Goal: Task Accomplishment & Management: Use online tool/utility

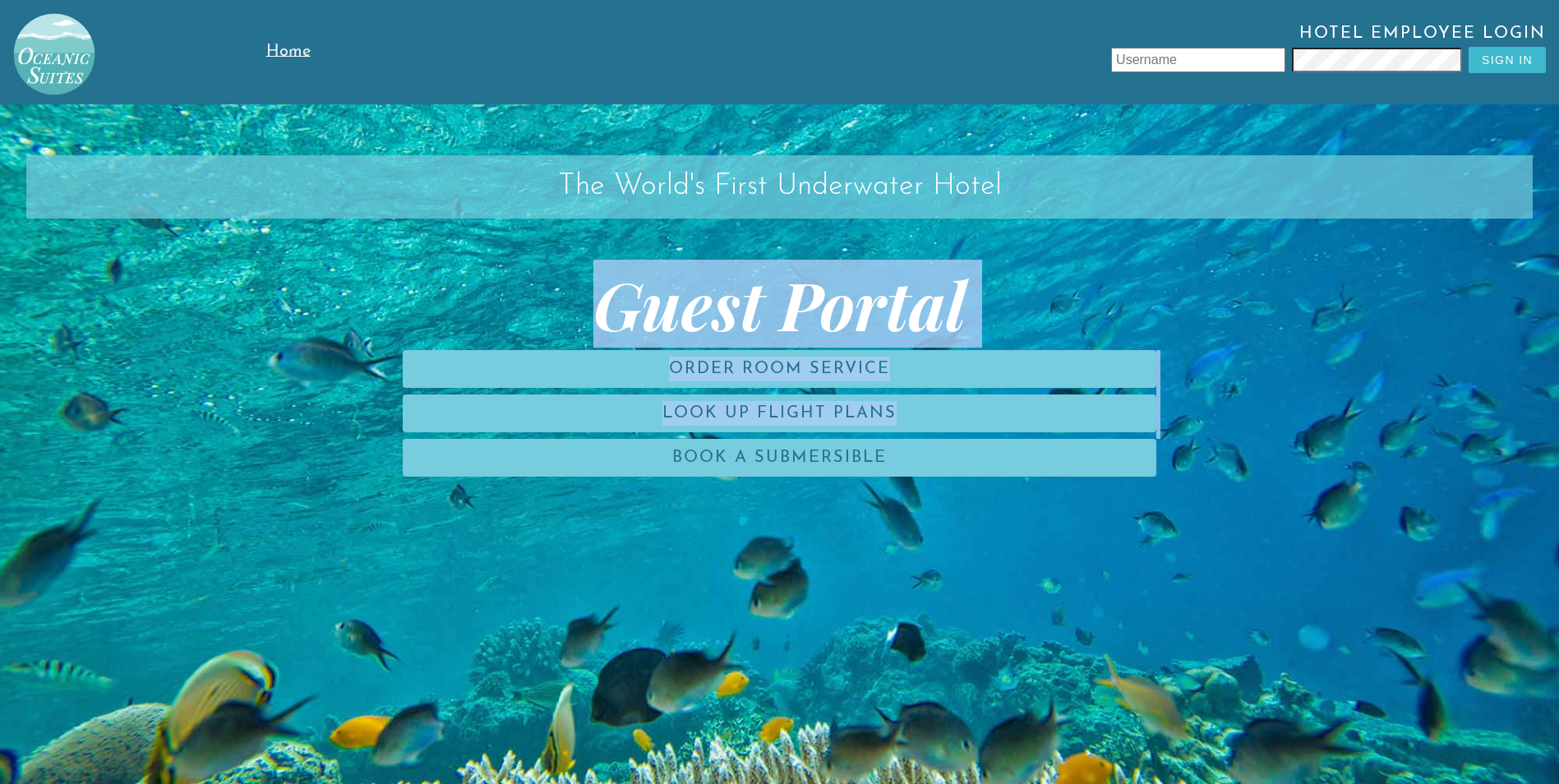
drag, startPoint x: 108, startPoint y: 374, endPoint x: 531, endPoint y: 797, distance: 598.2
click at [531, 783] on html "Home Hotel Employee Login Sign In The World's First Underwater Hotel Guest Port…" at bounding box center [779, 443] width 1559 height 888
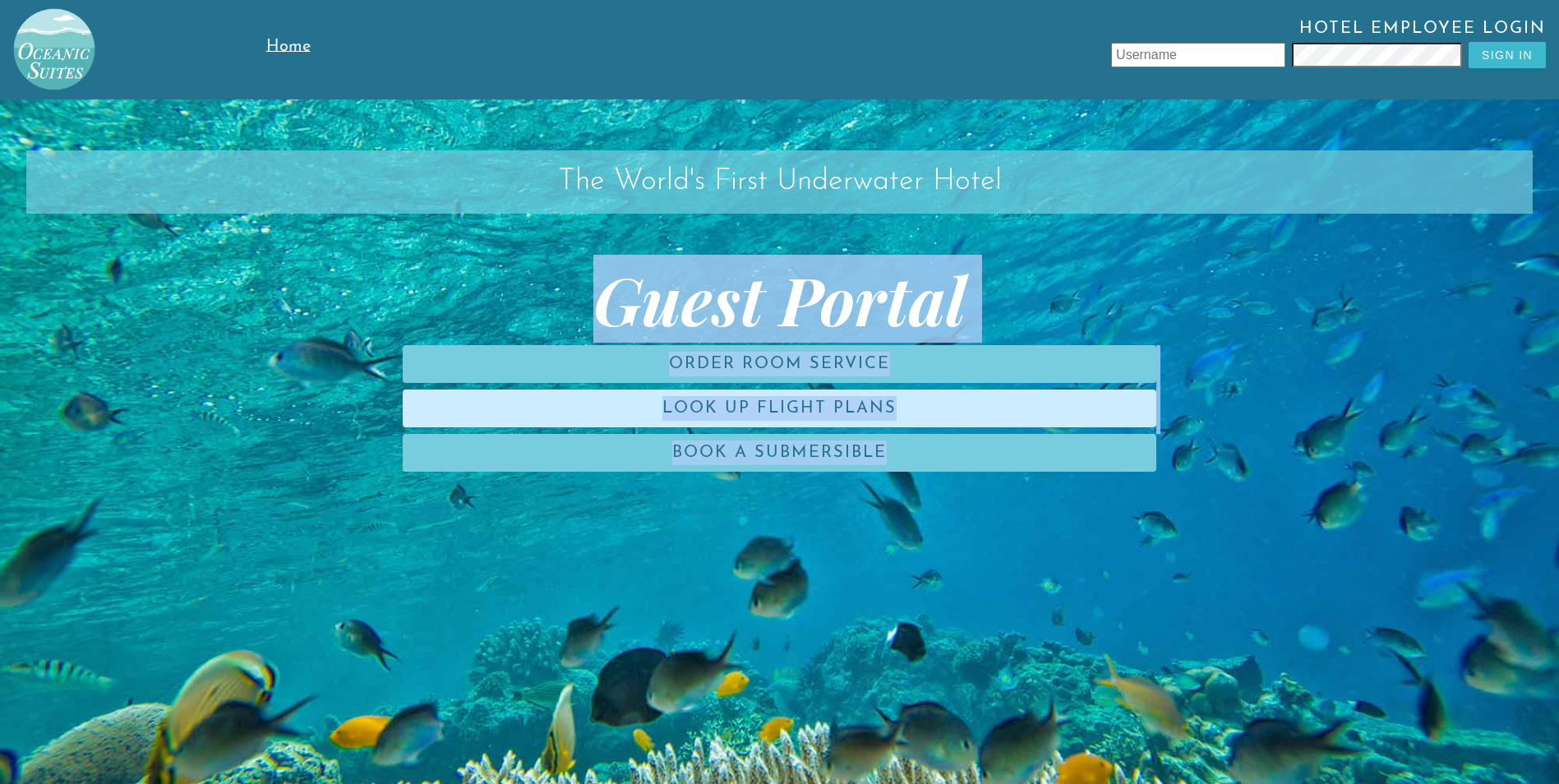
click at [722, 404] on link "Look Up Flight Plans" at bounding box center [779, 408] width 753 height 38
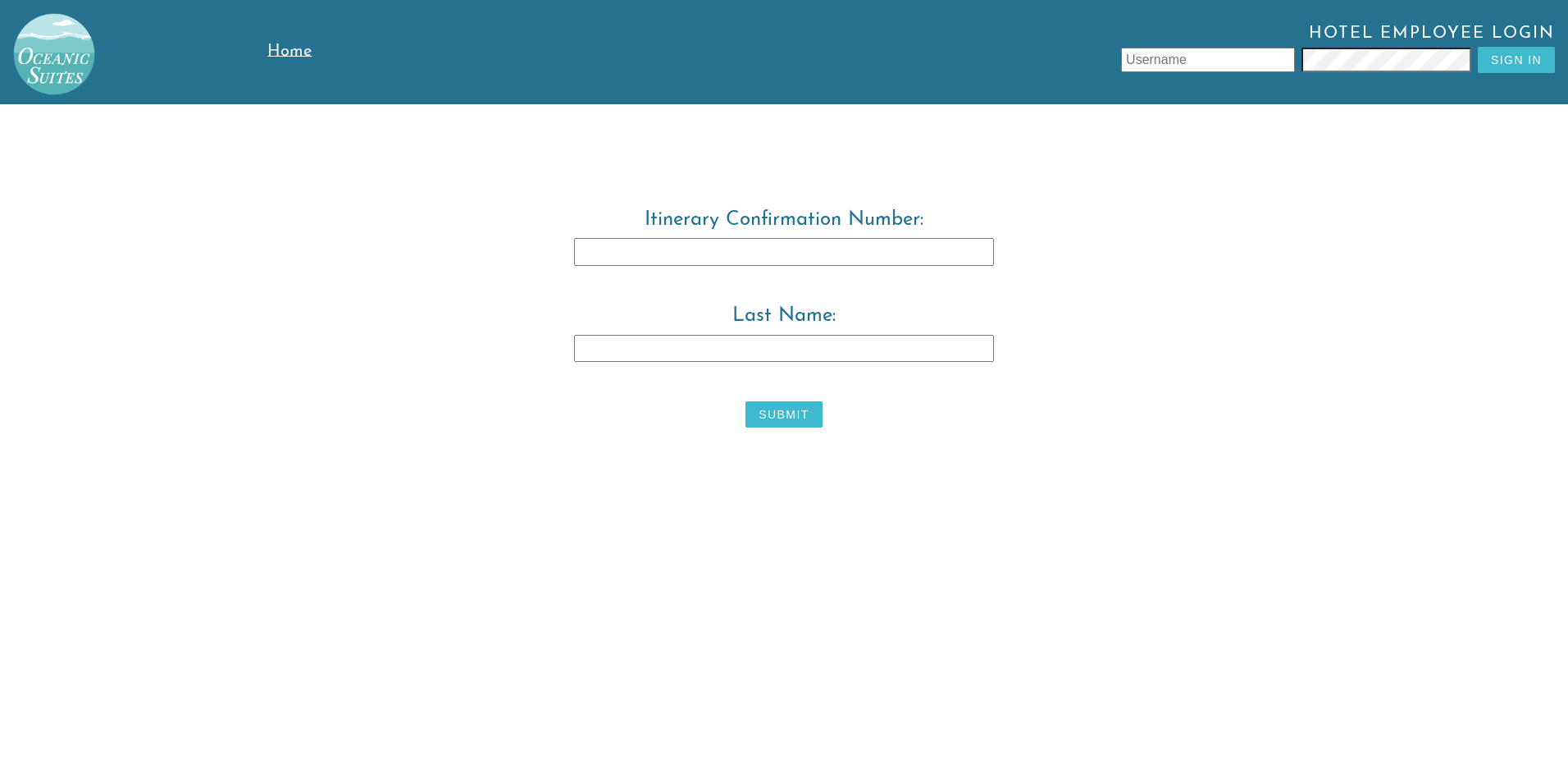
click at [599, 342] on input "Last Name:" at bounding box center [784, 349] width 420 height 28
type input "warwick"
click at [585, 248] on input "Itinerary Confirmation Number:" at bounding box center [784, 252] width 420 height 28
type input "3829483"
click at [775, 416] on button "Submit" at bounding box center [784, 414] width 76 height 27
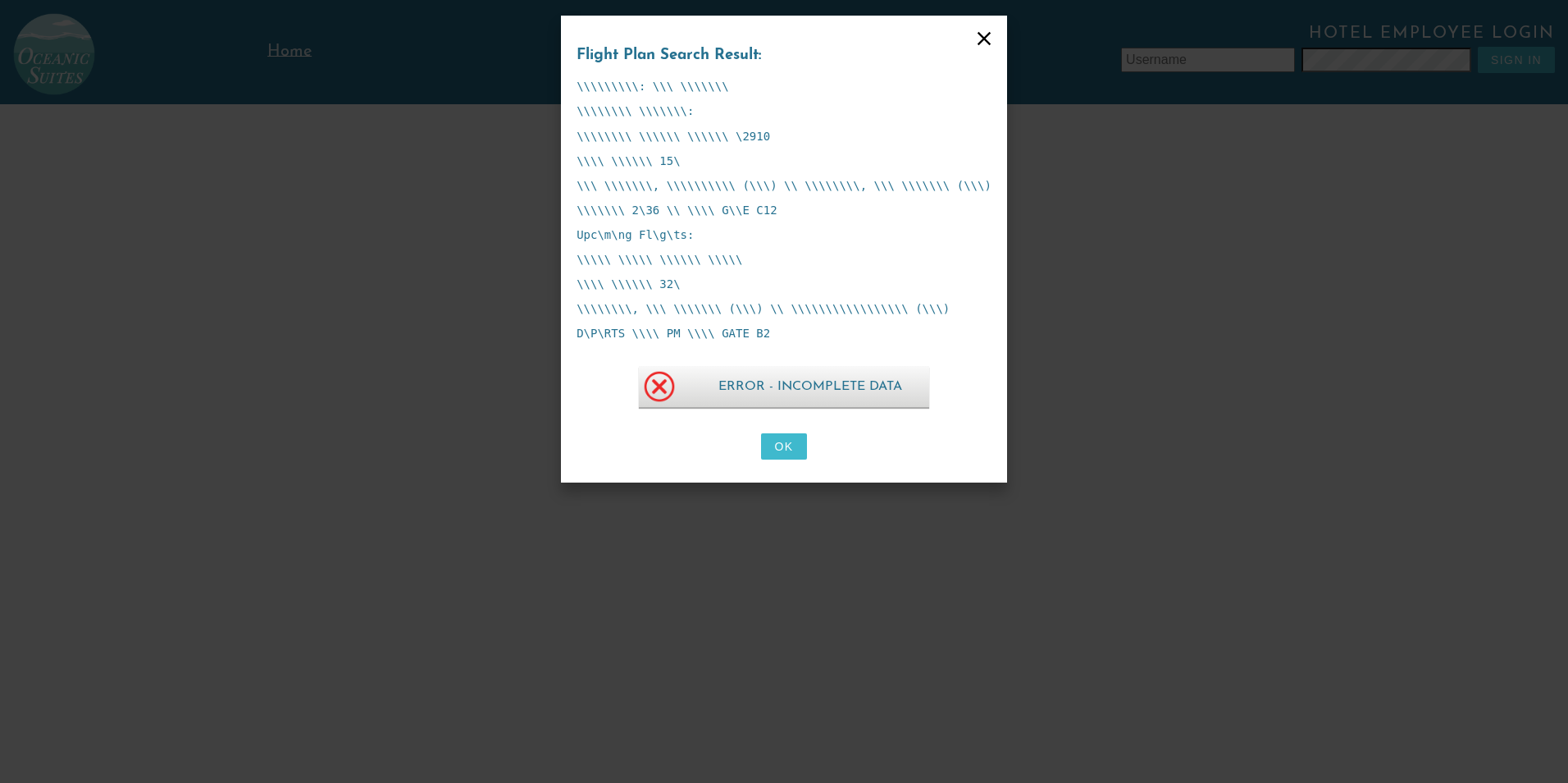
click at [789, 447] on button "OK" at bounding box center [784, 446] width 45 height 27
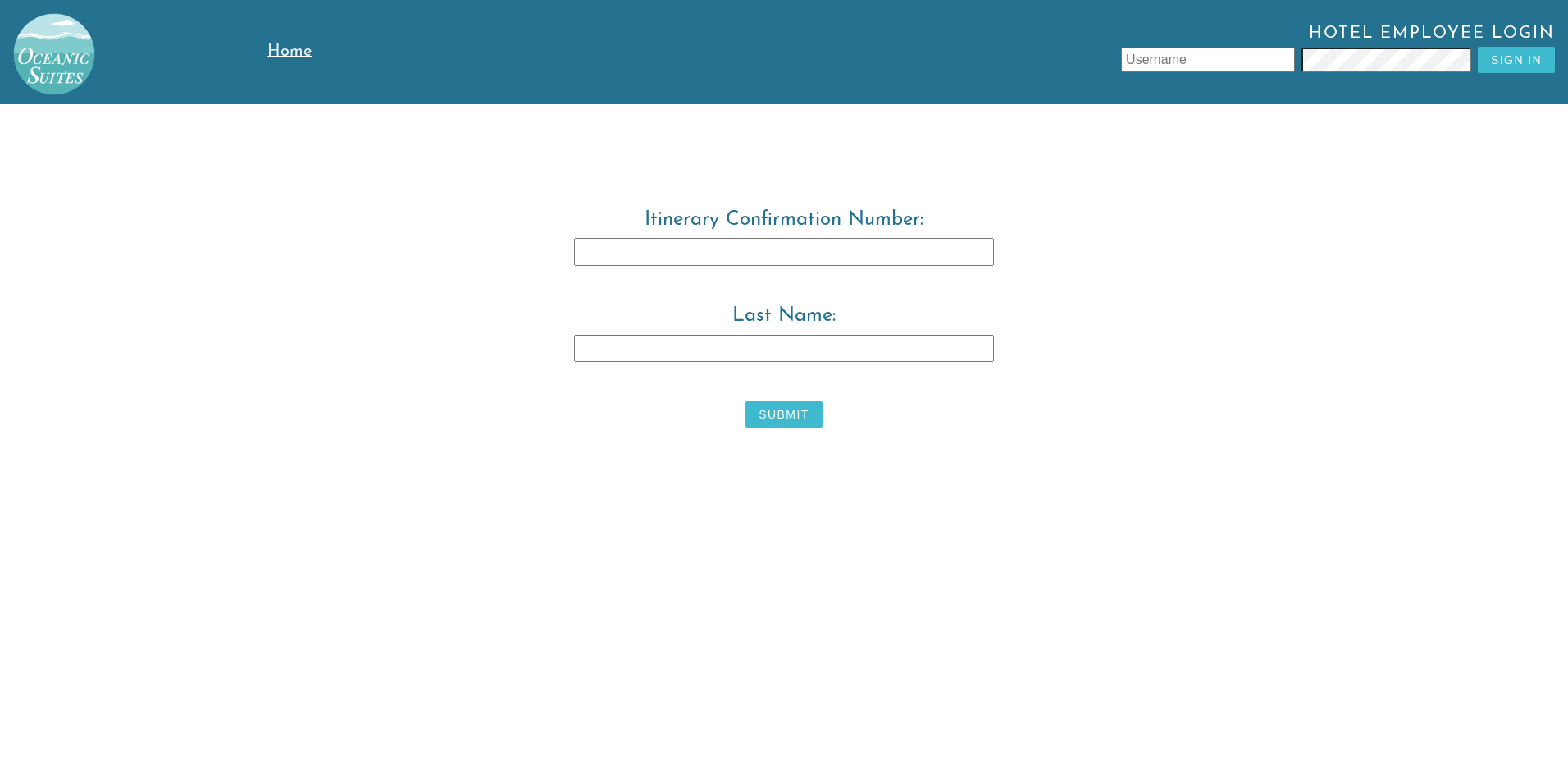
click at [583, 349] on input "Last Name:" at bounding box center [784, 349] width 420 height 28
type input "[PERSON_NAME]"
click at [586, 253] on input "Itinerary Confirmation Number:" at bounding box center [784, 252] width 420 height 28
type input "3829483"
click at [789, 416] on button "Submit" at bounding box center [784, 414] width 76 height 27
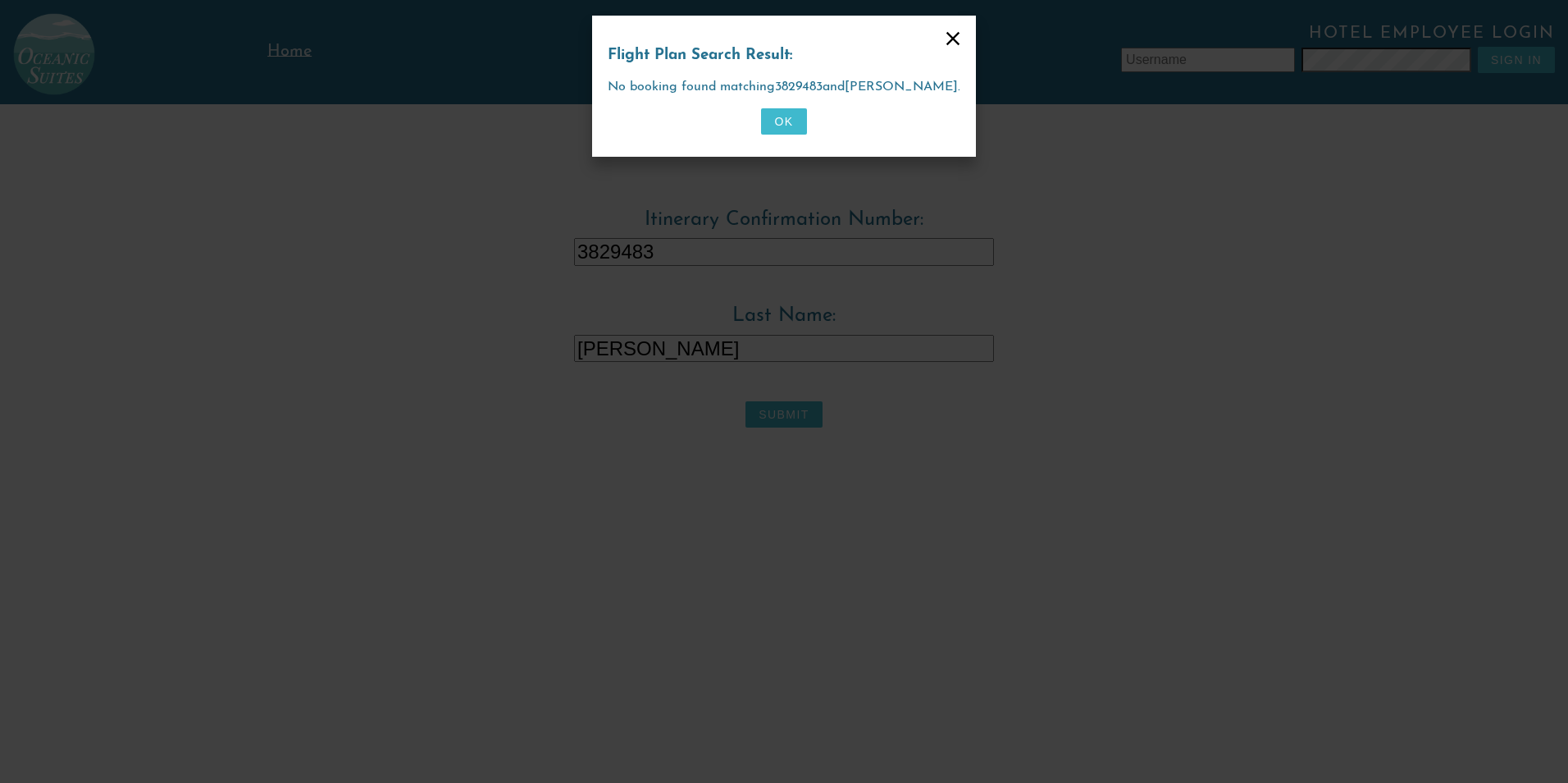
click at [783, 119] on button "OK" at bounding box center [784, 121] width 45 height 27
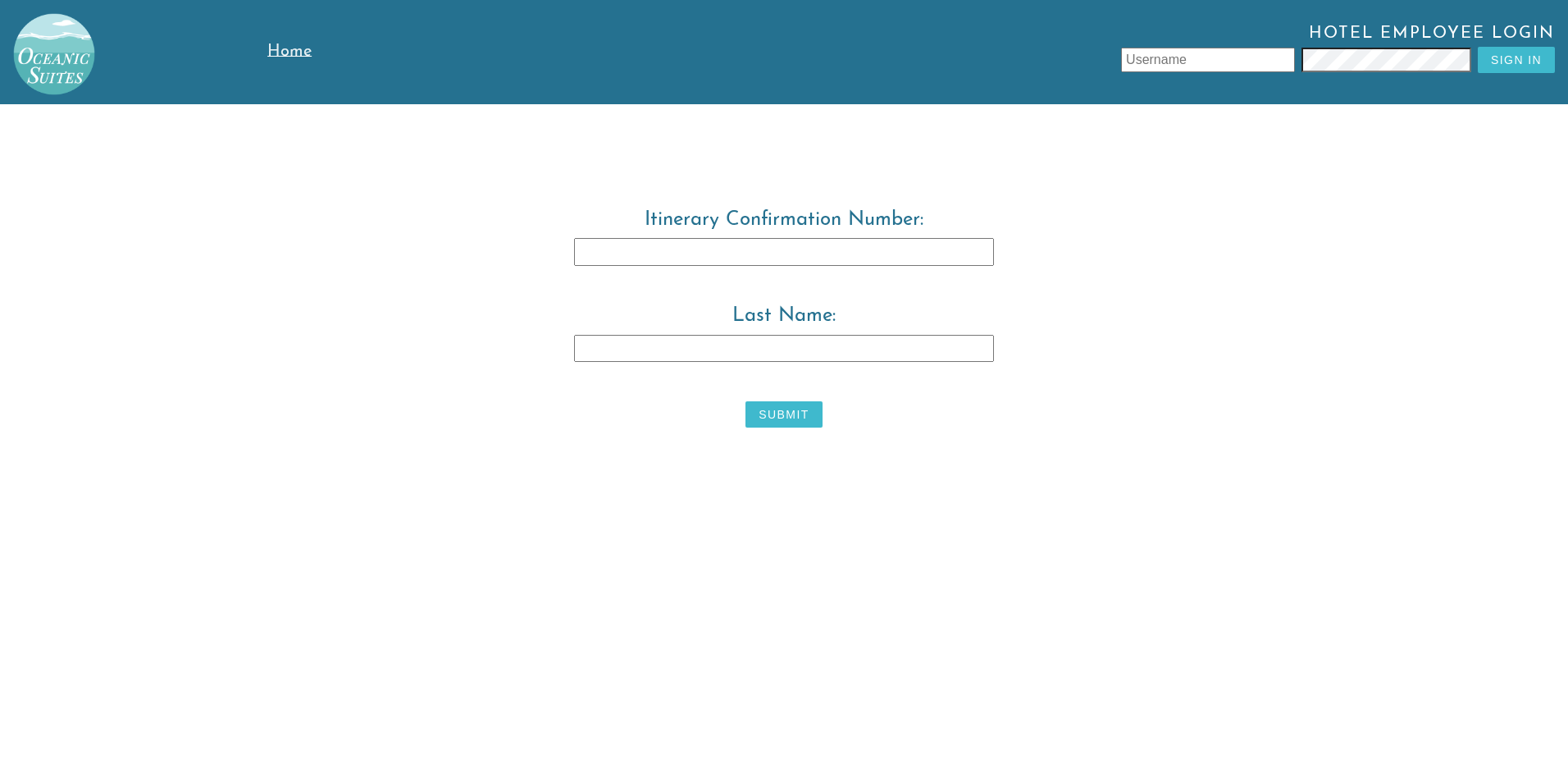
click at [593, 344] on input "Last Name:" at bounding box center [784, 349] width 420 height 28
type input "Warwick"
click at [587, 251] on input "Itinerary Confirmation Number:" at bounding box center [784, 252] width 420 height 28
type input "3829483"
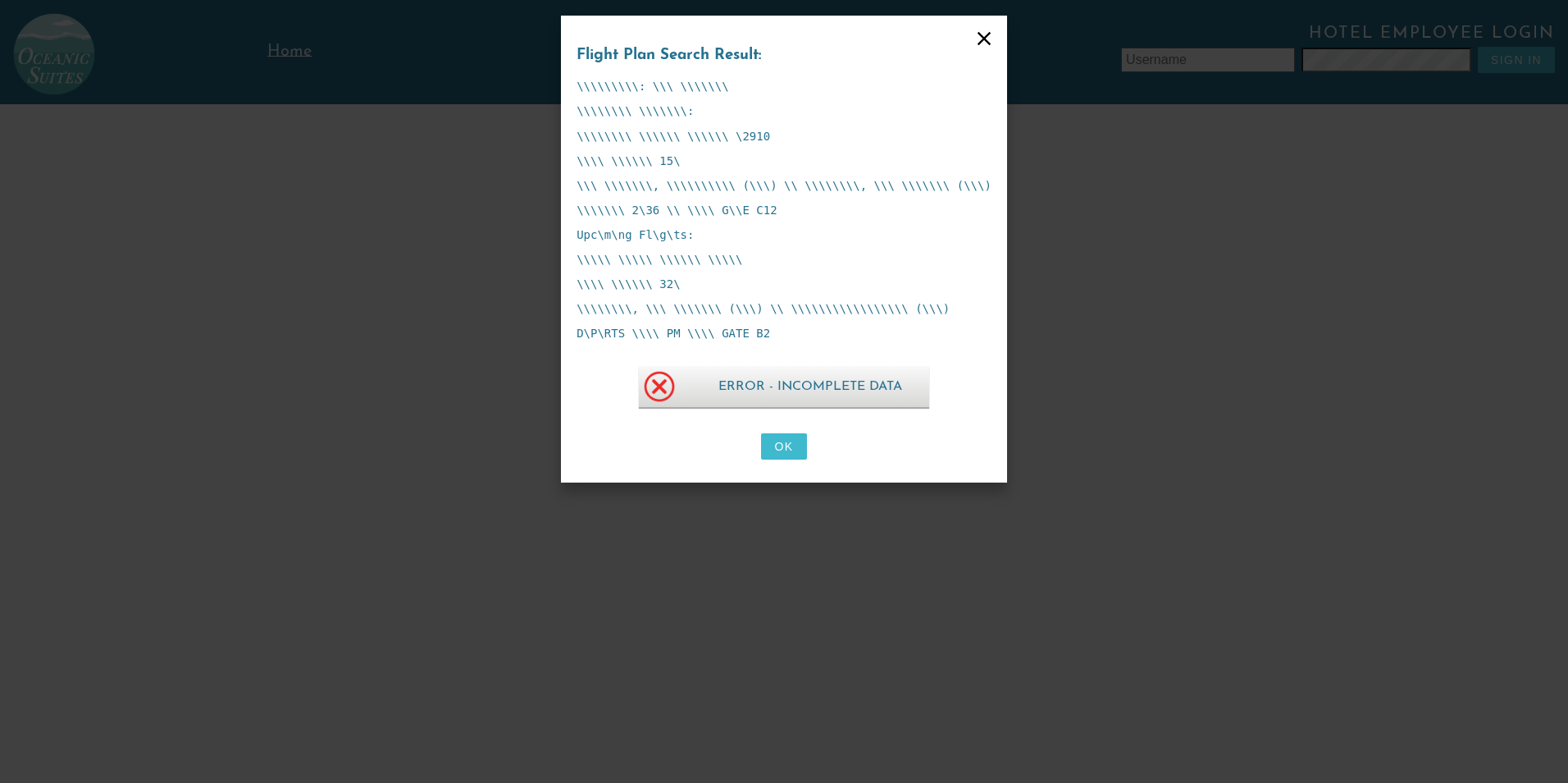
click at [796, 385] on span "Error - Incomplete Data" at bounding box center [810, 386] width 237 height 41
click at [672, 380] on img at bounding box center [659, 386] width 41 height 41
click at [754, 133] on p "\\\\\\\\ \\\\\\ \\\\\\ \2910" at bounding box center [784, 135] width 415 height 13
click at [783, 452] on button "OK" at bounding box center [784, 446] width 45 height 27
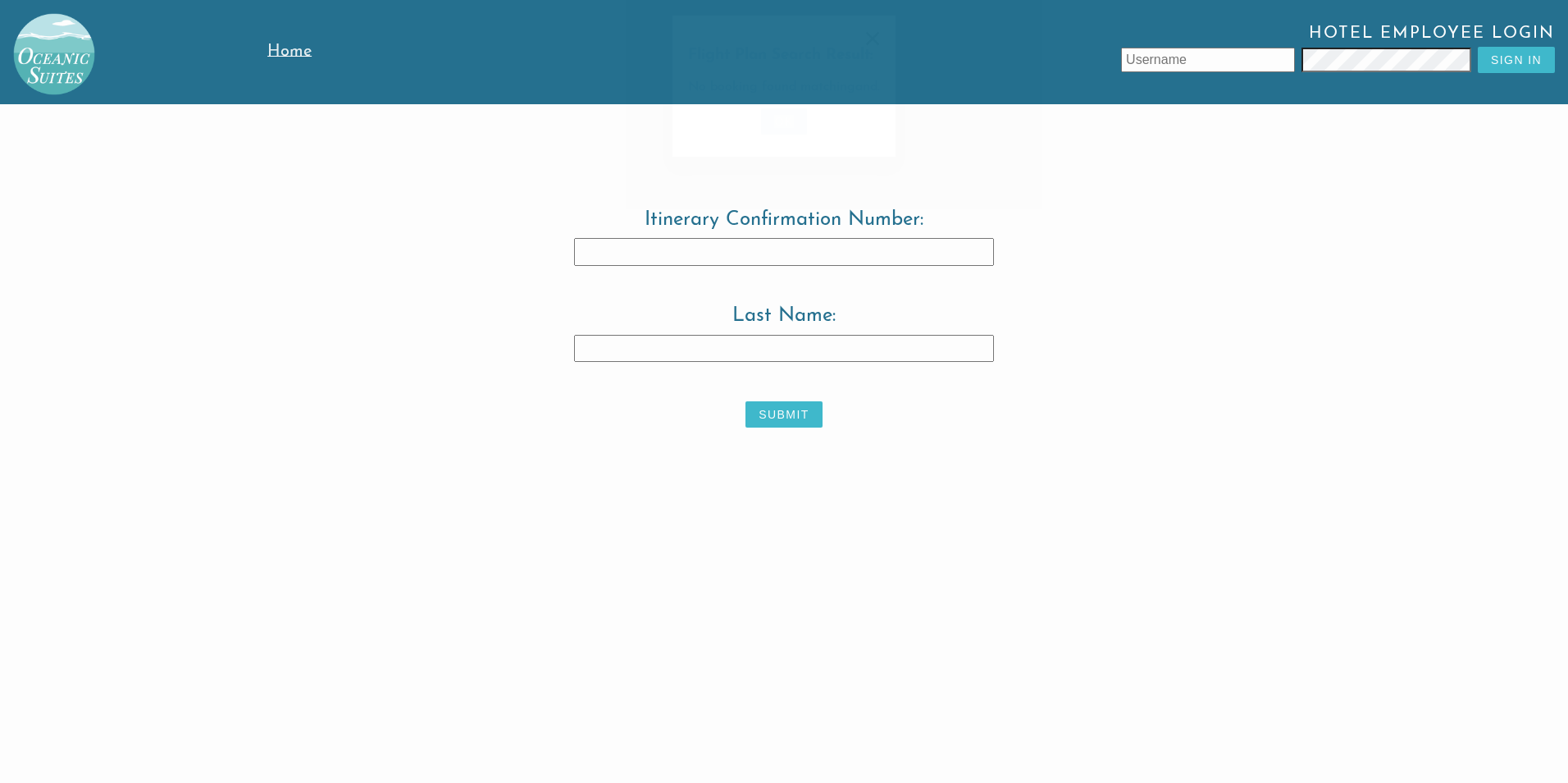
click at [788, 454] on div "Flight Plan Search Result: No booking found matching and . OK" at bounding box center [784, 392] width 1568 height 783
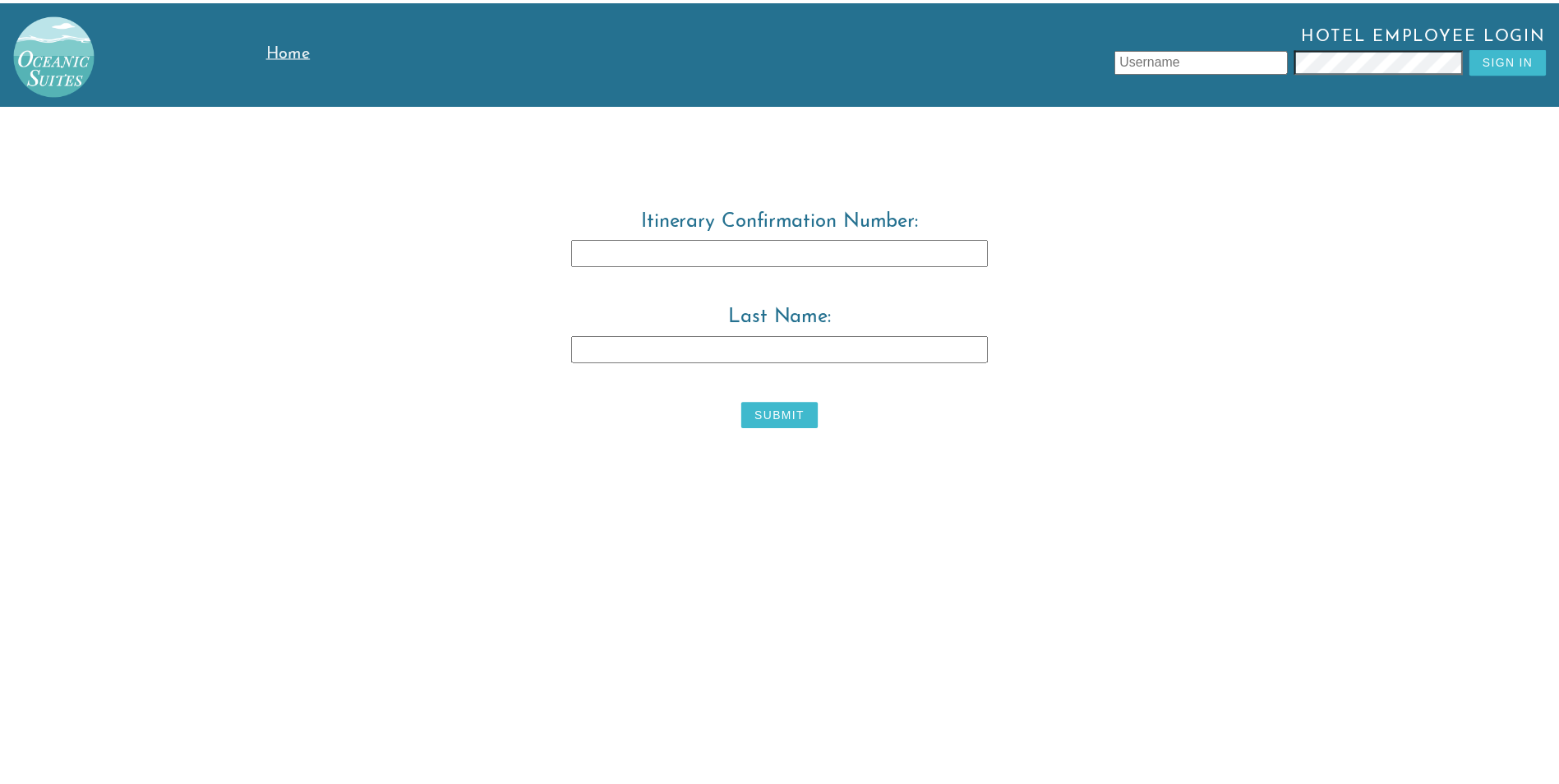
scroll to position [5, 0]
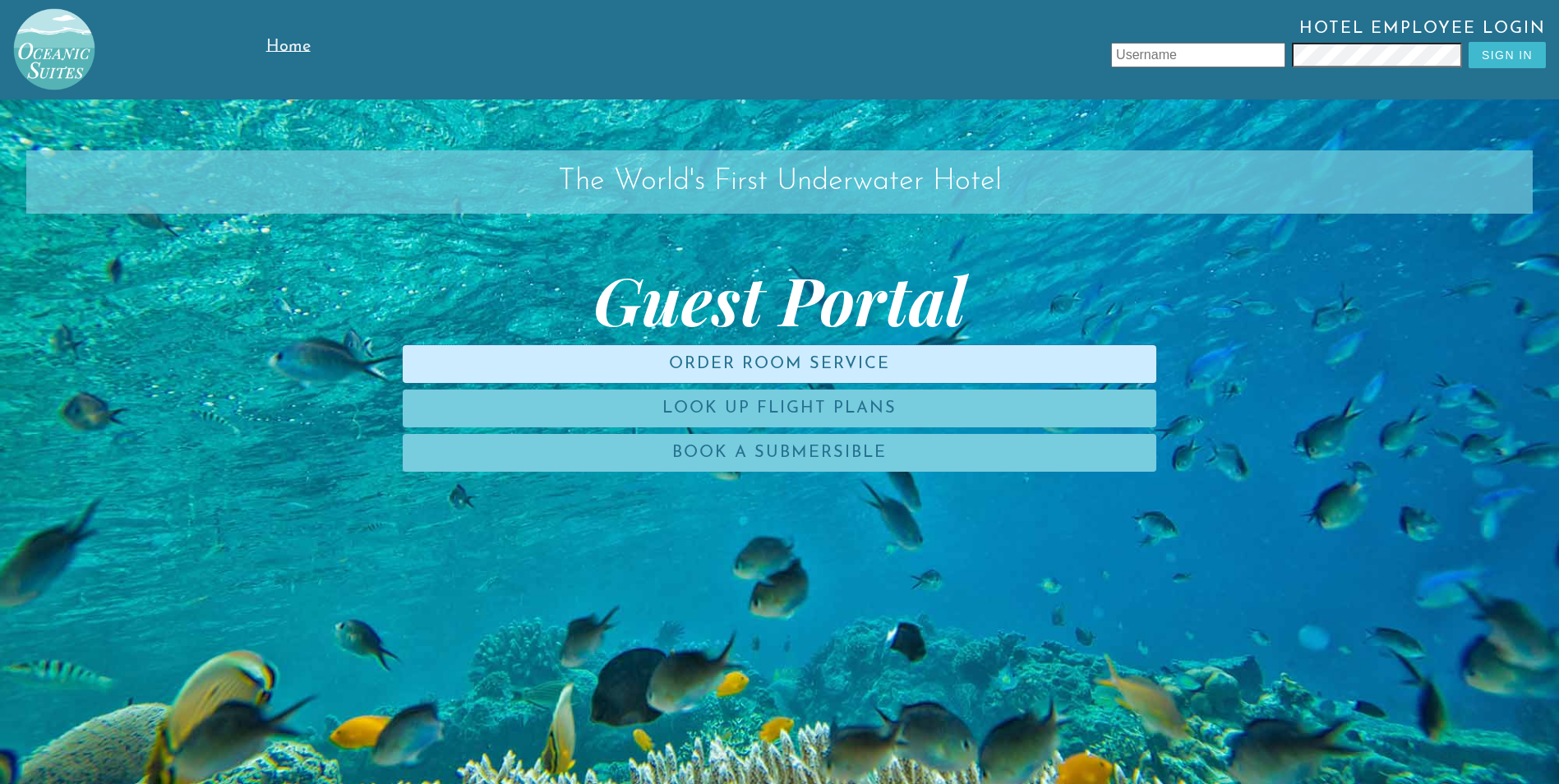
click at [784, 361] on link "Order Room Service" at bounding box center [779, 364] width 753 height 38
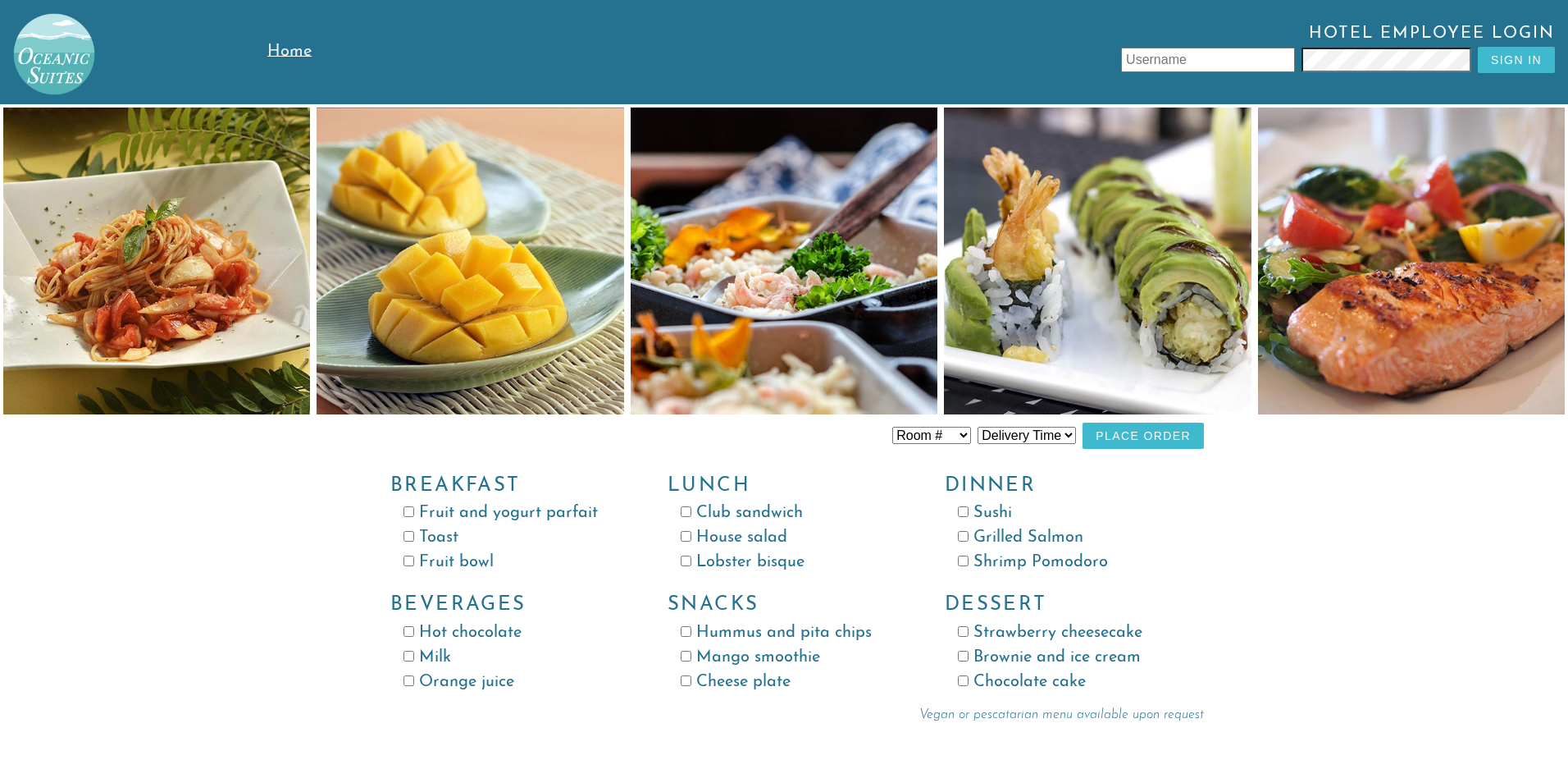
click at [1183, 51] on input "text" at bounding box center [1207, 60] width 174 height 25
click at [964, 436] on select "Room # Room 100 Room 101 Room 102 Room 103 Room 104 Room 105 Room 106 Room 107 …" at bounding box center [932, 435] width 79 height 17
select select "Room 105"
click at [892, 427] on select "Room # Room 100 Room 101 Room 102 Room 103 Room 104 Room 105 Room 106 Room 107 …" at bounding box center [932, 435] width 79 height 17
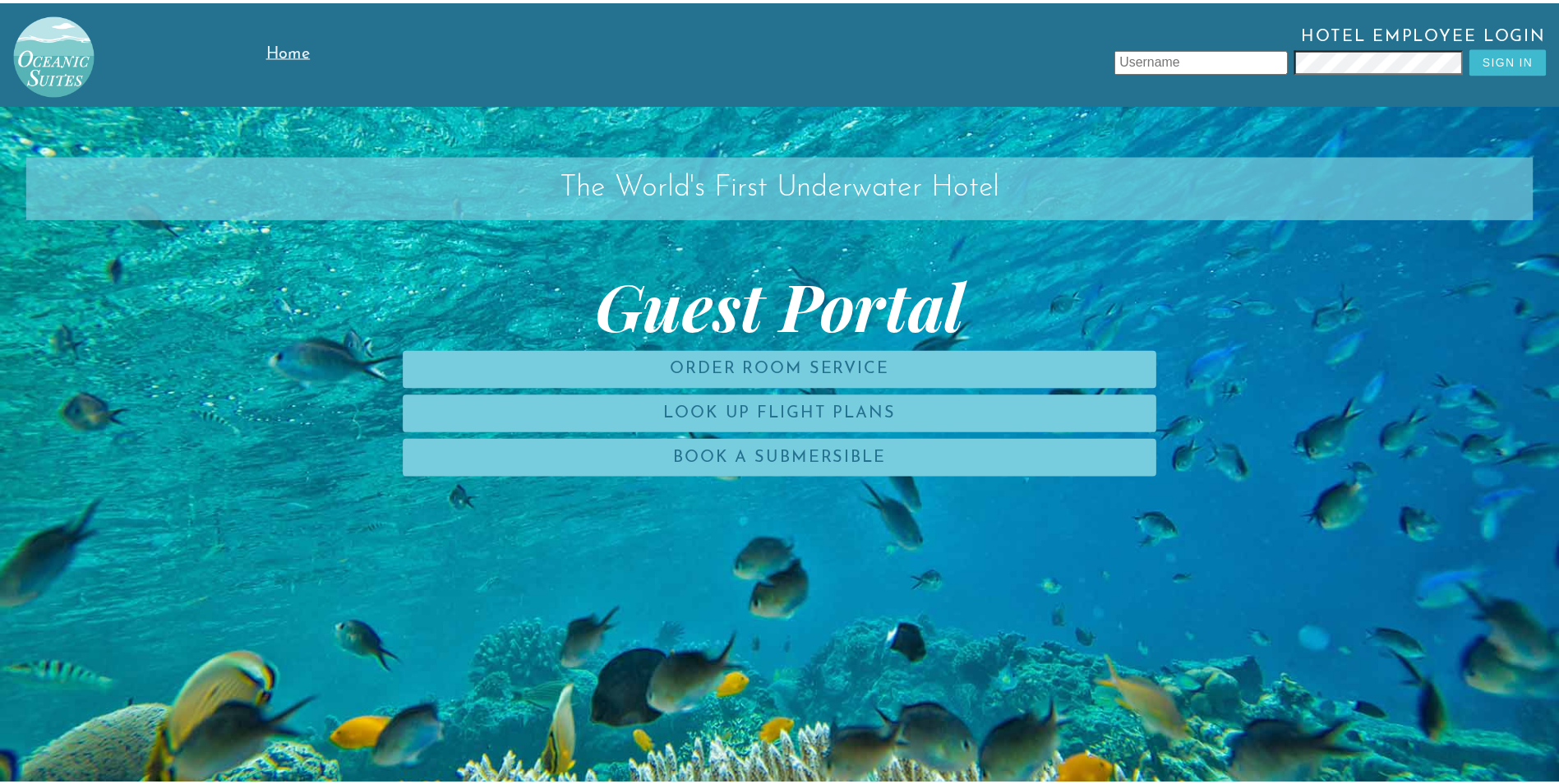
scroll to position [5, 0]
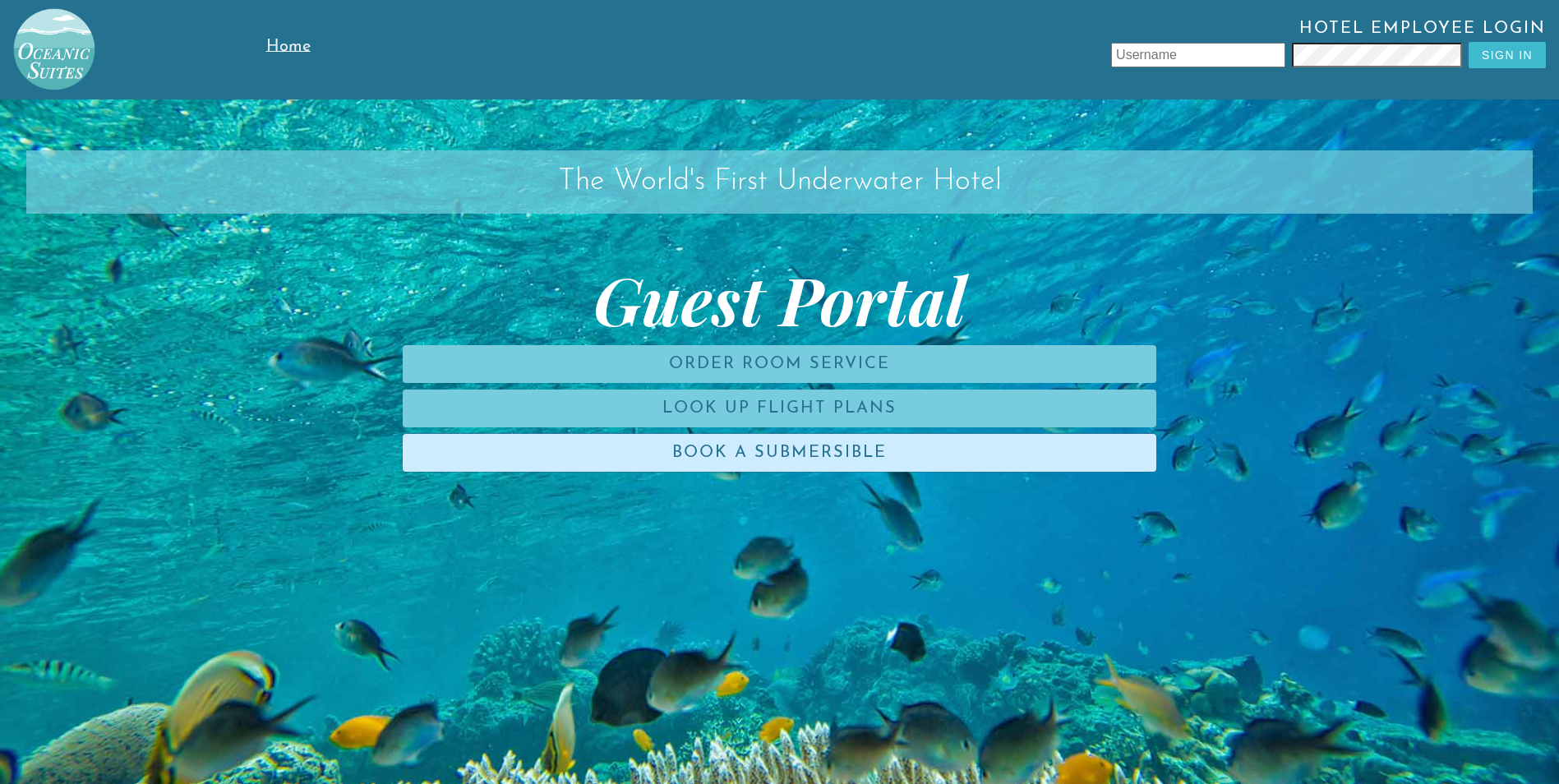
click at [741, 449] on link "Book a Submersible" at bounding box center [779, 453] width 753 height 38
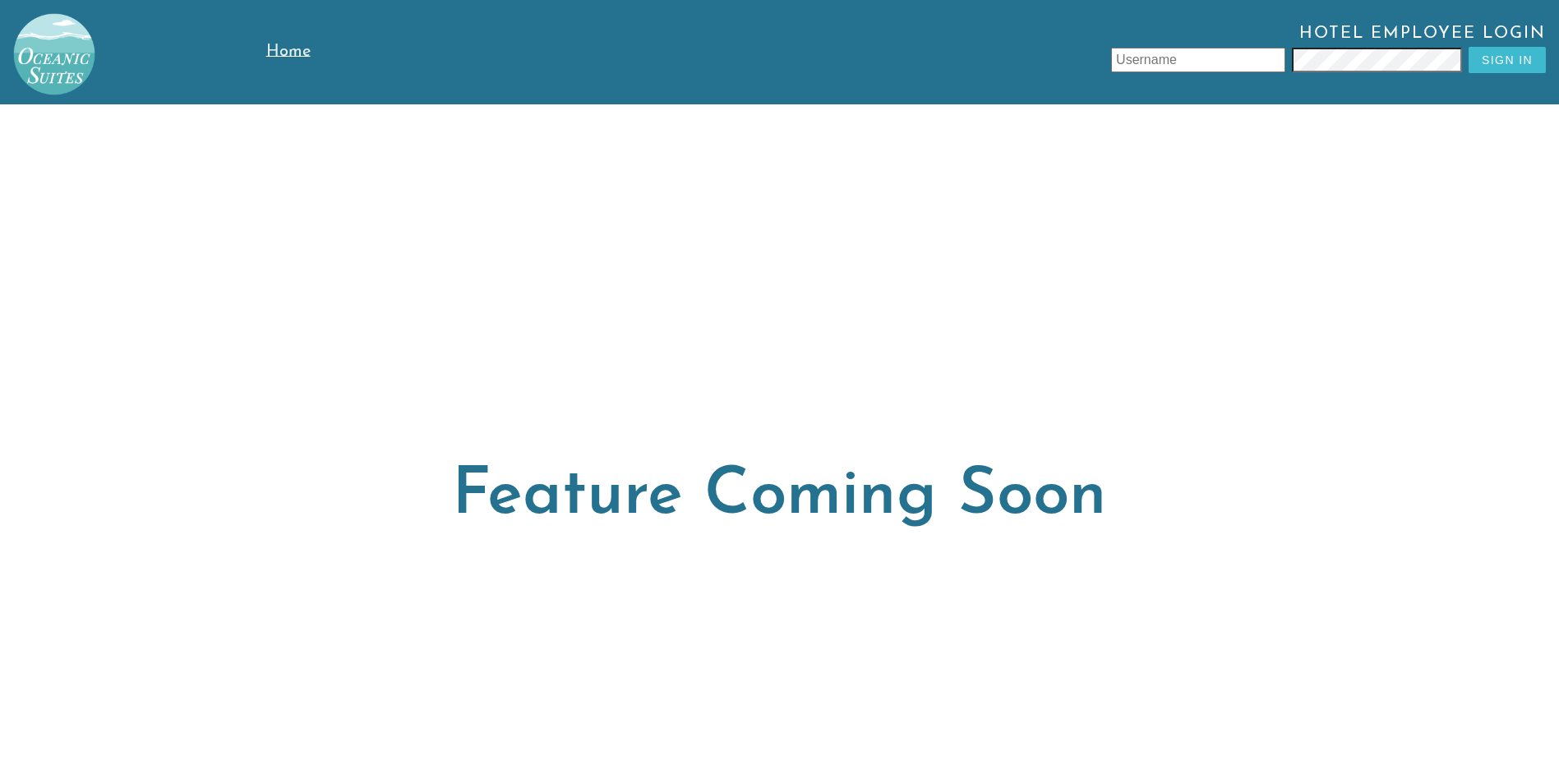
click at [1022, 371] on div "Feature Coming Soon" at bounding box center [779, 497] width 1559 height 784
click at [1175, 54] on input "text" at bounding box center [1198, 60] width 174 height 25
type input "r"
type input ";"
type input "[PERSON_NAME]"
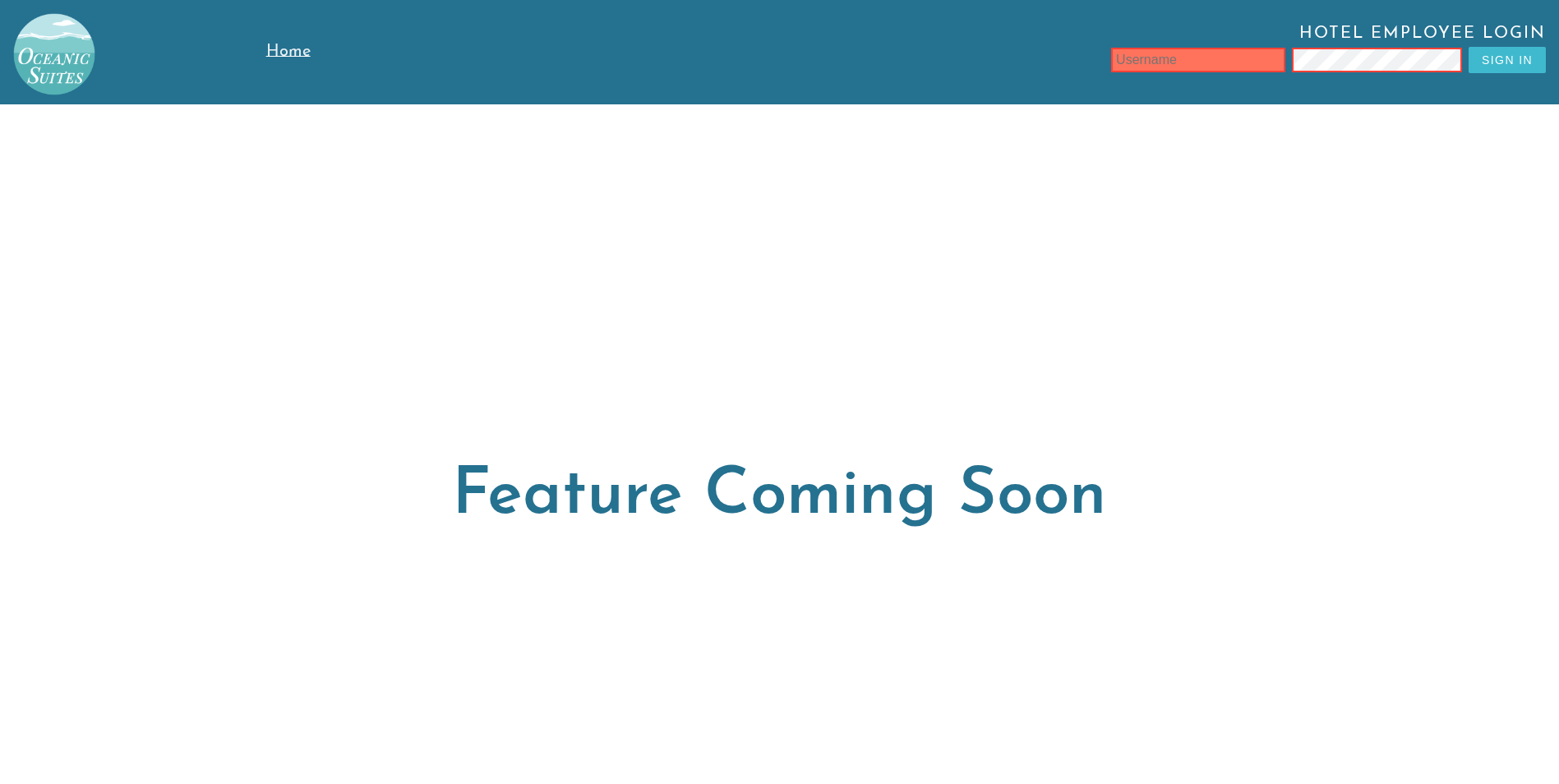
click at [1121, 62] on input "text" at bounding box center [1198, 60] width 174 height 25
type input "[EMAIL_ADDRESS][DOMAIN_NAME]"
click at [1524, 51] on button "Sign In" at bounding box center [1508, 60] width 77 height 27
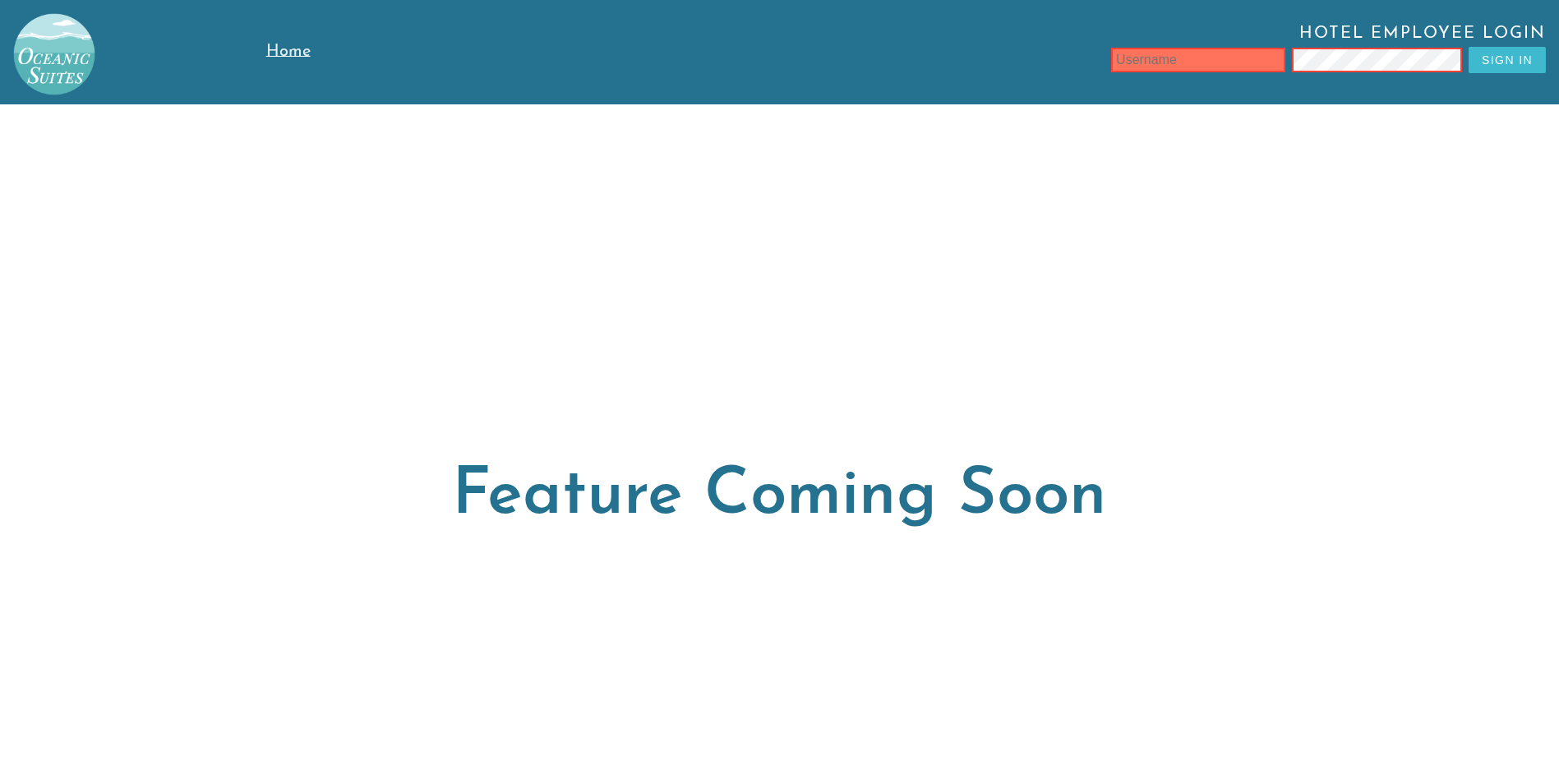
click at [1127, 57] on input "text" at bounding box center [1198, 60] width 174 height 25
type input "l"
type input "[PERSON_NAME]"
drag, startPoint x: 1200, startPoint y: 60, endPoint x: 1092, endPoint y: 76, distance: 109.2
click at [1092, 76] on div "Hotel Employee Login [PERSON_NAME] Sign In" at bounding box center [968, 52] width 1157 height 55
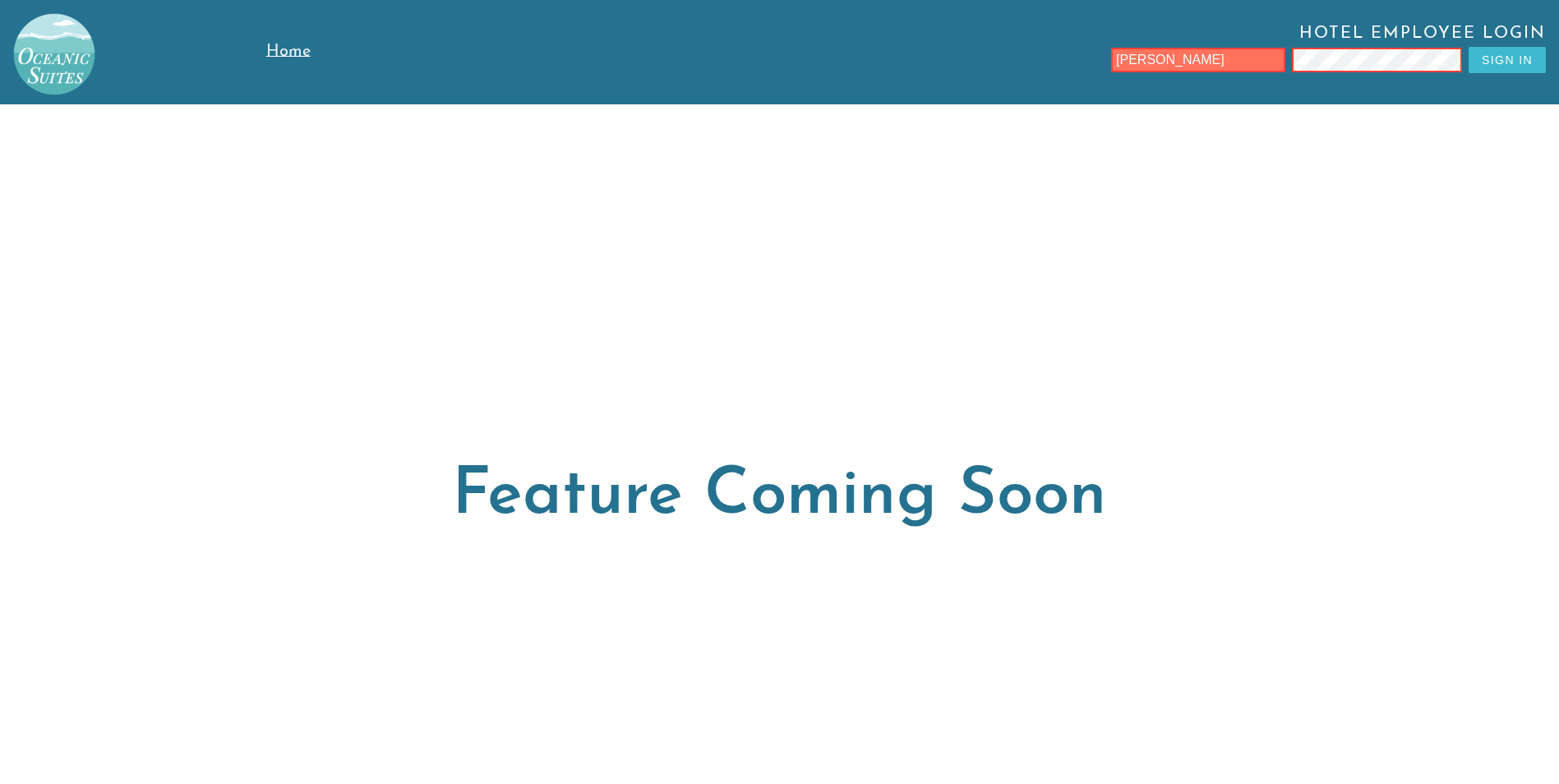
click at [1219, 67] on input "[PERSON_NAME]" at bounding box center [1198, 60] width 174 height 25
click at [1514, 62] on button "Sign In" at bounding box center [1508, 60] width 77 height 27
click at [1165, 55] on input "text" at bounding box center [1198, 60] width 174 height 25
paste input "[PERSON_NAME]"
type input "[PERSON_NAME]"
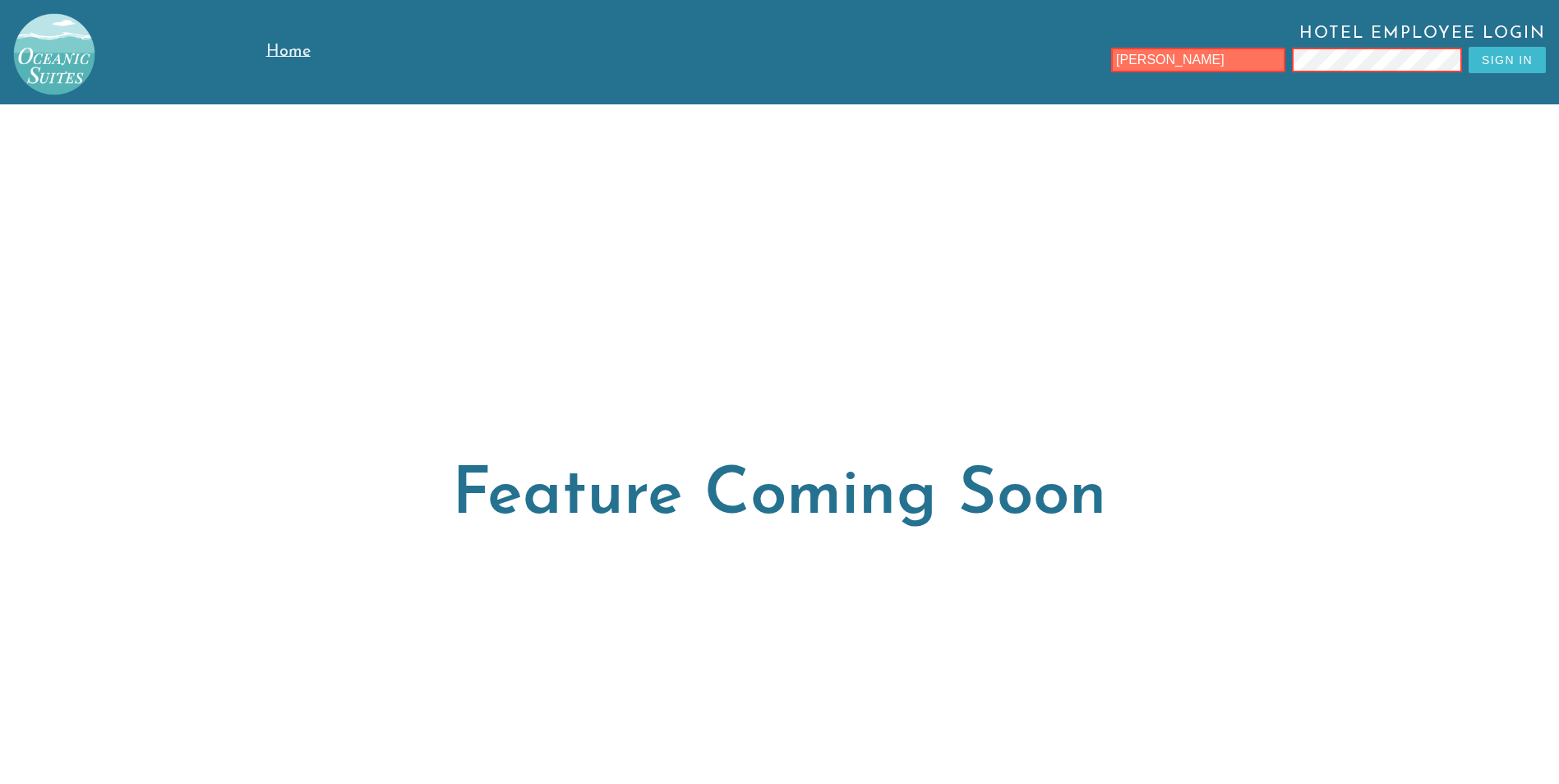
click at [1520, 57] on button "Sign In" at bounding box center [1508, 60] width 77 height 27
click at [1172, 54] on input "text" at bounding box center [1198, 60] width 174 height 25
click at [1156, 46] on div "Hotel Employee Login Sign In" at bounding box center [968, 52] width 1157 height 55
drag, startPoint x: 1142, startPoint y: 75, endPoint x: 1130, endPoint y: 52, distance: 25.9
click at [1130, 52] on input "text" at bounding box center [1198, 60] width 174 height 25
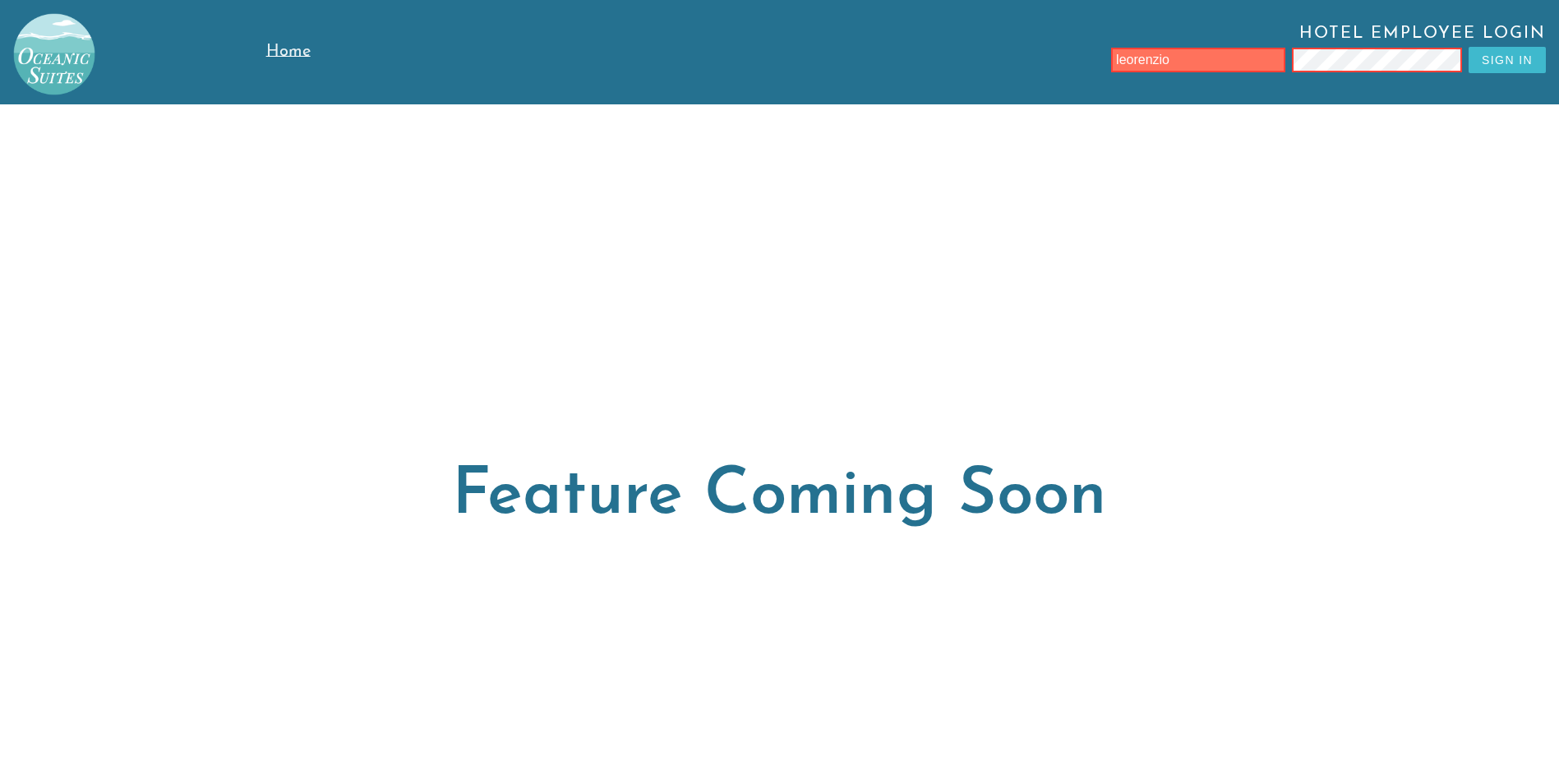
click at [1140, 55] on input "leorenzio" at bounding box center [1198, 60] width 174 height 25
click at [1144, 61] on input "leorenzio" at bounding box center [1198, 60] width 174 height 25
click at [1165, 60] on input "leonzio" at bounding box center [1198, 60] width 174 height 25
type input "[PERSON_NAME]"
click at [1529, 62] on button "Sign In" at bounding box center [1508, 60] width 77 height 27
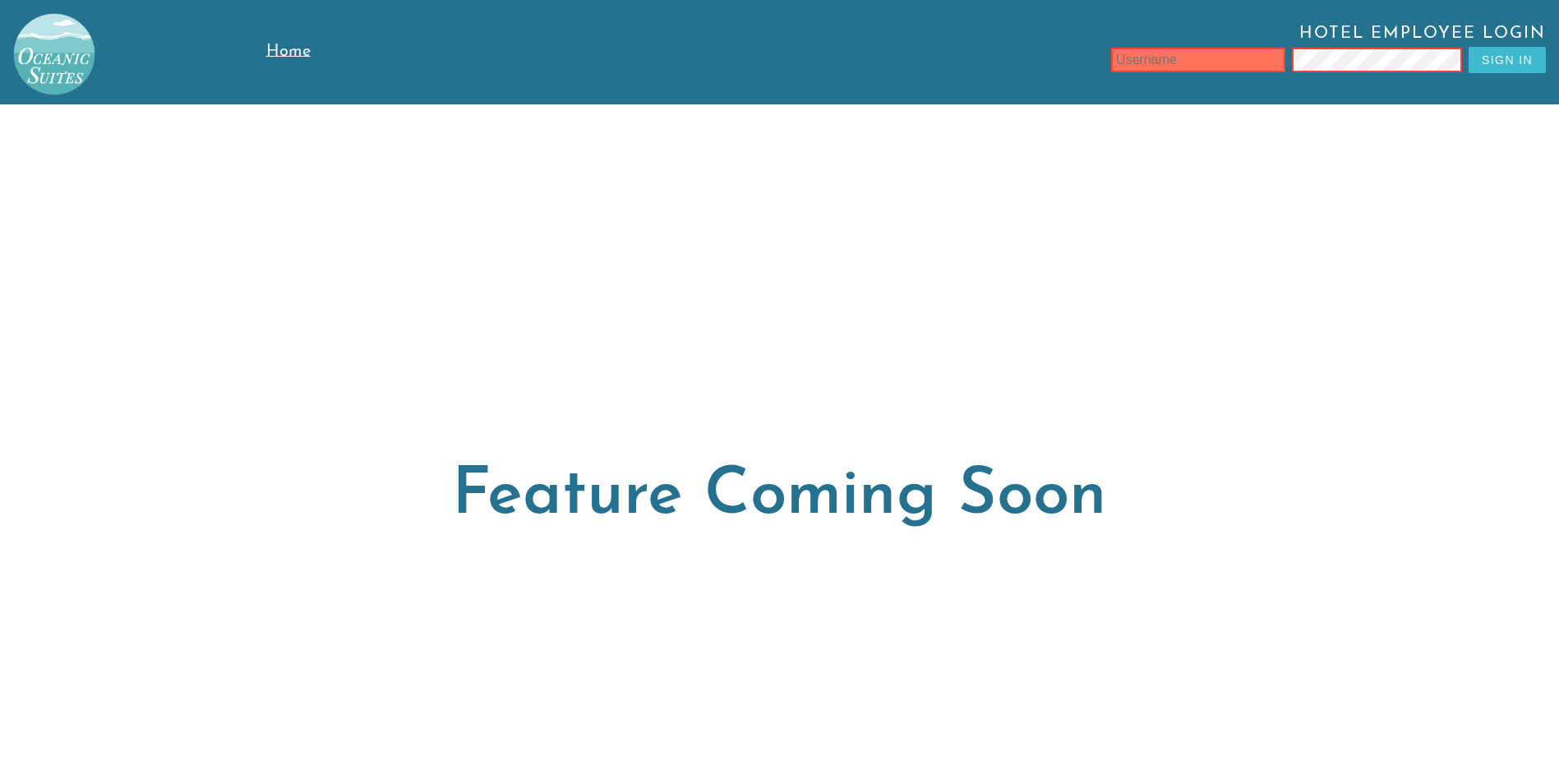
click at [1202, 60] on input "text" at bounding box center [1198, 60] width 174 height 25
type input "leonziotore"
click at [1519, 63] on button "Sign In" at bounding box center [1508, 60] width 77 height 27
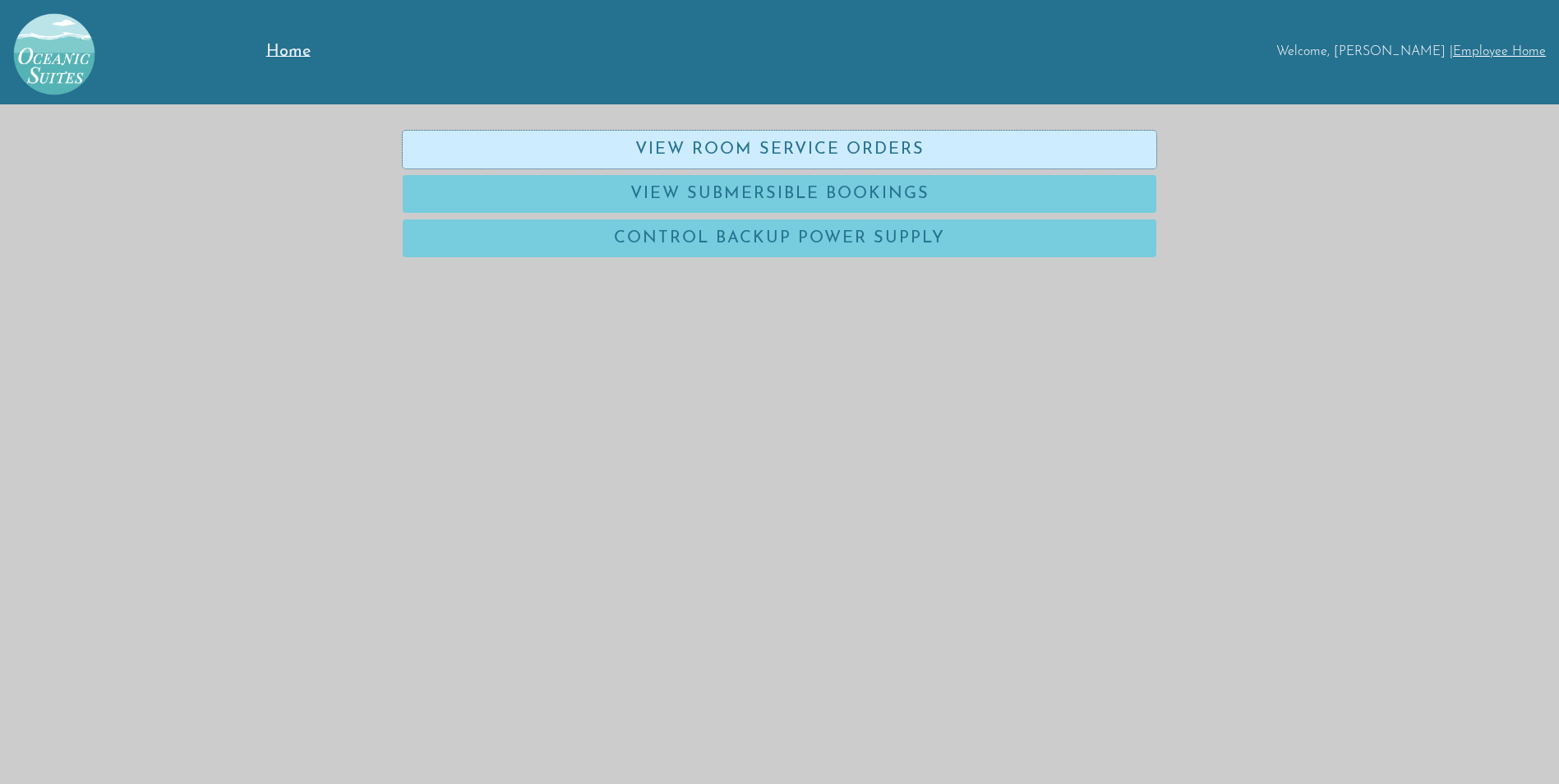
click at [771, 147] on link "View Room Service Orders" at bounding box center [779, 149] width 753 height 38
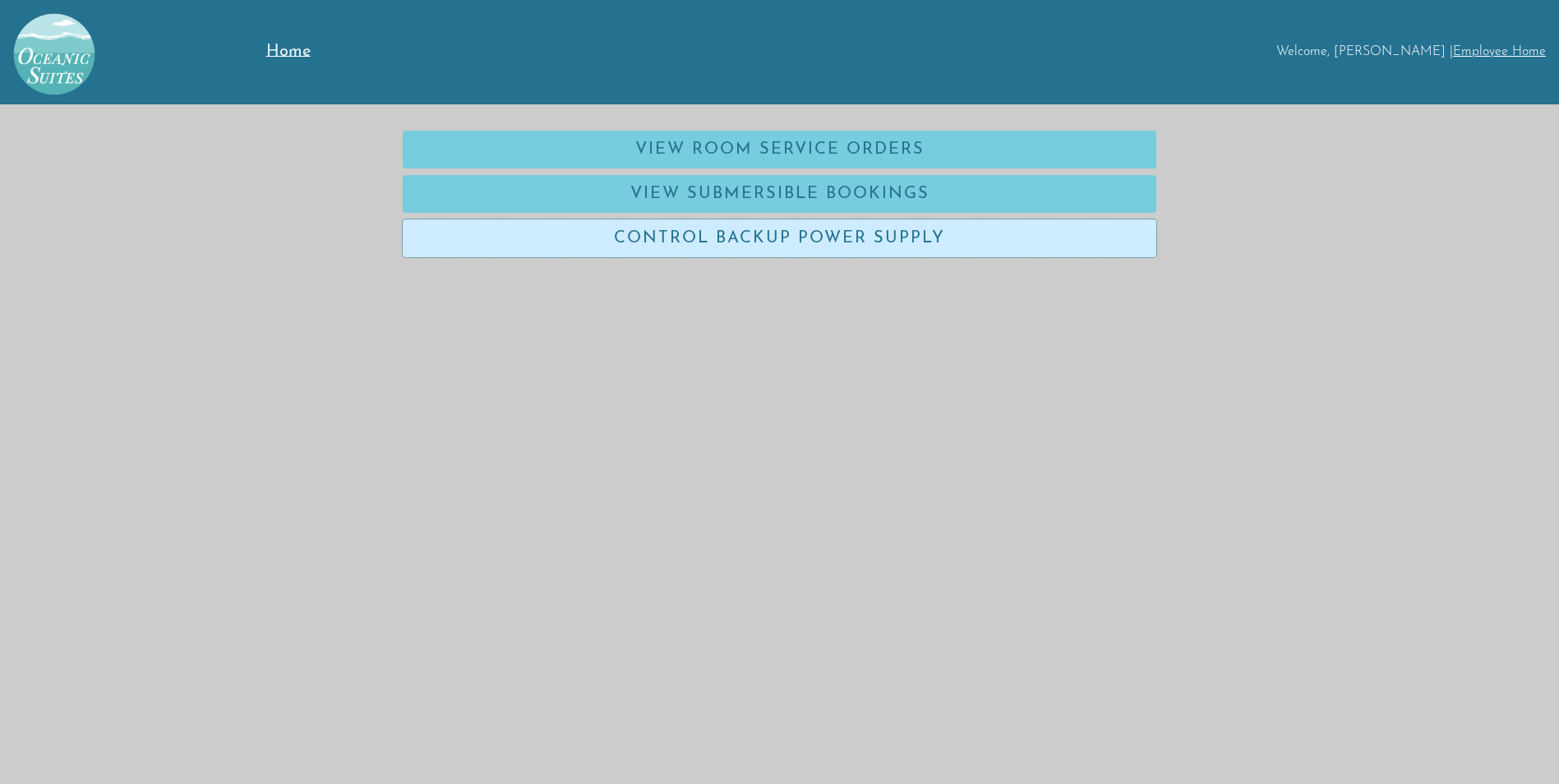
click at [730, 234] on link "Control Backup Power Supply" at bounding box center [779, 238] width 753 height 38
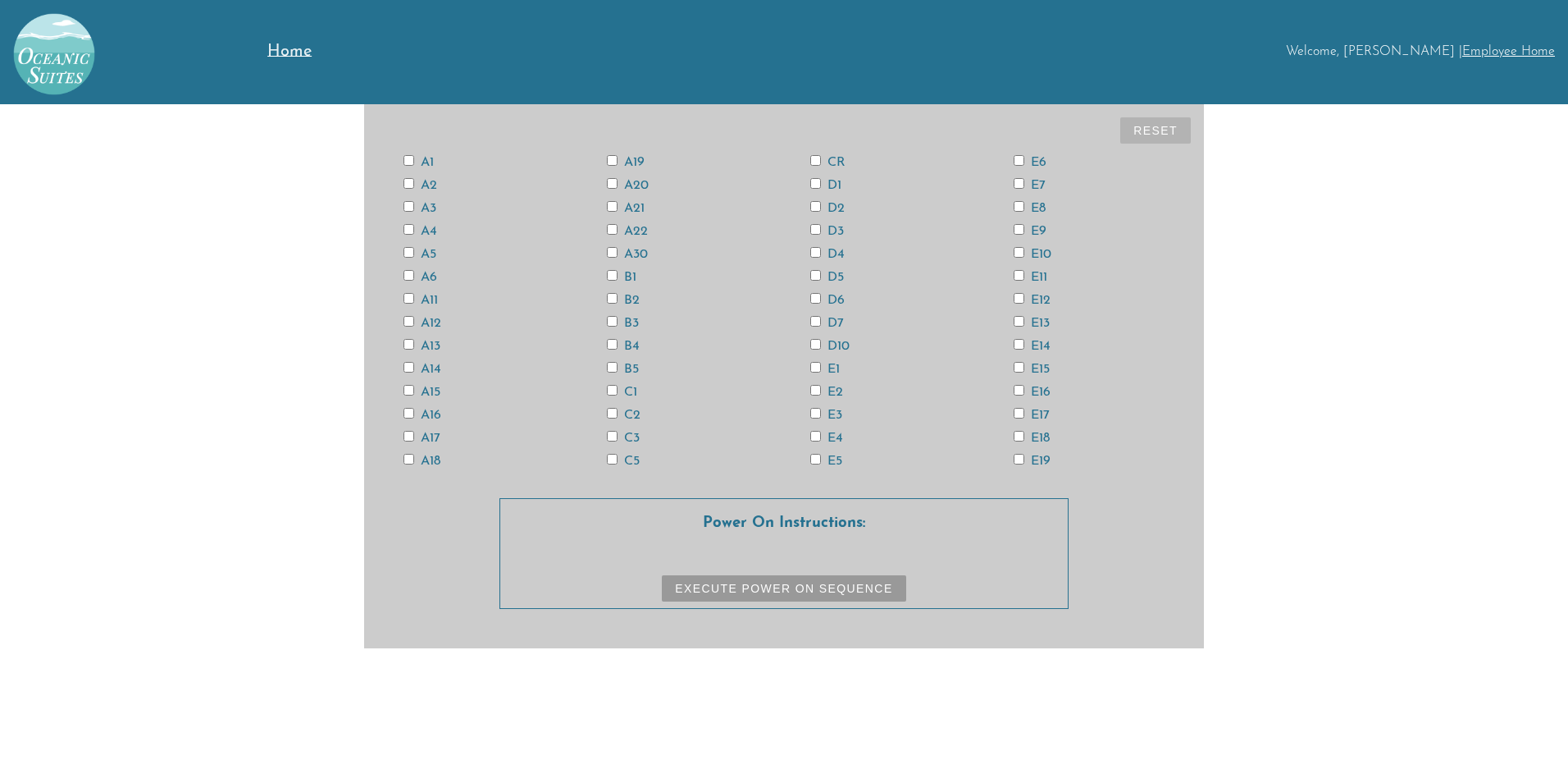
click at [410, 320] on input "A12" at bounding box center [408, 321] width 10 height 10
click at [408, 318] on input "A12" at bounding box center [408, 321] width 10 height 10
click at [409, 320] on input "A12" at bounding box center [408, 321] width 10 height 10
checkbox input "true"
click at [814, 159] on input "CR" at bounding box center [815, 160] width 10 height 10
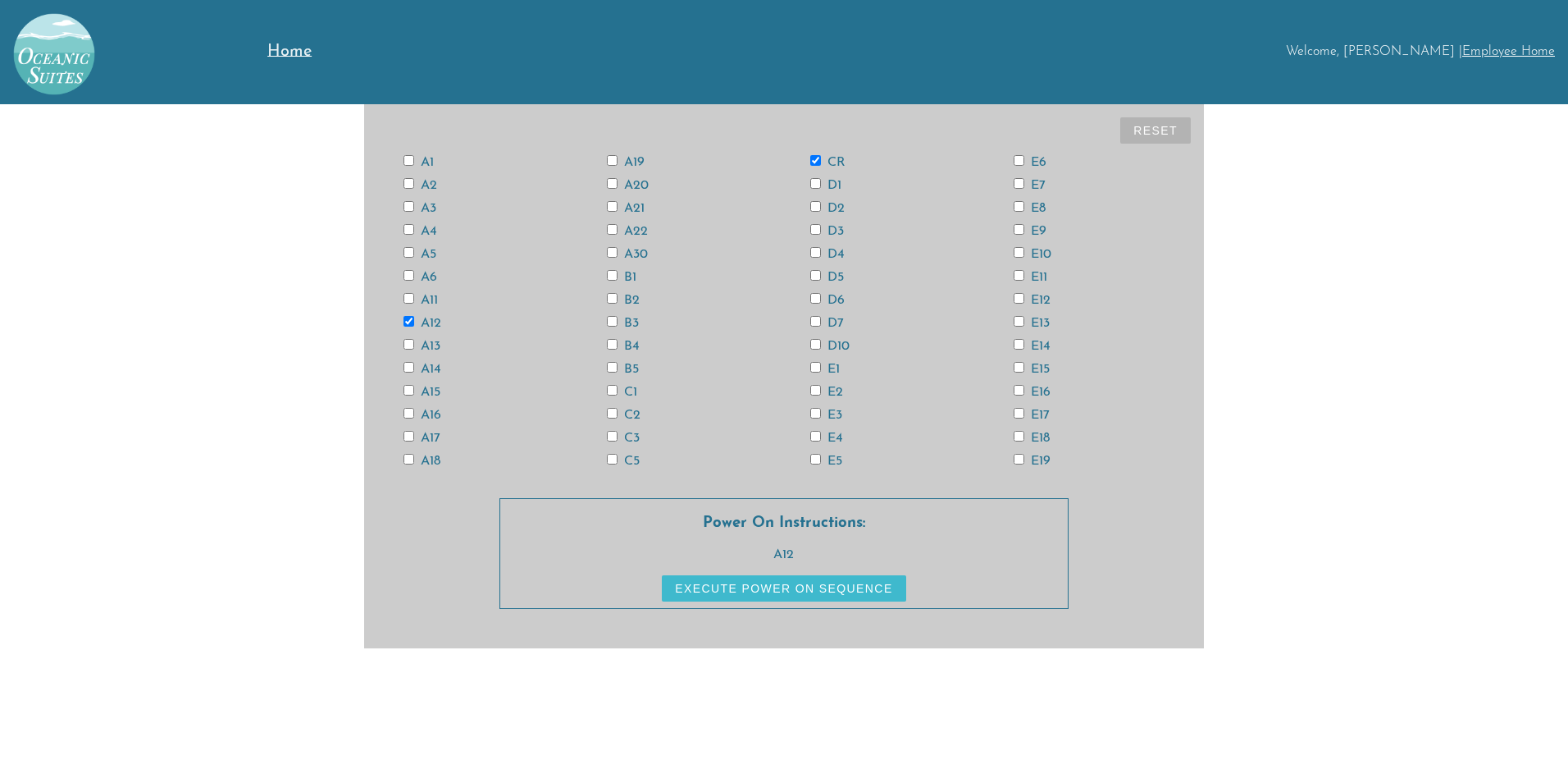
checkbox input "true"
click at [420, 320] on label "A12" at bounding box center [422, 323] width 38 height 13
click at [1159, 127] on button "Reset" at bounding box center [1155, 130] width 70 height 27
checkbox input "false"
click at [816, 159] on input "CR" at bounding box center [815, 160] width 10 height 10
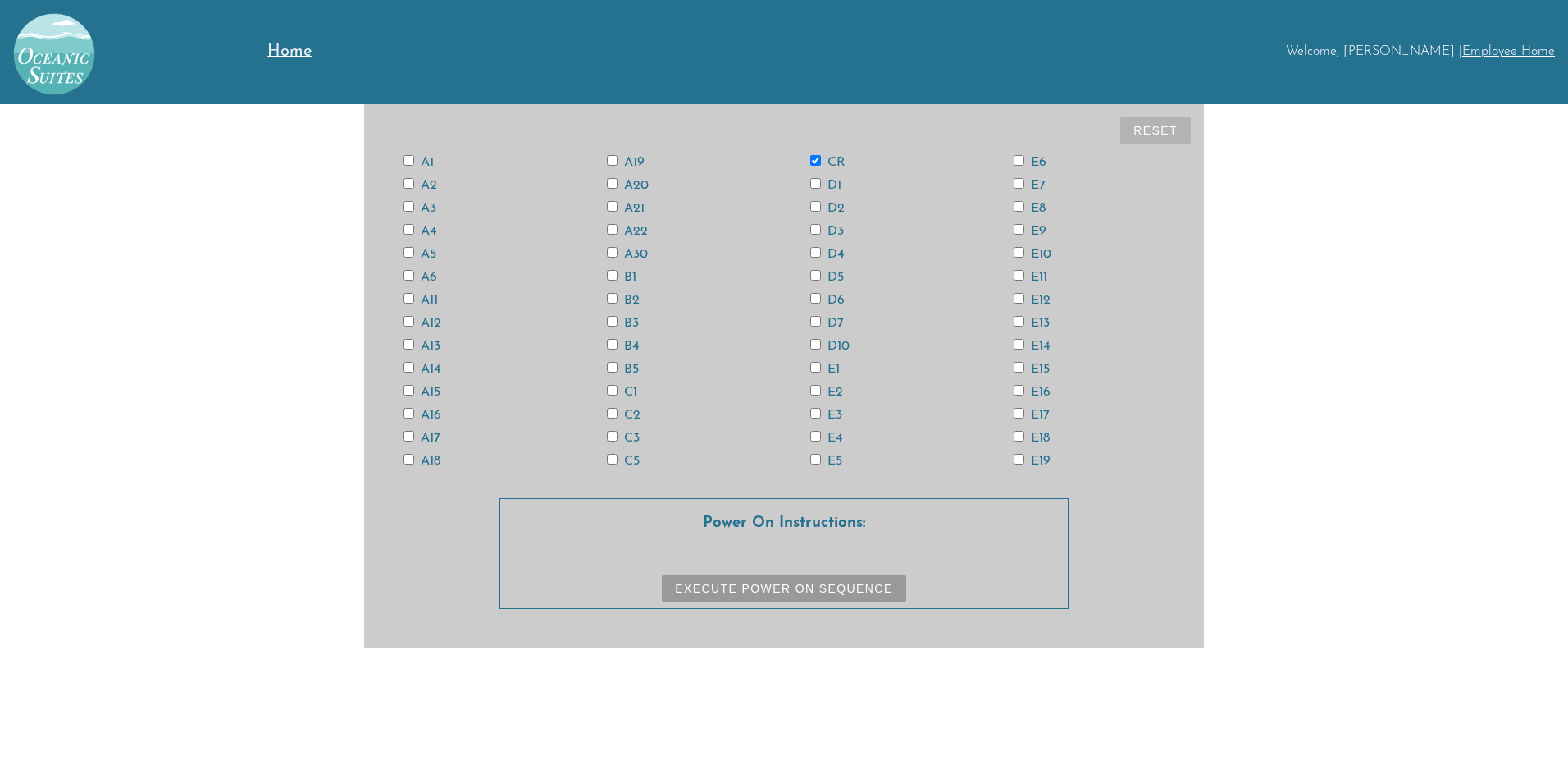
checkbox input "true"
click at [1018, 459] on input "E19" at bounding box center [1019, 459] width 10 height 10
checkbox input "true"
click at [1019, 415] on input "E17" at bounding box center [1019, 413] width 10 height 10
checkbox input "true"
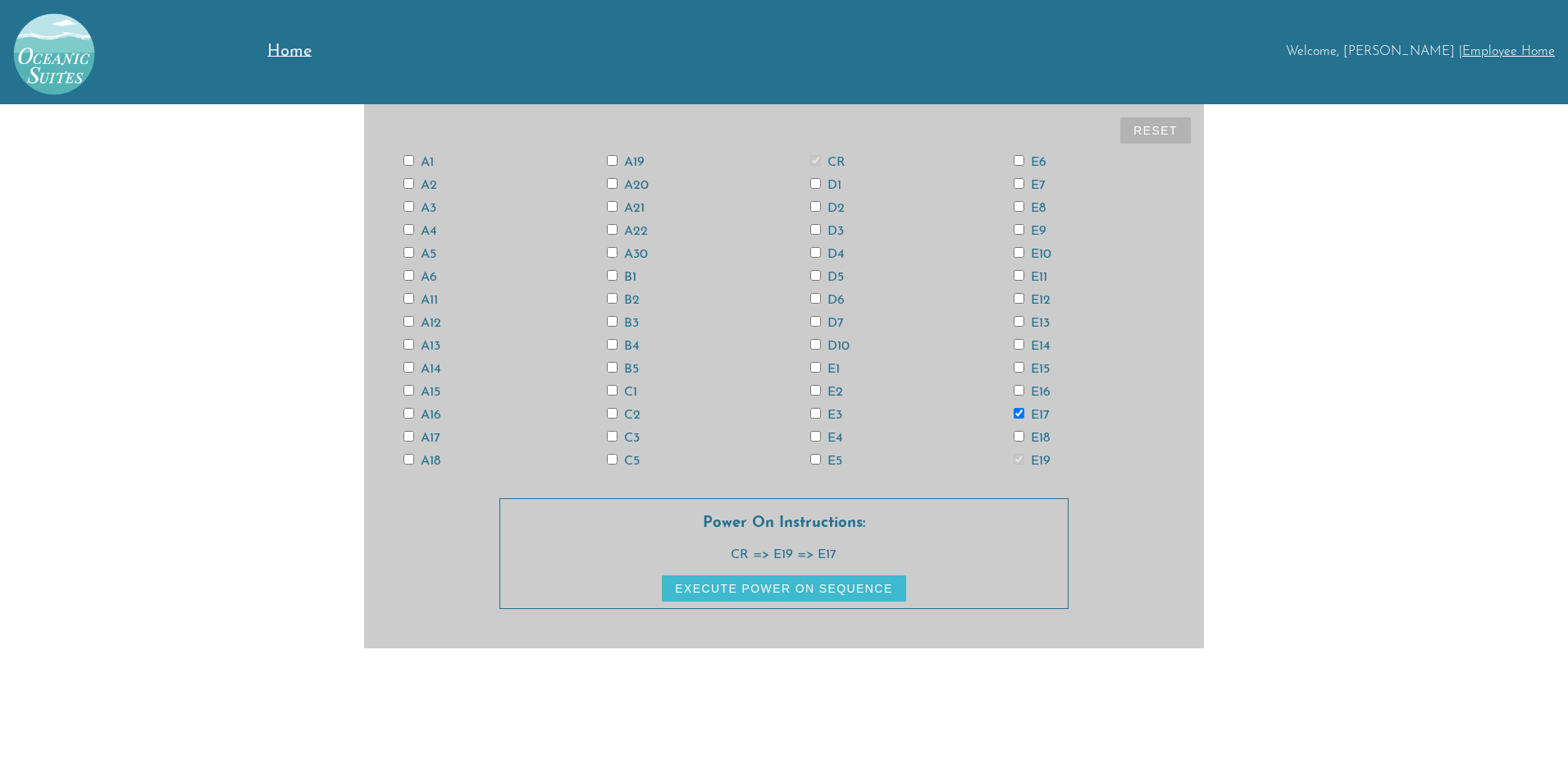
click at [1020, 363] on input "E15" at bounding box center [1019, 367] width 10 height 10
checkbox input "true"
click at [1016, 316] on input "E13" at bounding box center [1019, 321] width 10 height 10
checkbox input "true"
click at [1021, 274] on input "E11" at bounding box center [1019, 275] width 10 height 10
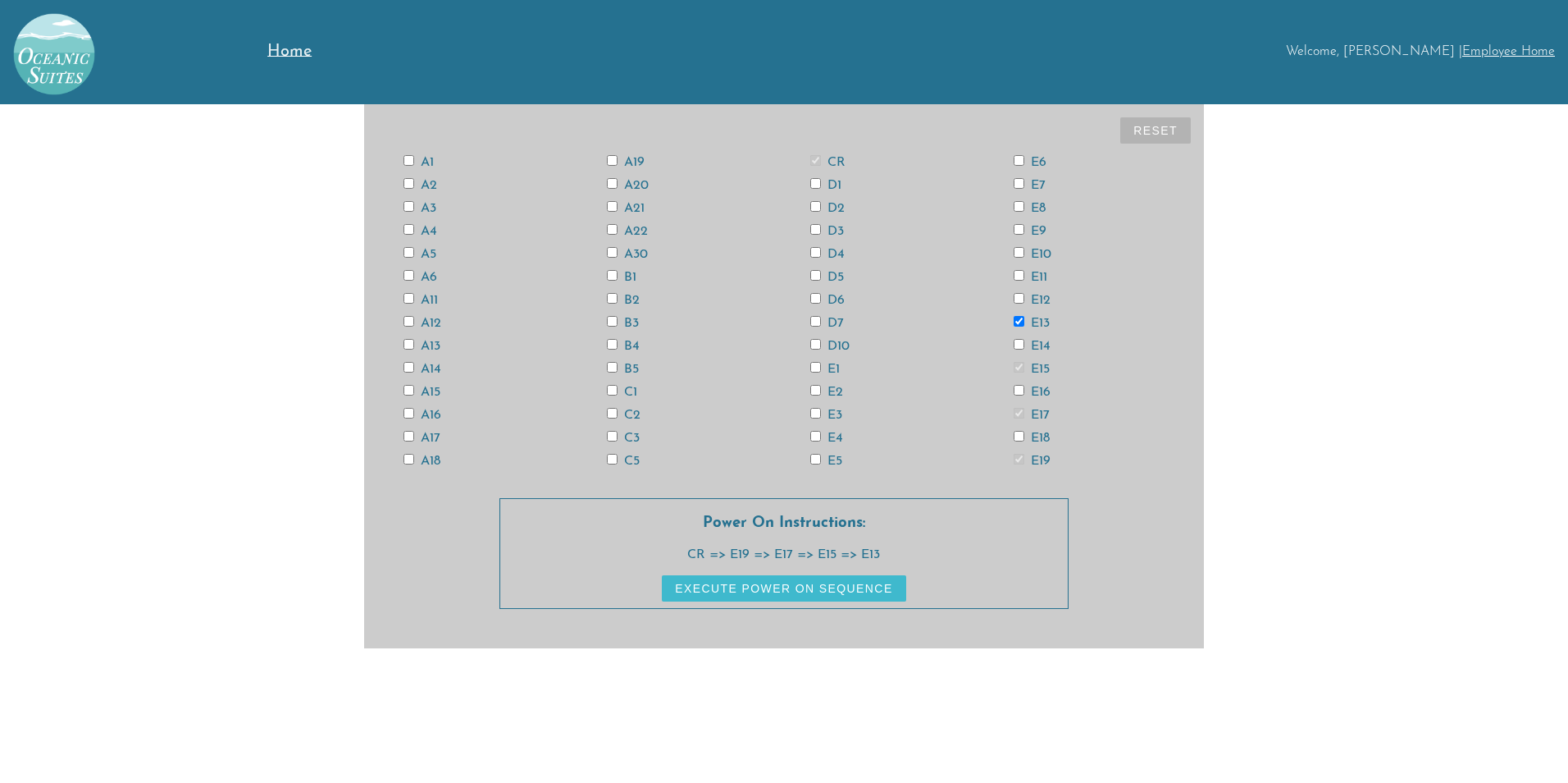
checkbox input "true"
click at [1017, 226] on input "E9" at bounding box center [1019, 230] width 10 height 10
checkbox input "true"
click at [1017, 182] on input "E7" at bounding box center [1019, 183] width 10 height 10
checkbox input "true"
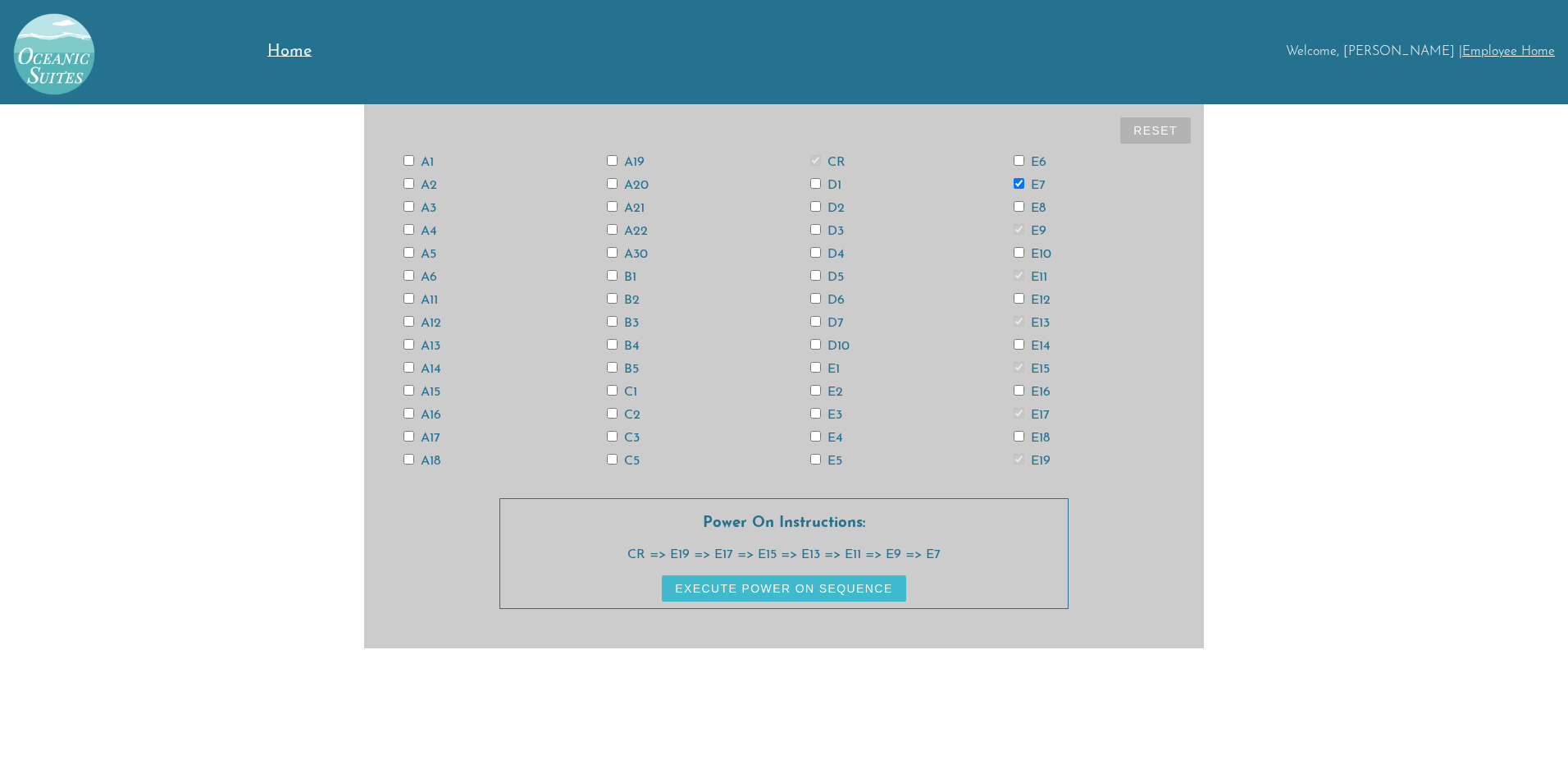
click at [816, 457] on input "E5" at bounding box center [815, 459] width 10 height 10
checkbox input "true"
click at [814, 409] on input "E3" at bounding box center [815, 413] width 10 height 10
checkbox input "true"
click at [814, 368] on input "E1" at bounding box center [815, 367] width 10 height 10
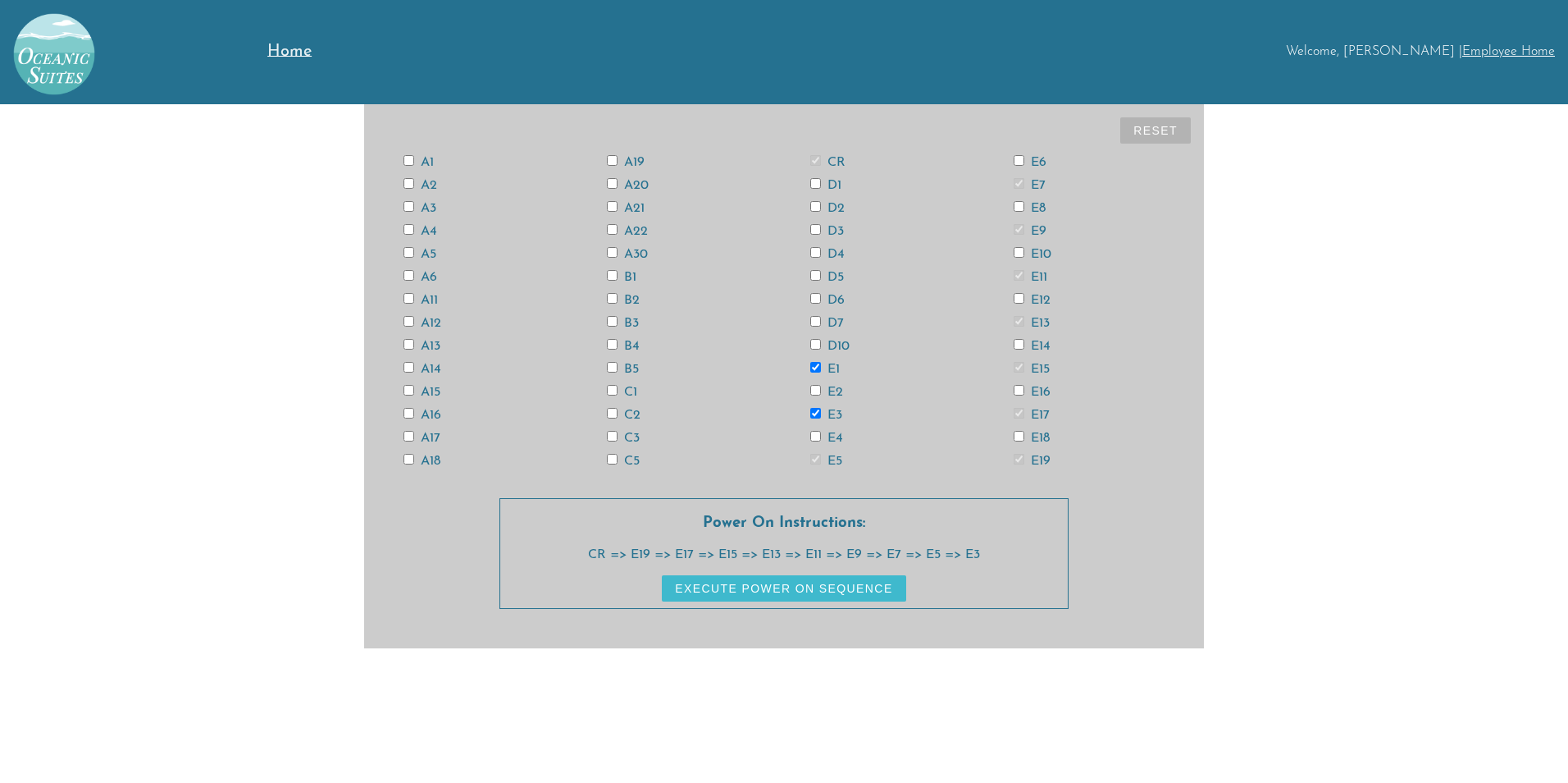
checkbox input "true"
click at [814, 320] on input "D7" at bounding box center [815, 321] width 10 height 10
checkbox input "true"
click at [814, 278] on input "D5" at bounding box center [815, 275] width 10 height 10
checkbox input "true"
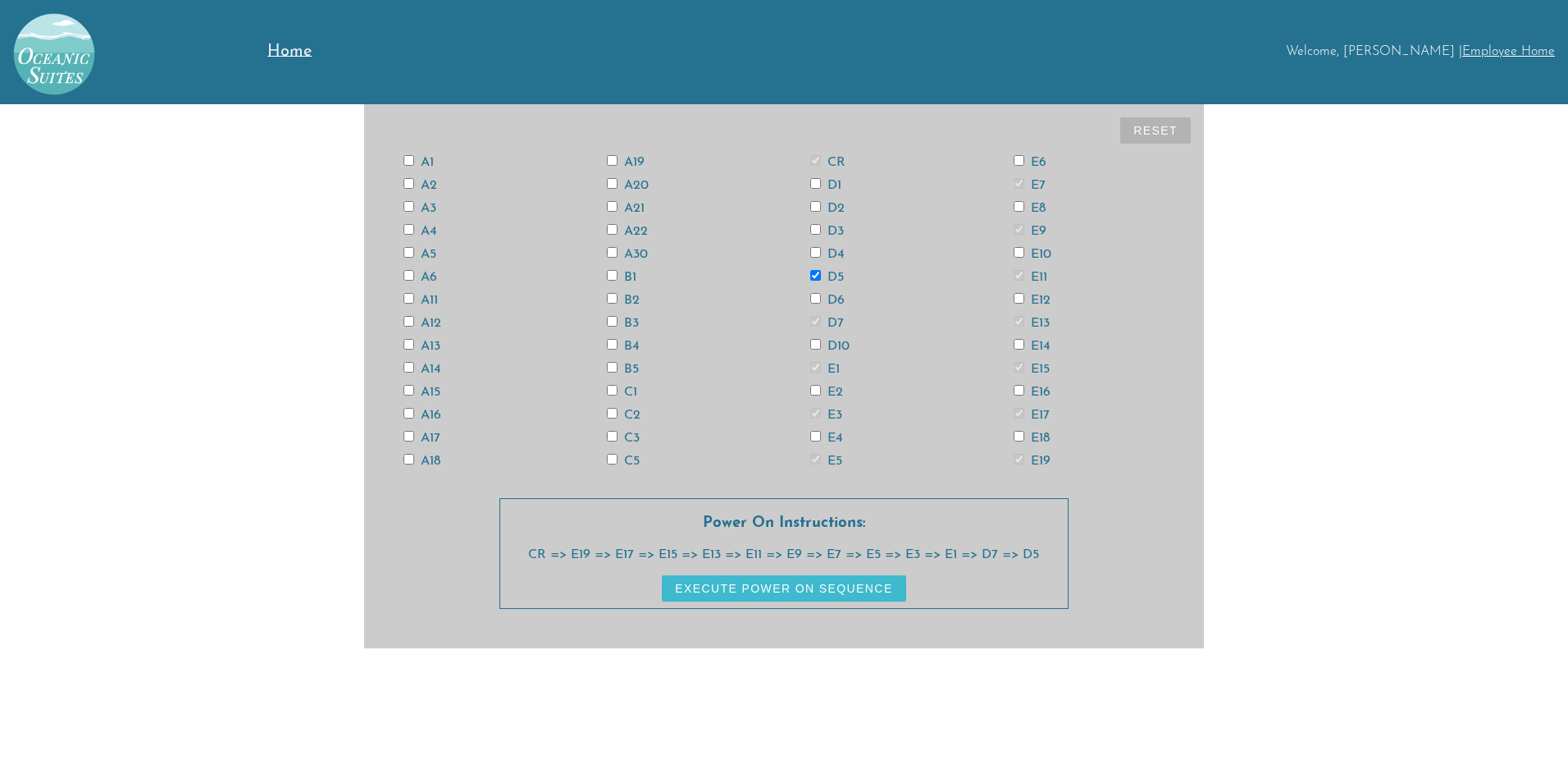
click at [814, 229] on input "D3" at bounding box center [815, 230] width 10 height 10
checkbox input "true"
click at [813, 181] on input "D1" at bounding box center [815, 183] width 10 height 10
checkbox input "true"
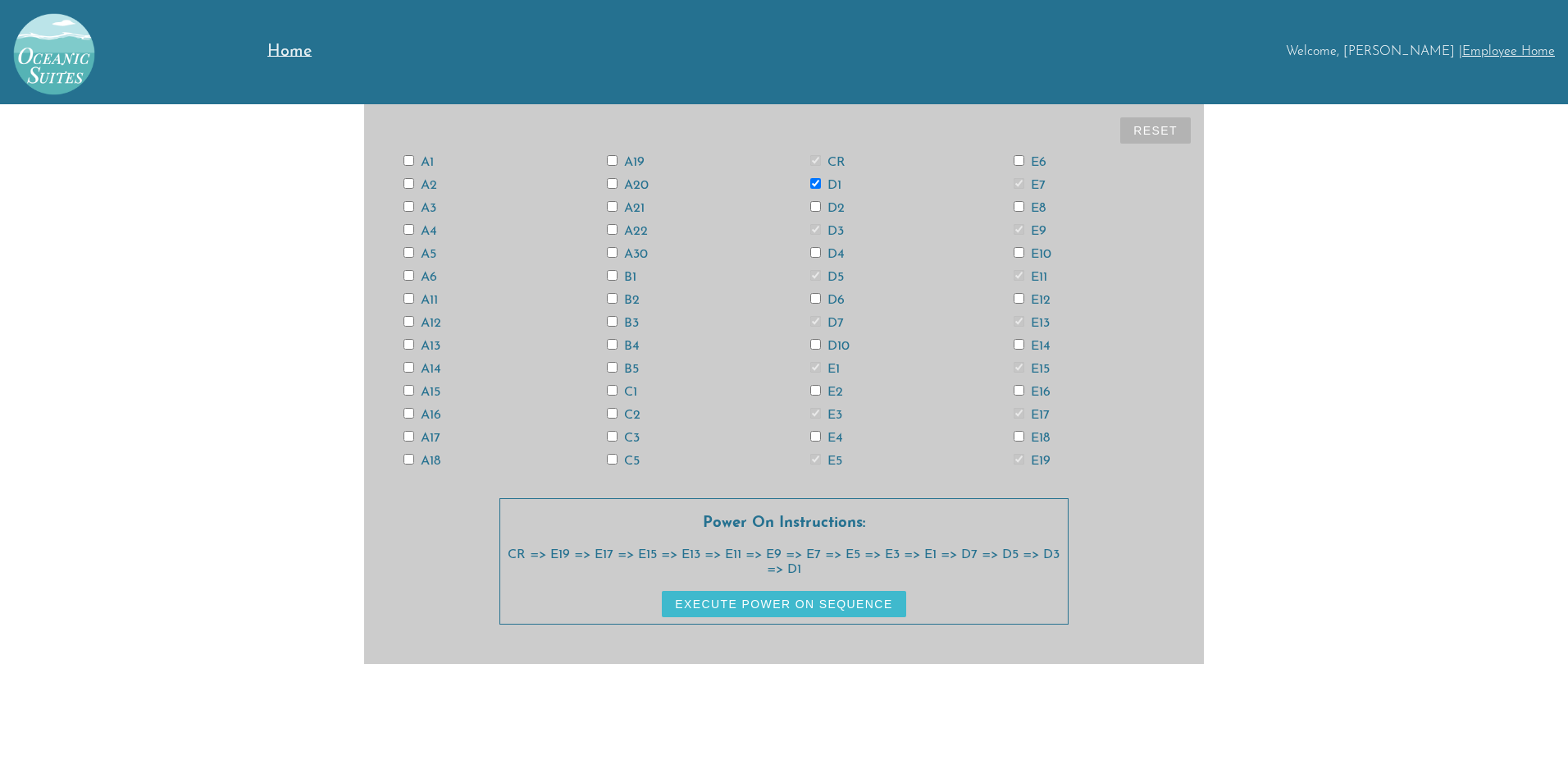
click at [614, 460] on input "C5" at bounding box center [612, 459] width 10 height 10
checkbox input "true"
click at [609, 432] on input "C3" at bounding box center [612, 436] width 10 height 10
checkbox input "true"
click at [610, 388] on input "C1" at bounding box center [612, 390] width 10 height 10
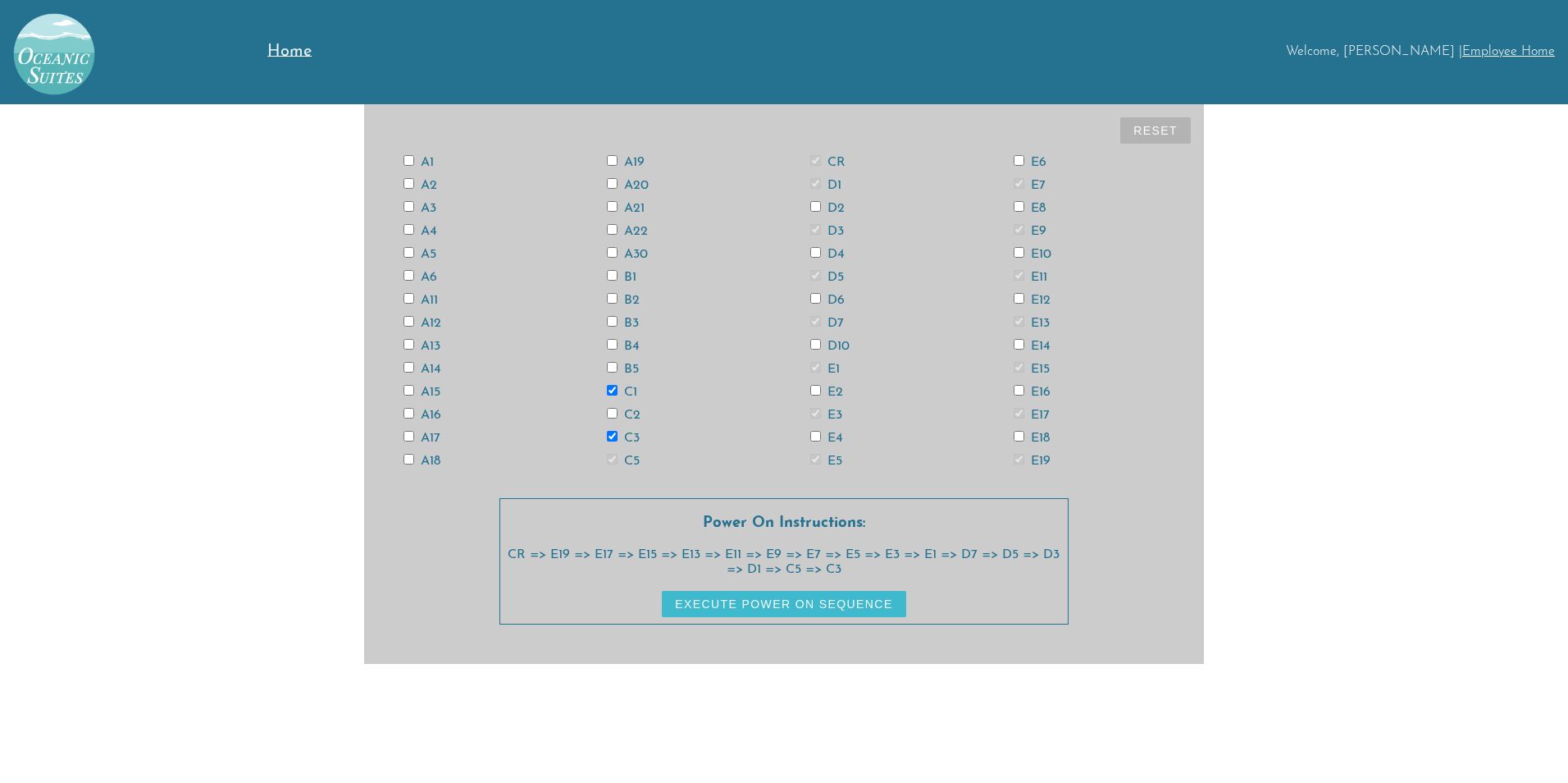
checkbox input "true"
click at [610, 362] on input "B5" at bounding box center [612, 367] width 10 height 10
checkbox input "true"
click at [611, 321] on input "B3" at bounding box center [612, 321] width 10 height 10
checkbox input "true"
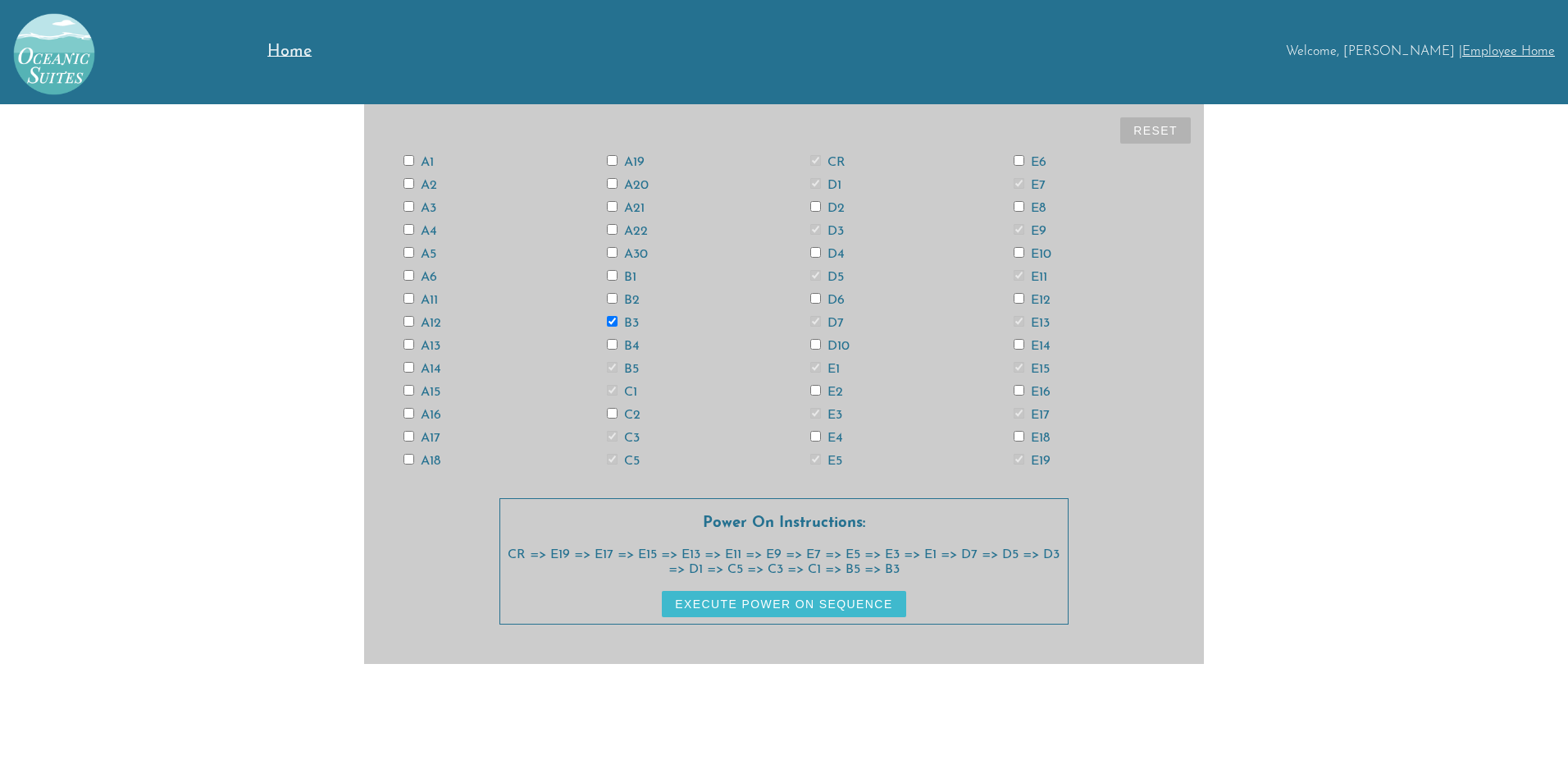
click at [614, 271] on input "B1" at bounding box center [612, 275] width 10 height 10
checkbox input "true"
click at [613, 206] on input "A21" at bounding box center [612, 206] width 10 height 10
checkbox input "true"
click at [612, 158] on input "A19" at bounding box center [612, 160] width 10 height 10
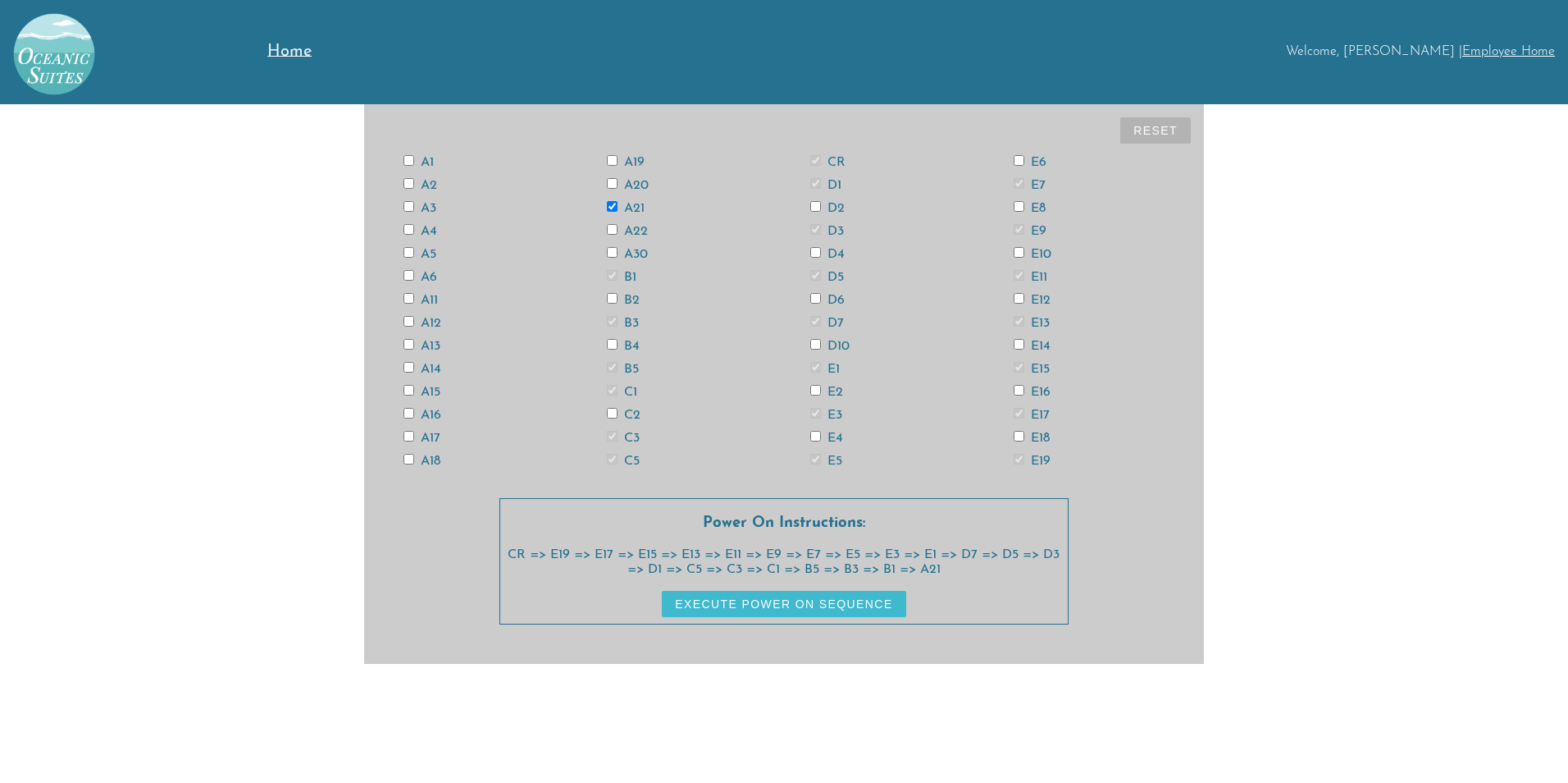
checkbox input "true"
click at [410, 437] on input "A17" at bounding box center [408, 436] width 10 height 10
checkbox input "true"
click at [406, 387] on input "A15" at bounding box center [408, 390] width 10 height 10
checkbox input "true"
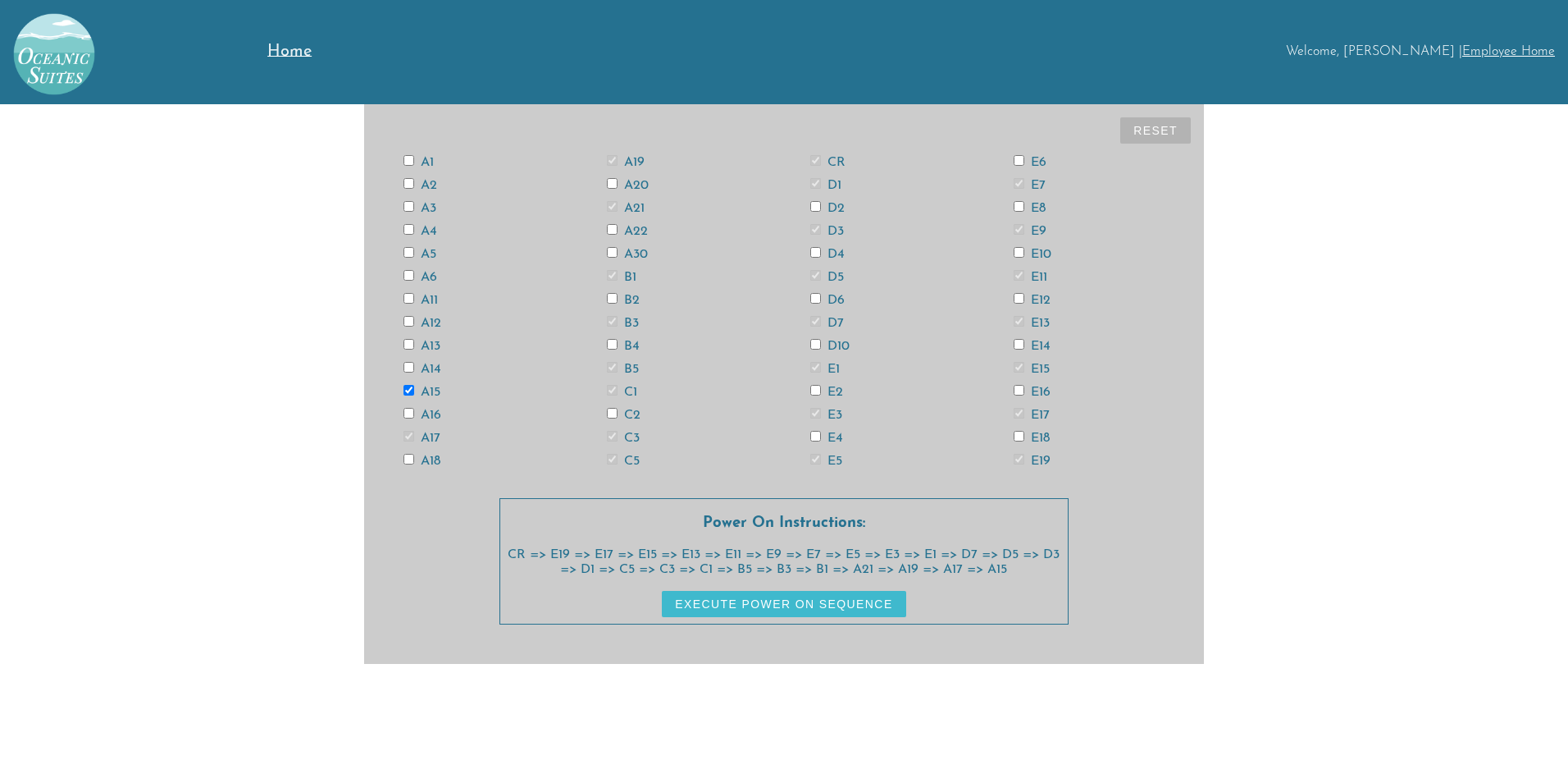
click at [408, 344] on input "A13" at bounding box center [408, 344] width 10 height 10
checkbox input "true"
click at [402, 294] on div "A11" at bounding box center [480, 299] width 204 height 13
click at [408, 296] on input "A11" at bounding box center [408, 298] width 10 height 10
checkbox input "true"
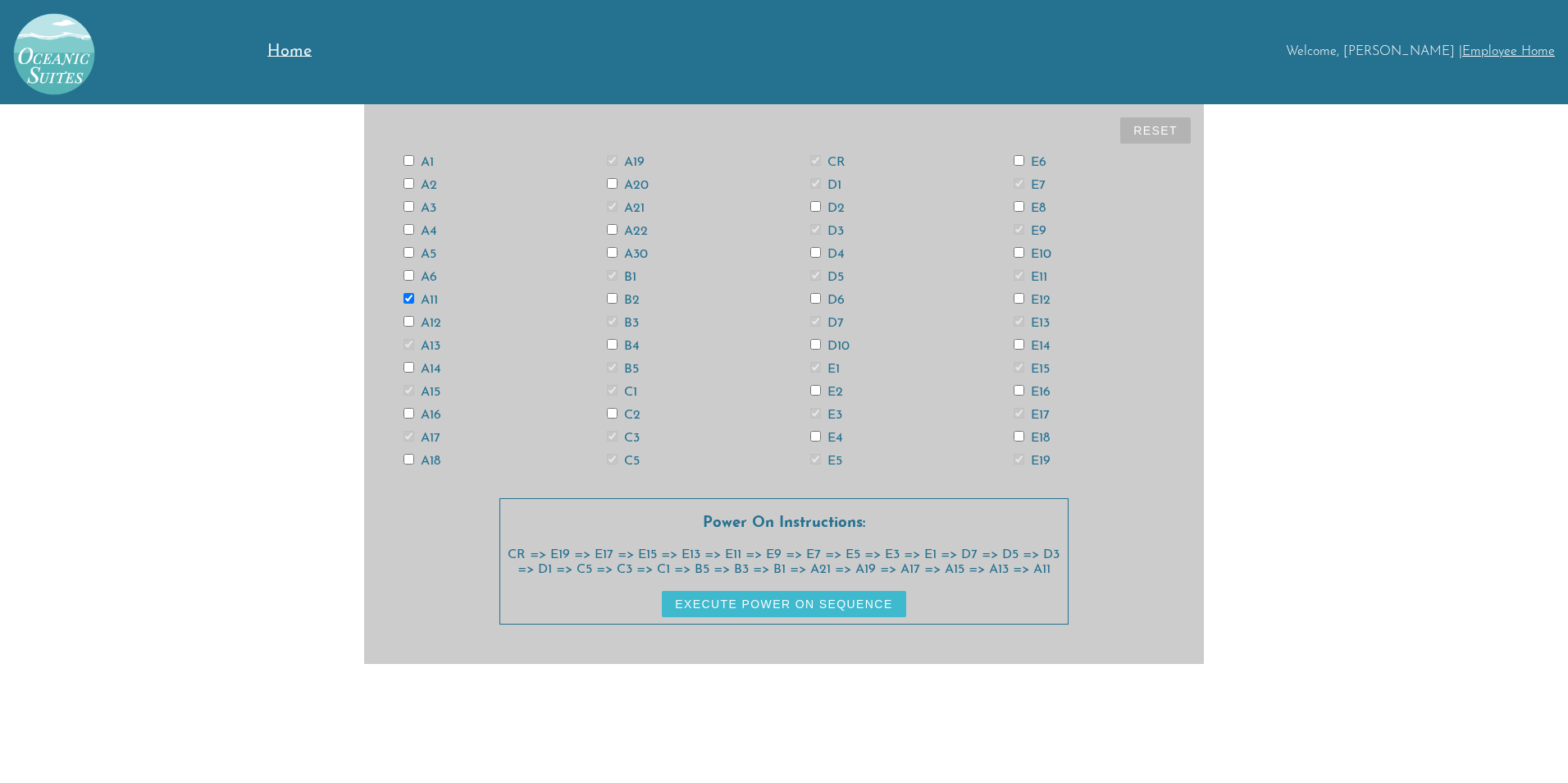
click at [408, 254] on input "A5" at bounding box center [408, 252] width 10 height 10
checkbox input "true"
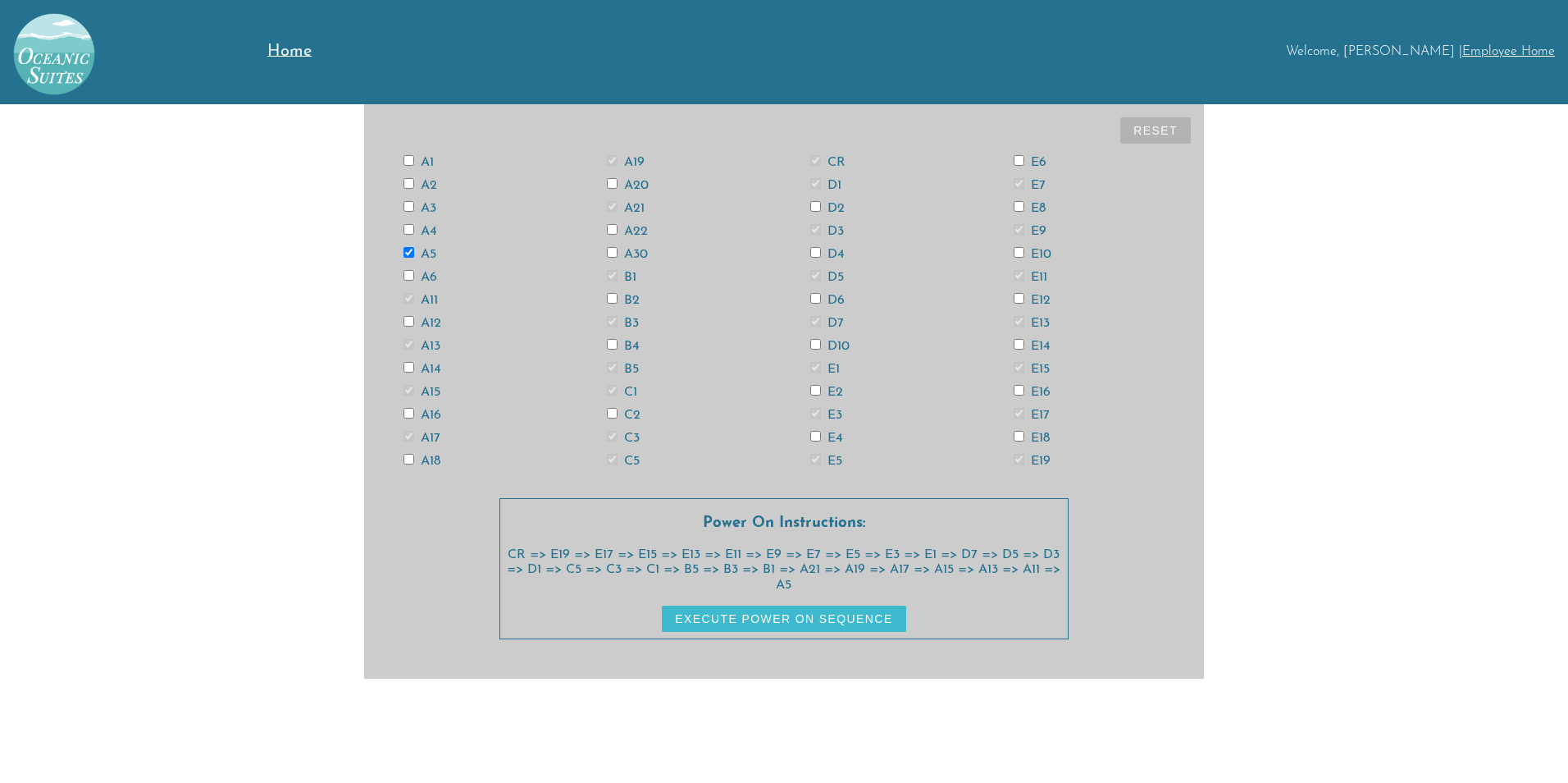
click at [409, 201] on input "A3" at bounding box center [408, 206] width 10 height 10
checkbox input "true"
click at [406, 164] on input "A1" at bounding box center [408, 160] width 10 height 10
checkbox input "true"
click at [407, 179] on input "A2" at bounding box center [408, 183] width 10 height 10
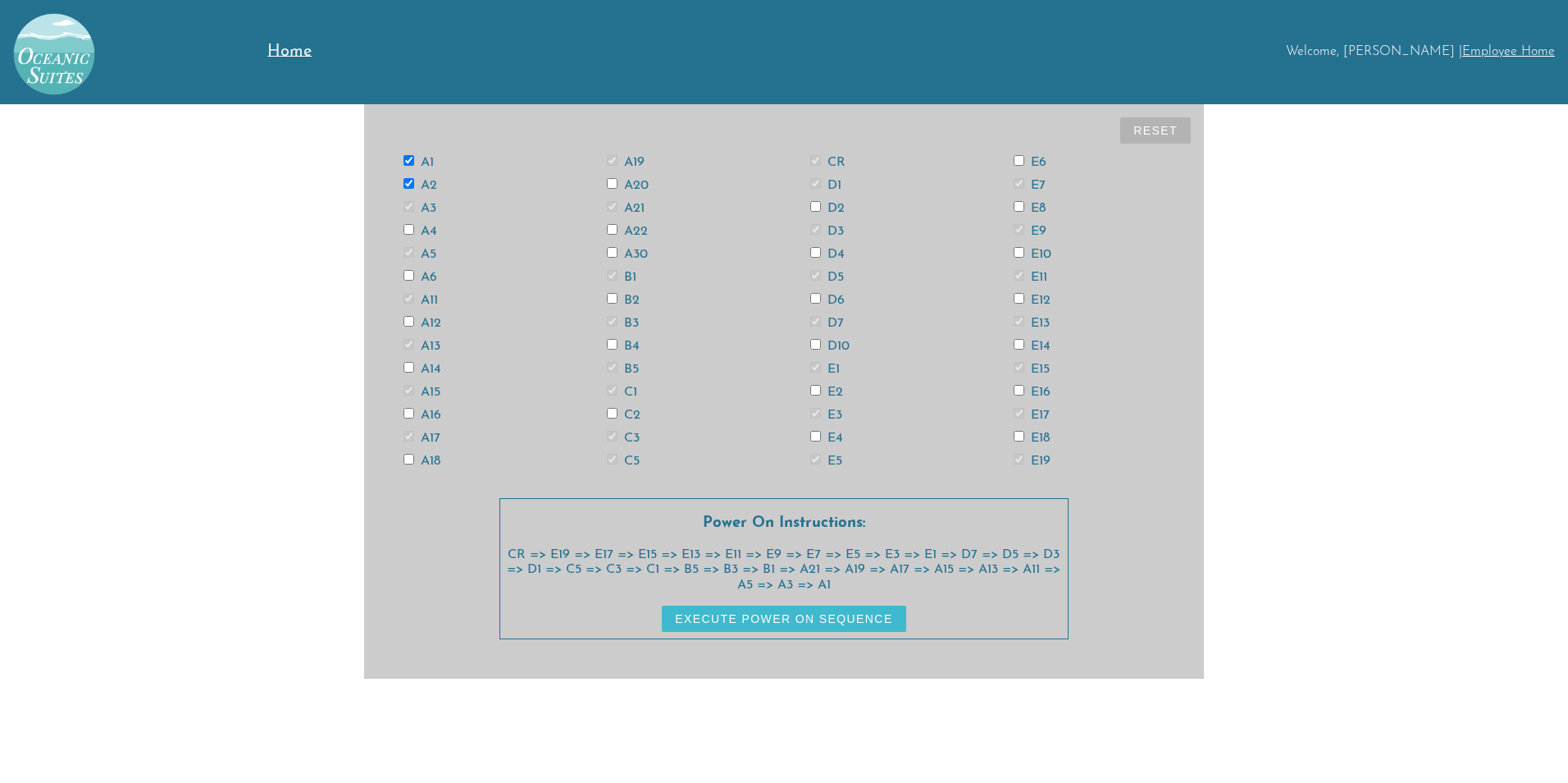
checkbox input "true"
click at [410, 224] on input "A4" at bounding box center [408, 230] width 10 height 10
checkbox input "true"
click at [406, 275] on input "A6" at bounding box center [408, 275] width 10 height 10
checkbox input "true"
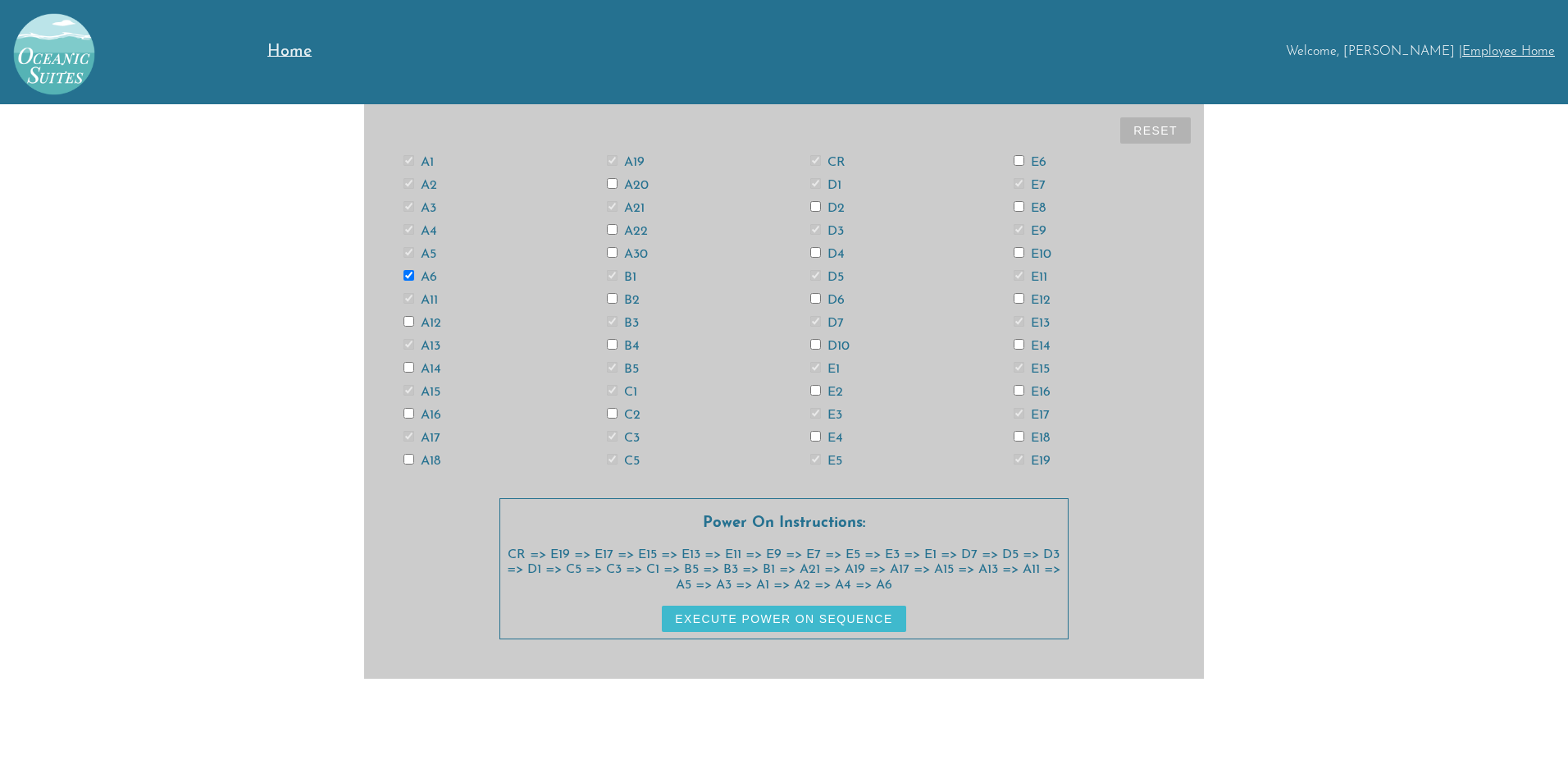
click at [409, 320] on input "A12" at bounding box center [408, 321] width 10 height 10
checkbox input "true"
click at [407, 366] on input "A14" at bounding box center [408, 367] width 10 height 10
checkbox input "true"
click at [408, 415] on input "A16" at bounding box center [408, 413] width 10 height 10
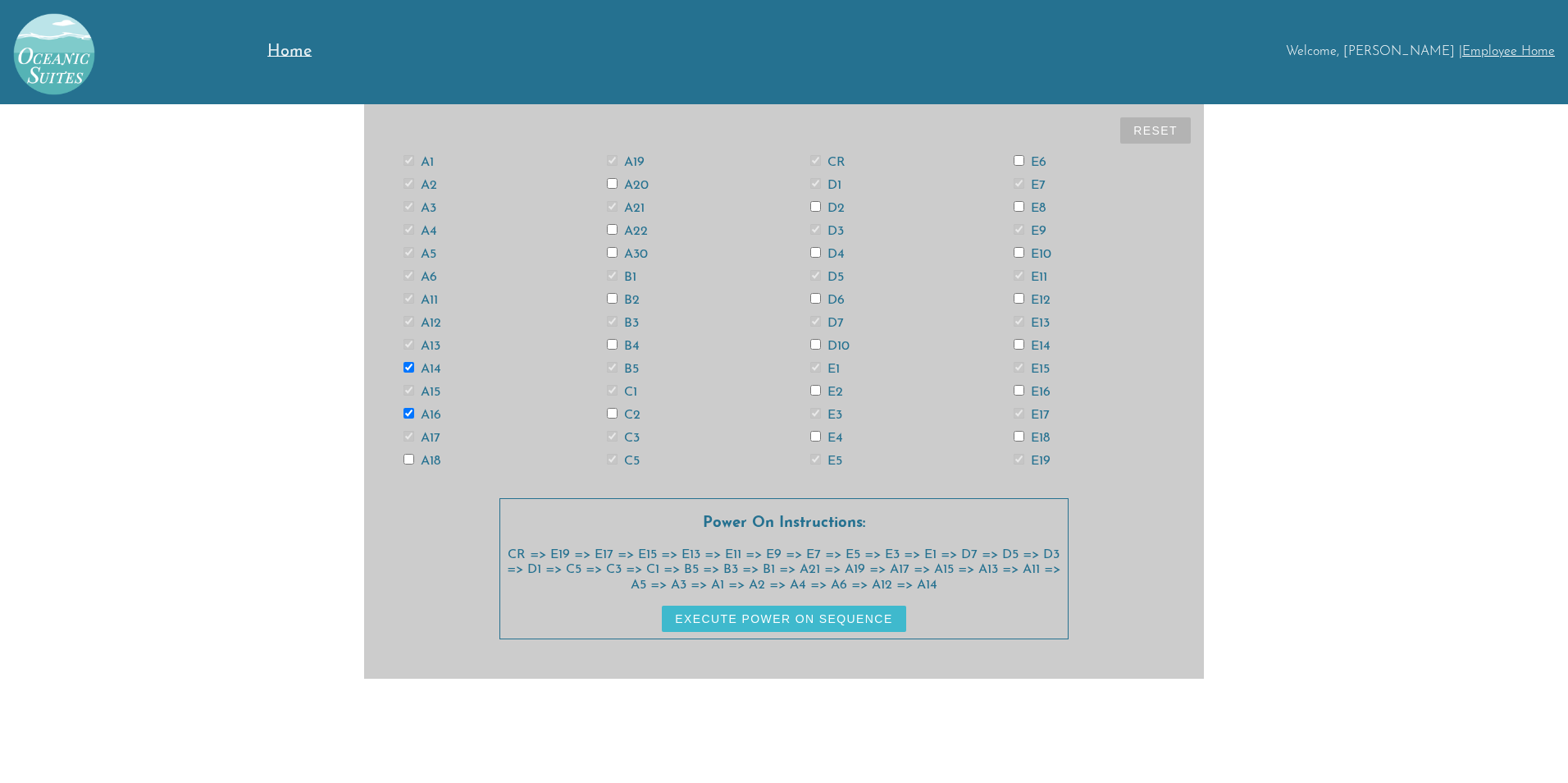
checkbox input "true"
click at [409, 456] on input "A18" at bounding box center [408, 459] width 10 height 10
checkbox input "true"
click at [611, 182] on input "A20" at bounding box center [612, 183] width 10 height 10
checkbox input "true"
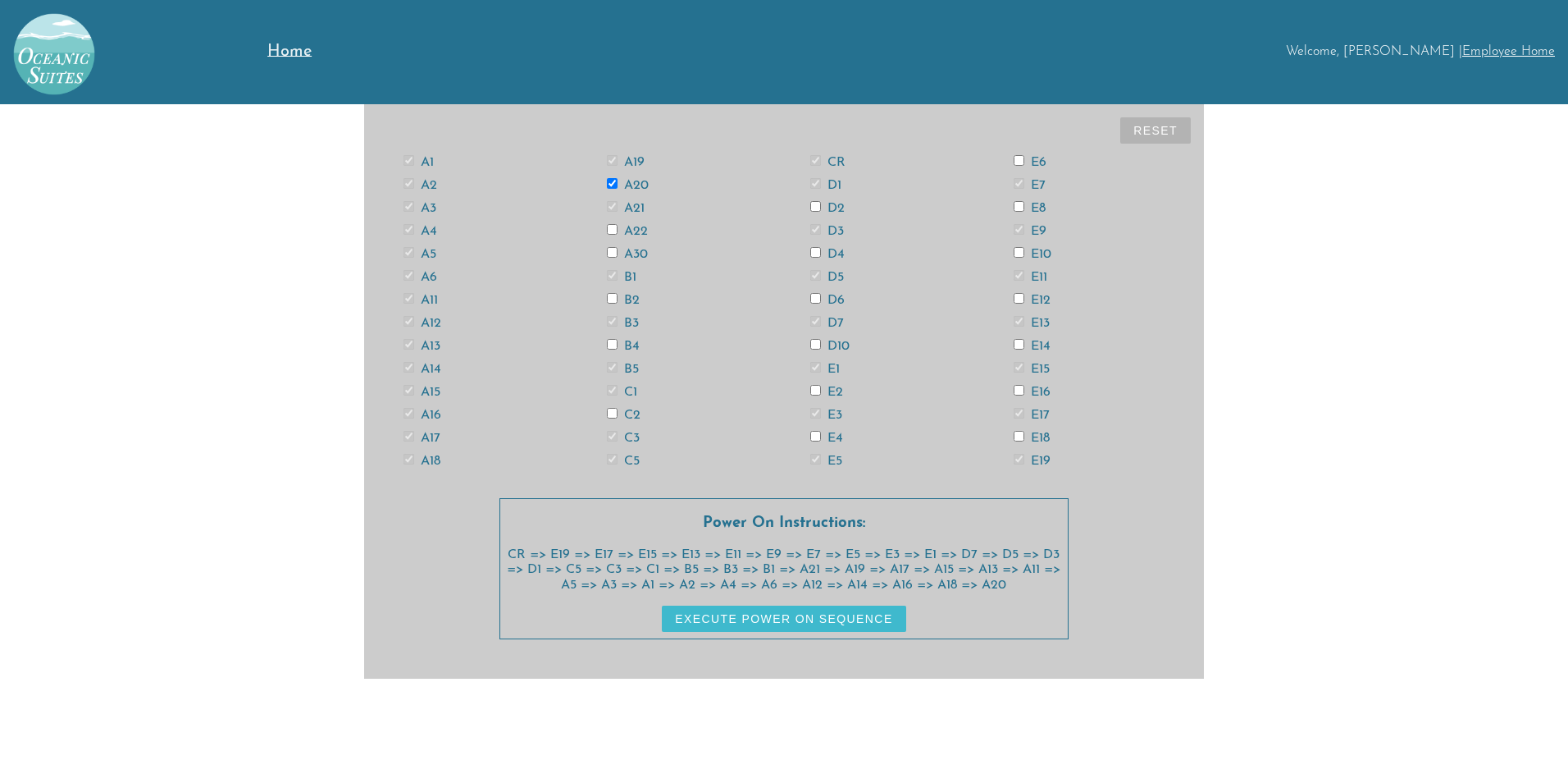
click at [611, 227] on input "A22" at bounding box center [612, 230] width 10 height 10
checkbox input "true"
click at [611, 254] on input "A30" at bounding box center [612, 252] width 10 height 10
checkbox input "true"
click at [614, 300] on input "B2" at bounding box center [612, 298] width 10 height 10
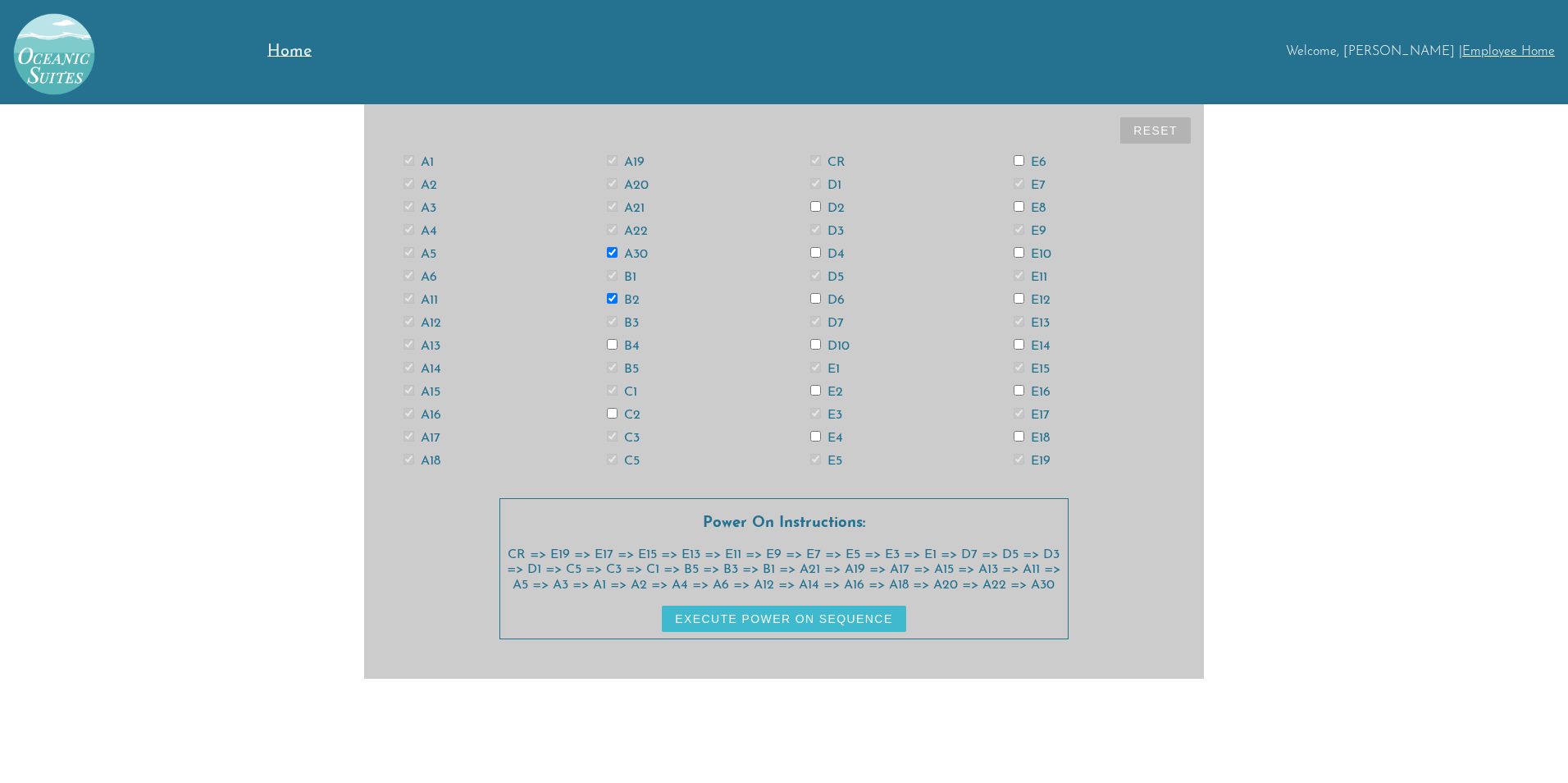
checkbox input "true"
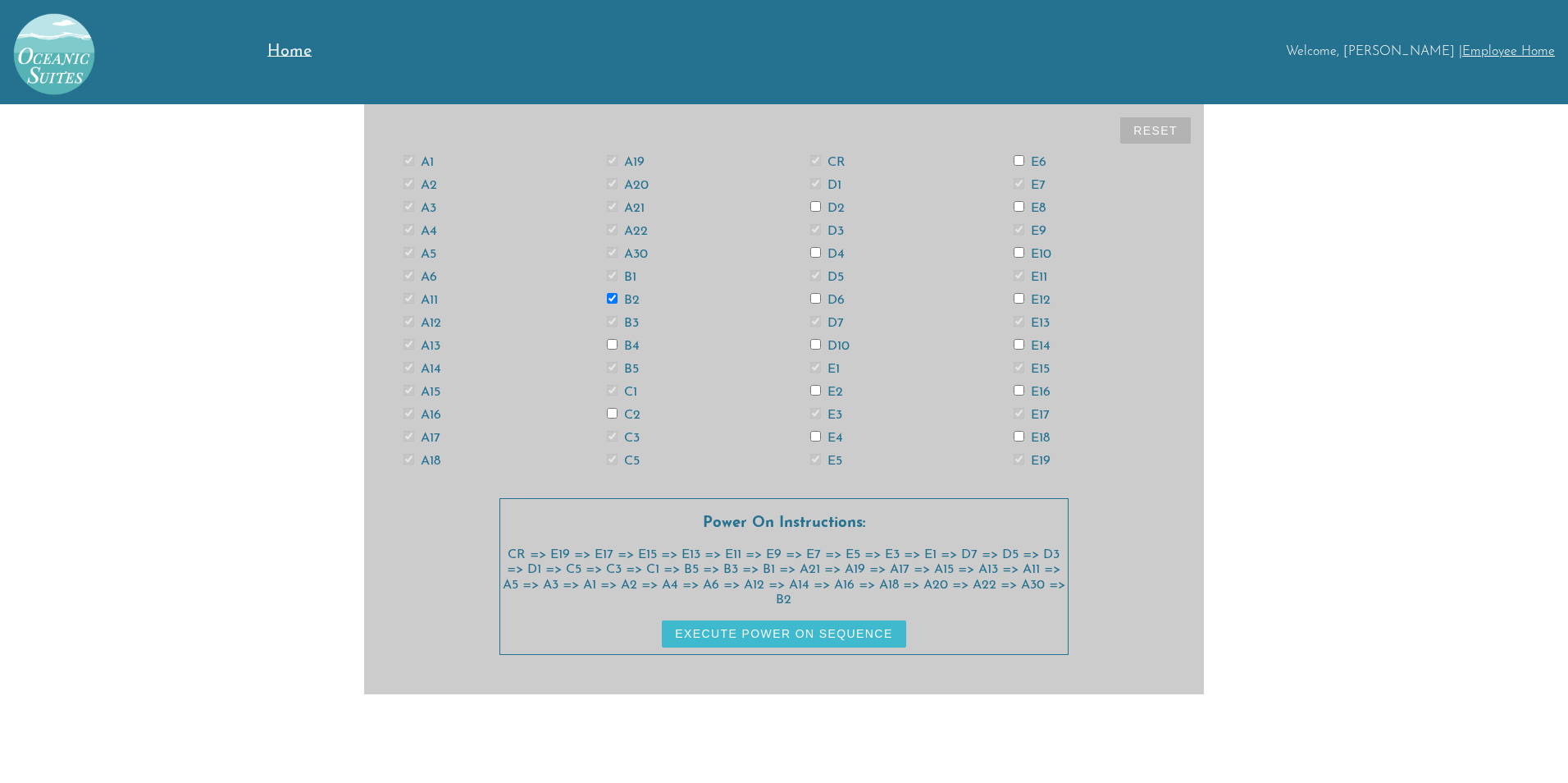
click at [612, 341] on input "B4" at bounding box center [612, 344] width 10 height 10
checkbox input "true"
click at [610, 411] on input "C2" at bounding box center [612, 413] width 10 height 10
checkbox input "true"
click at [812, 208] on input "D2" at bounding box center [815, 206] width 10 height 10
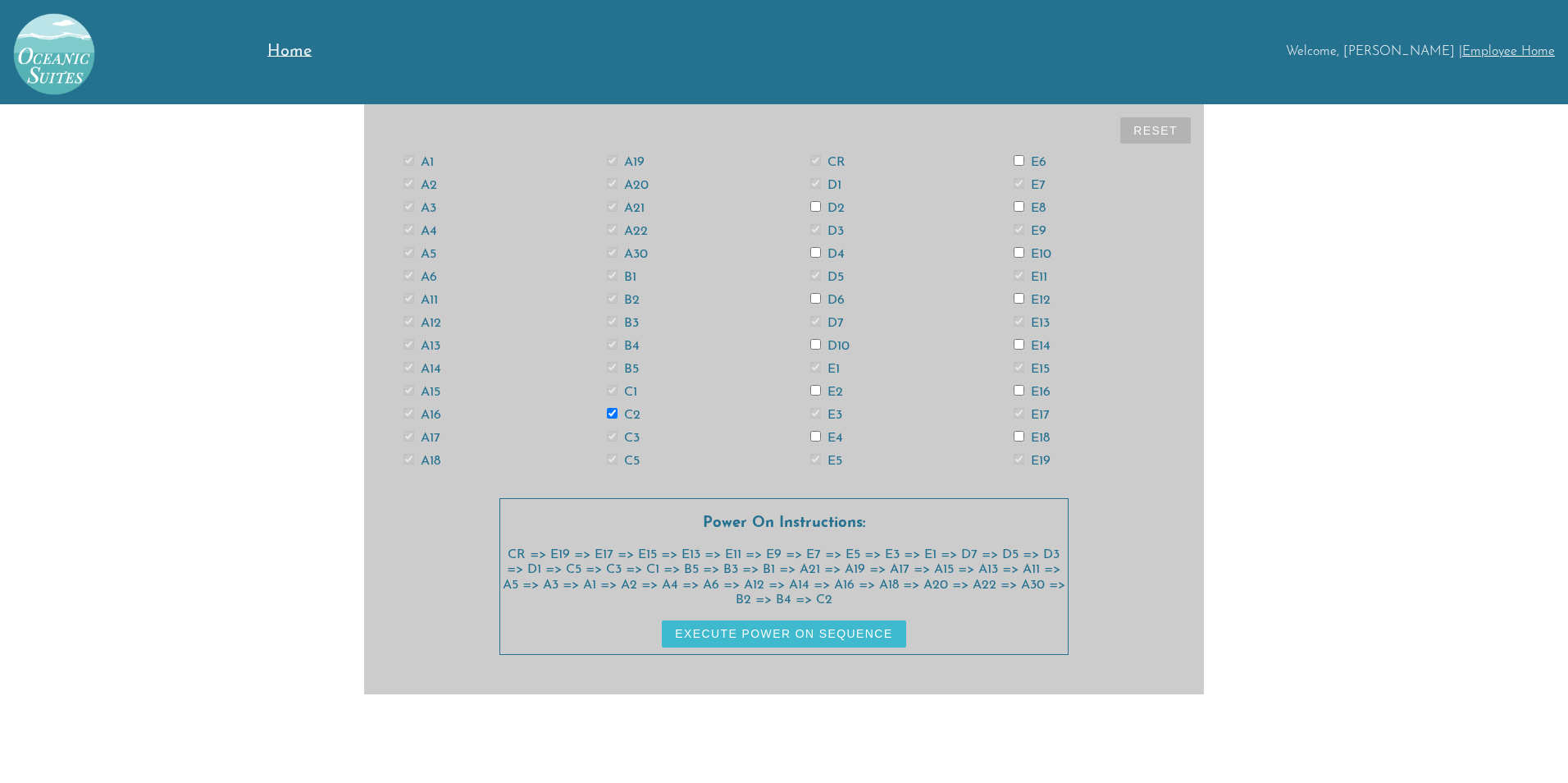
checkbox input "true"
click at [814, 257] on input "D4" at bounding box center [815, 252] width 10 height 10
checkbox input "true"
click at [815, 301] on input "D6" at bounding box center [815, 298] width 10 height 10
checkbox input "true"
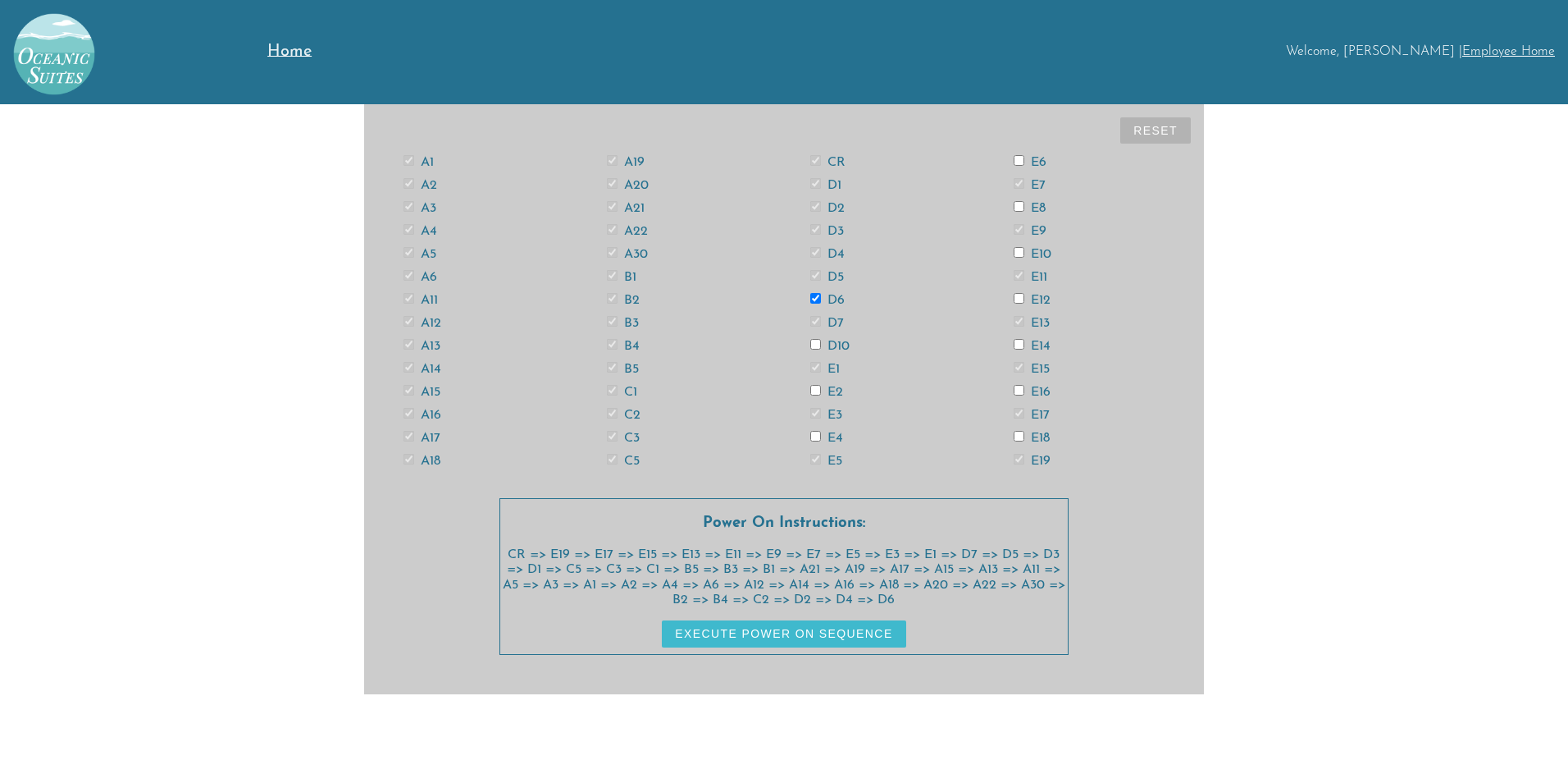
click at [814, 342] on input "D10" at bounding box center [815, 344] width 10 height 10
checkbox input "true"
click at [820, 386] on input "E2" at bounding box center [815, 390] width 10 height 10
checkbox input "true"
click at [816, 436] on input "E4" at bounding box center [815, 436] width 10 height 10
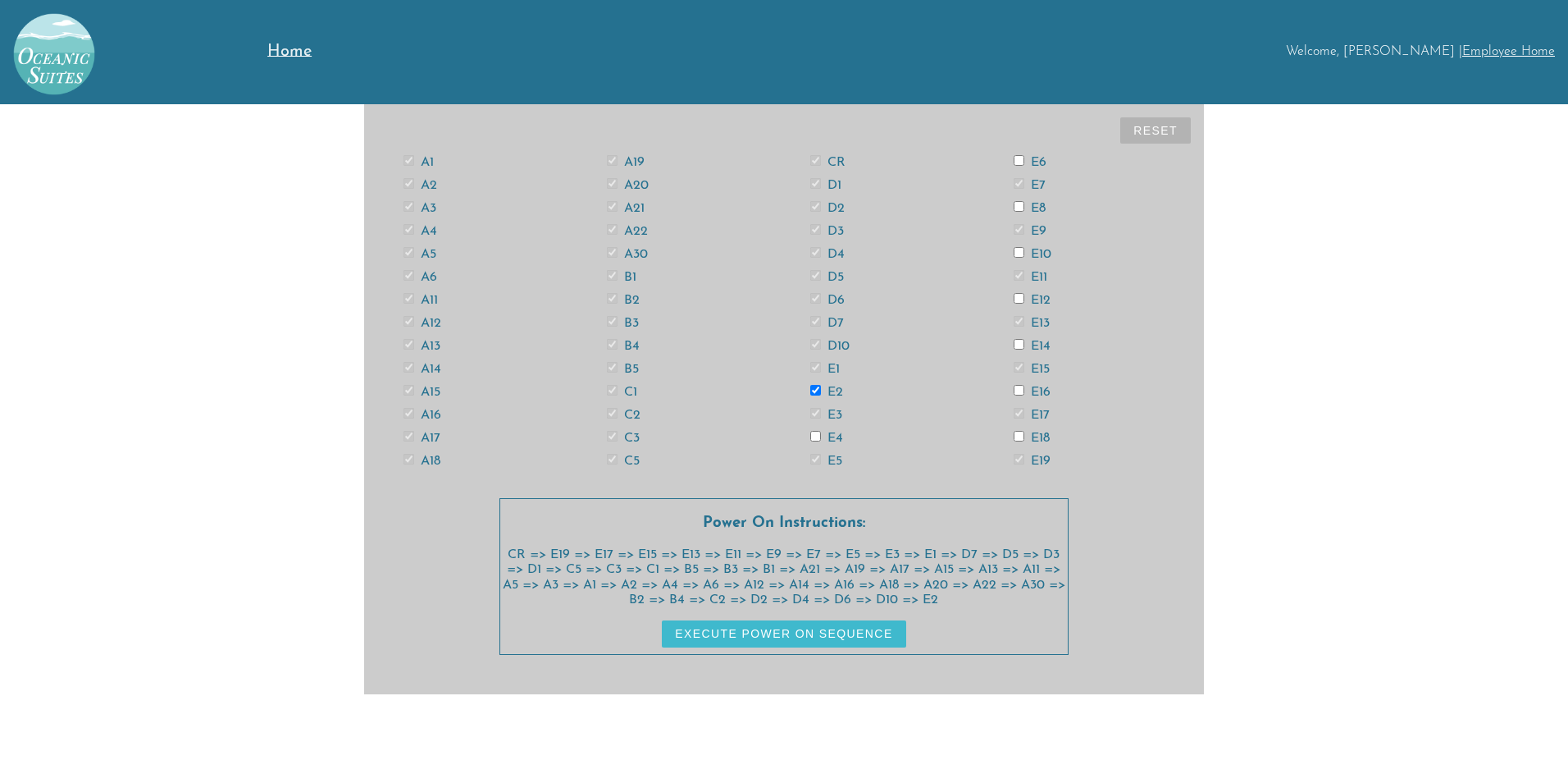
checkbox input "true"
click at [1022, 158] on input "E6" at bounding box center [1019, 160] width 10 height 10
checkbox input "true"
click at [1016, 206] on input "E8" at bounding box center [1019, 206] width 10 height 10
checkbox input "true"
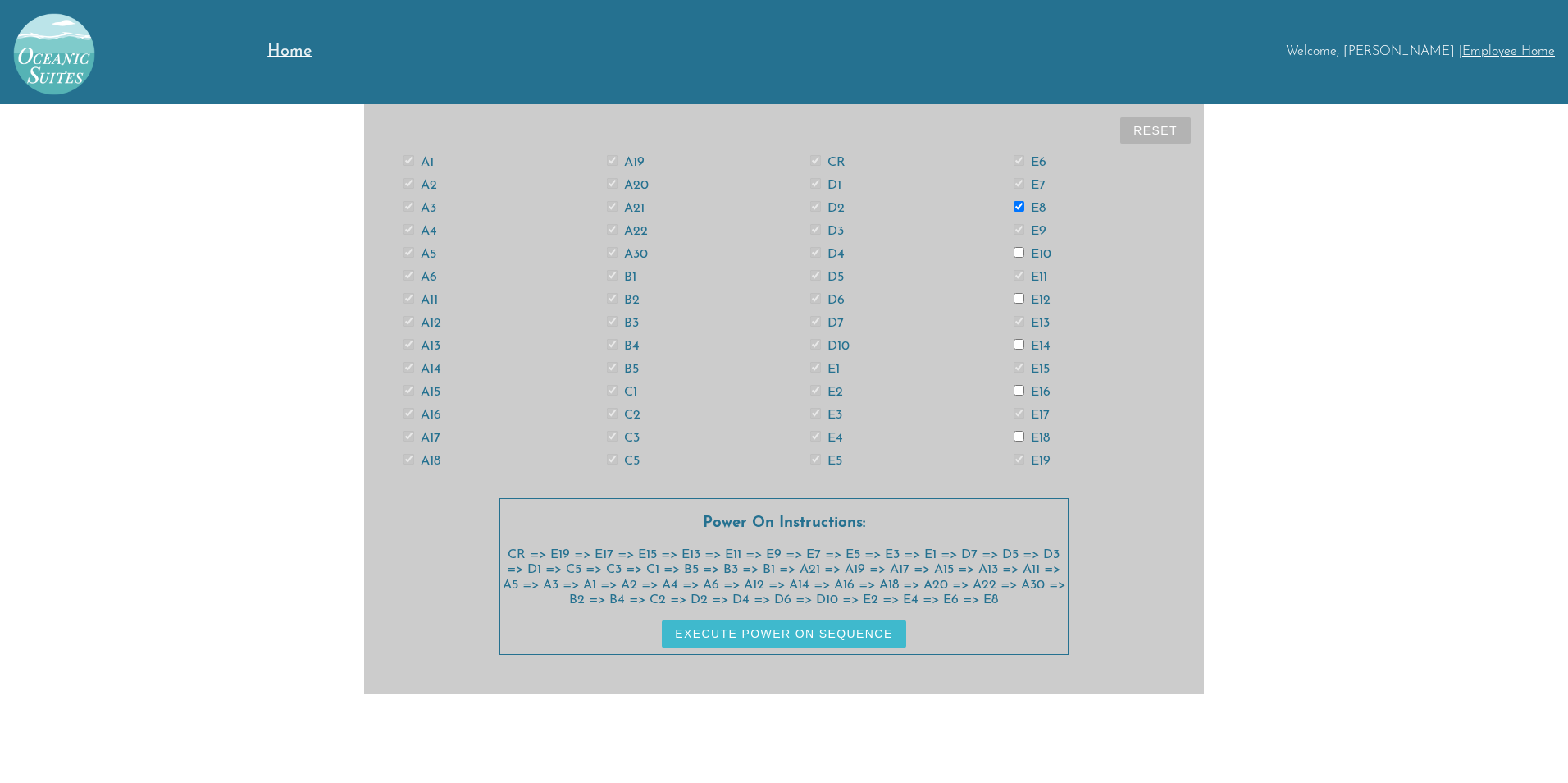
click at [1019, 254] on input "E10" at bounding box center [1019, 252] width 10 height 10
checkbox input "true"
click at [1022, 296] on input "E12" at bounding box center [1019, 298] width 10 height 10
checkbox input "true"
click at [1015, 344] on input "E14" at bounding box center [1019, 344] width 10 height 10
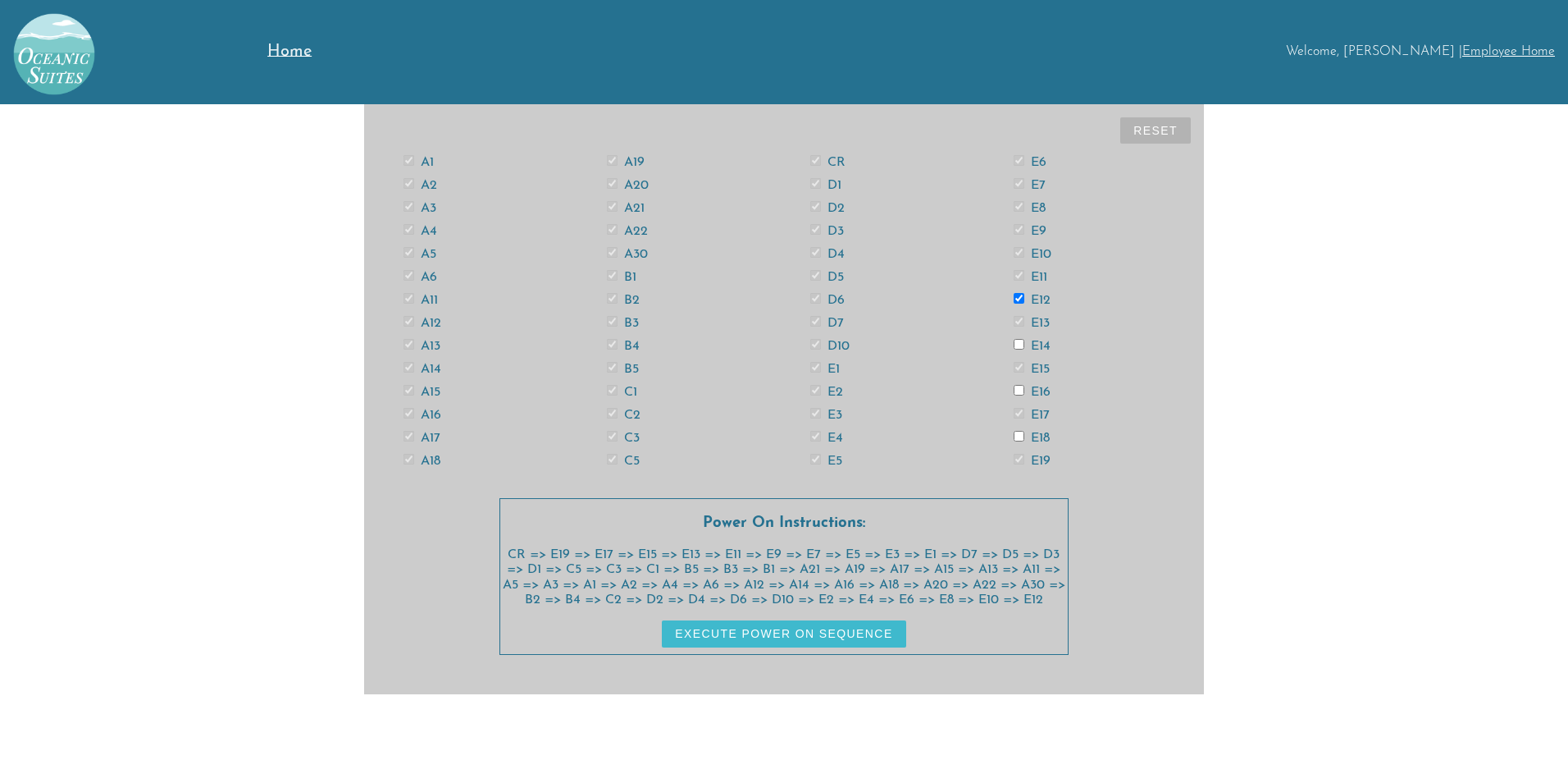
checkbox input "true"
click at [1022, 386] on input "E16" at bounding box center [1019, 390] width 10 height 10
checkbox input "true"
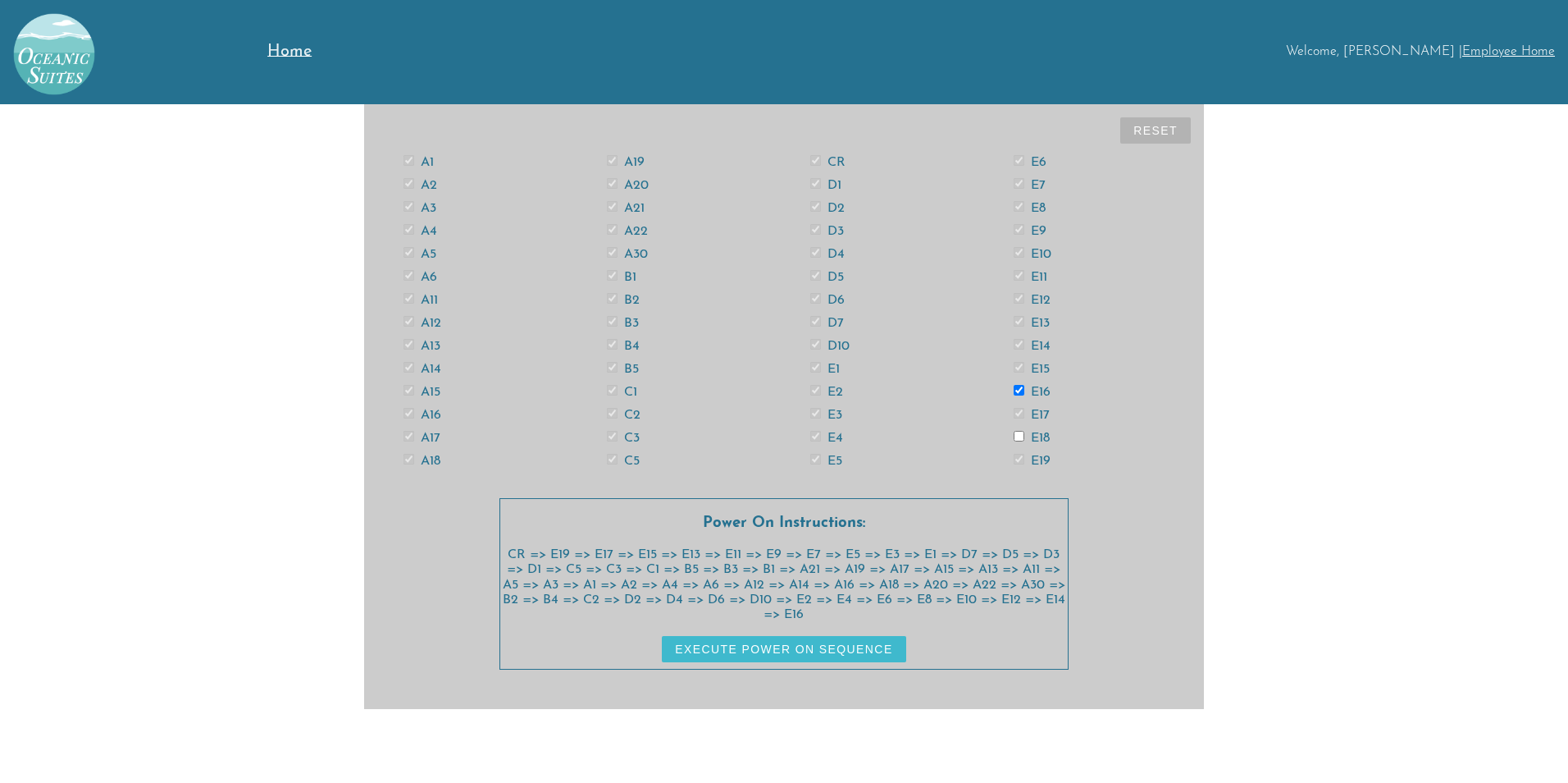
click at [1017, 434] on input "E18" at bounding box center [1019, 436] width 10 height 10
checkbox input "true"
click at [426, 321] on label "A12" at bounding box center [422, 323] width 38 height 13
click at [426, 320] on label "A12" at bounding box center [422, 323] width 38 height 13
click at [400, 512] on div "A1 A2 A3 A4 A5 A6 A11 A12 A13 A14 A15 A16 A17 A18 A19 A20 A21 A22 A30 B1 B2 B3 …" at bounding box center [784, 409] width 814 height 519
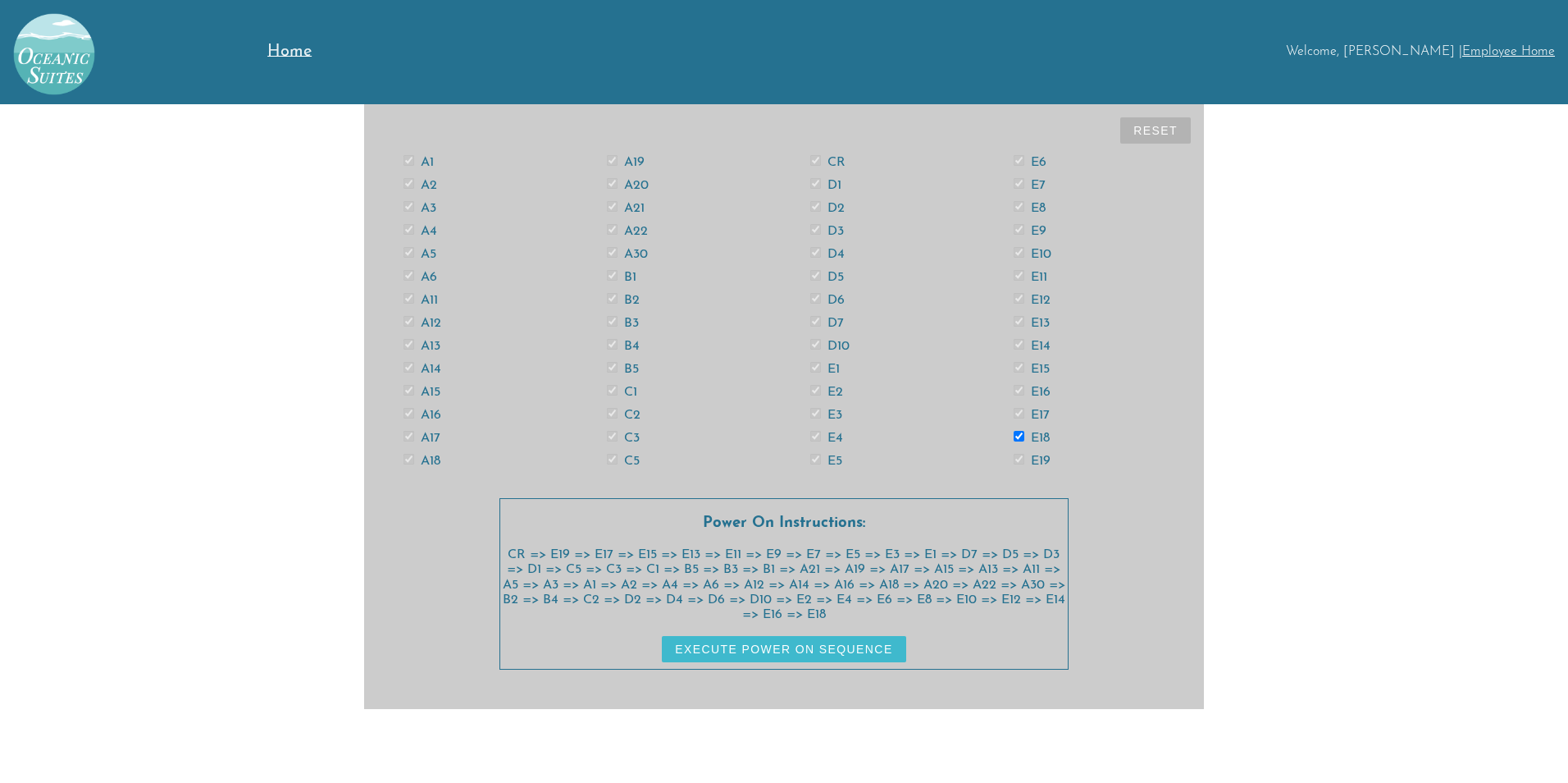
click at [1153, 132] on button "Reset" at bounding box center [1155, 130] width 70 height 27
checkbox input "false"
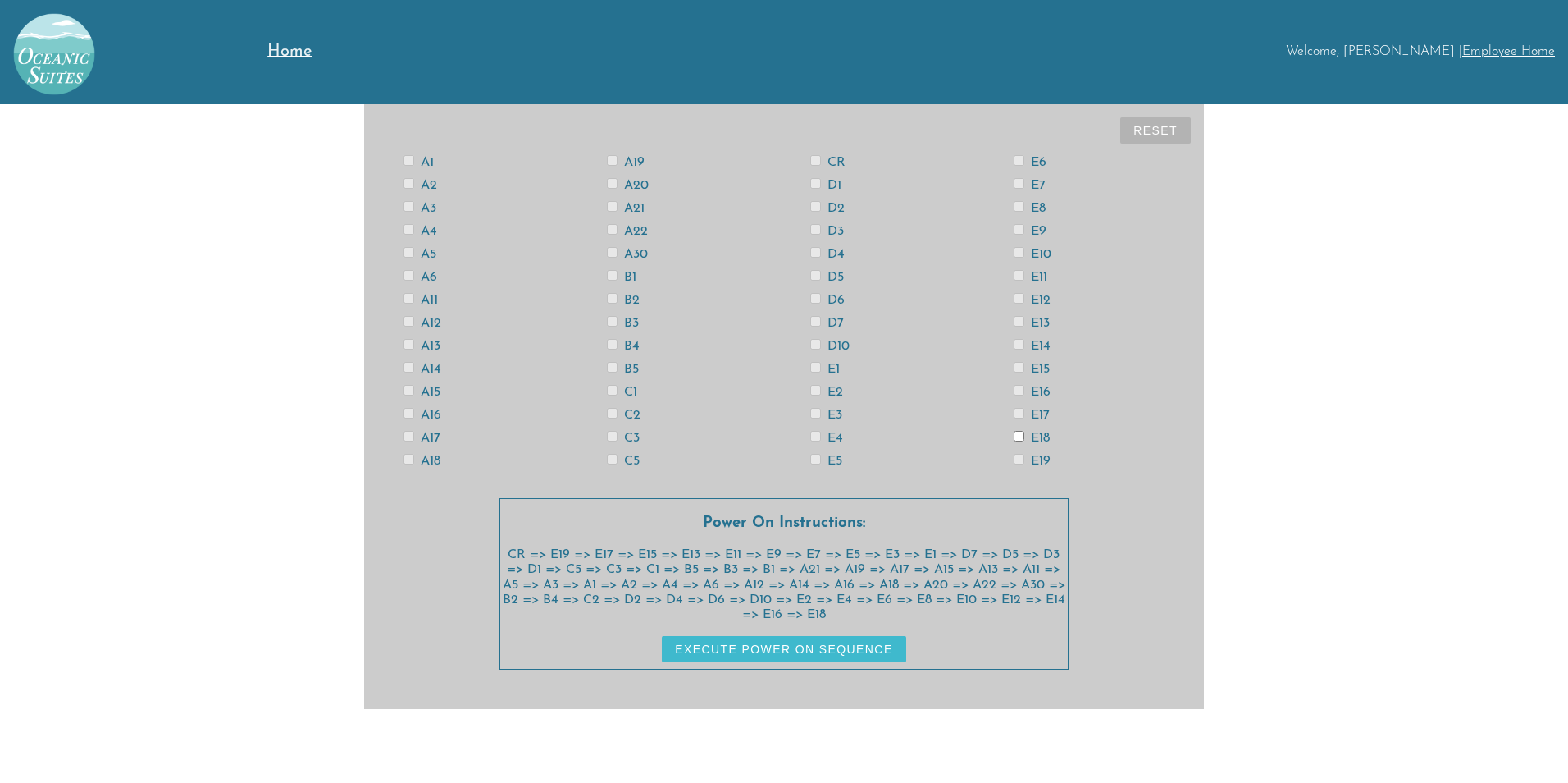
checkbox input "false"
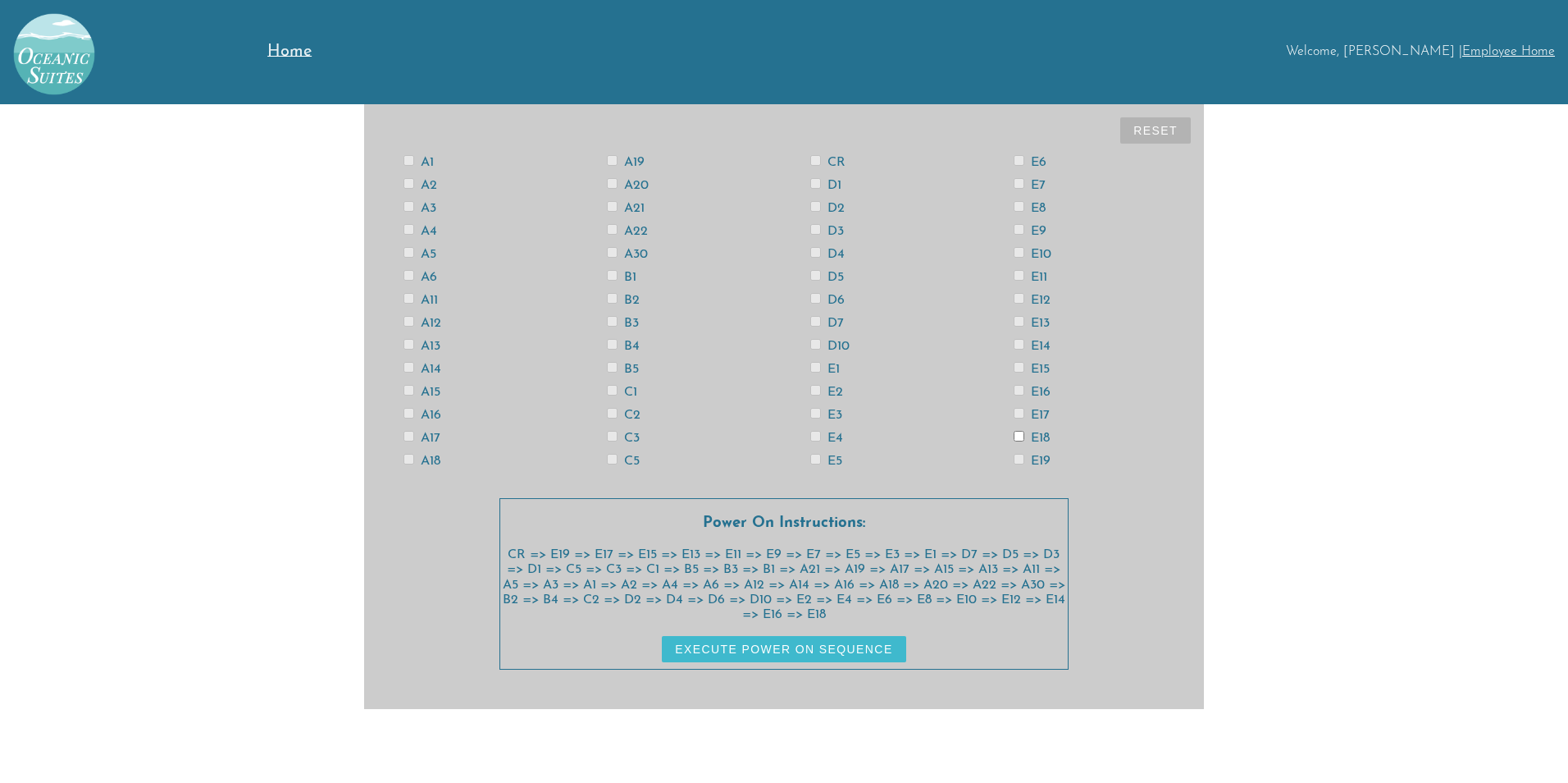
checkbox input "false"
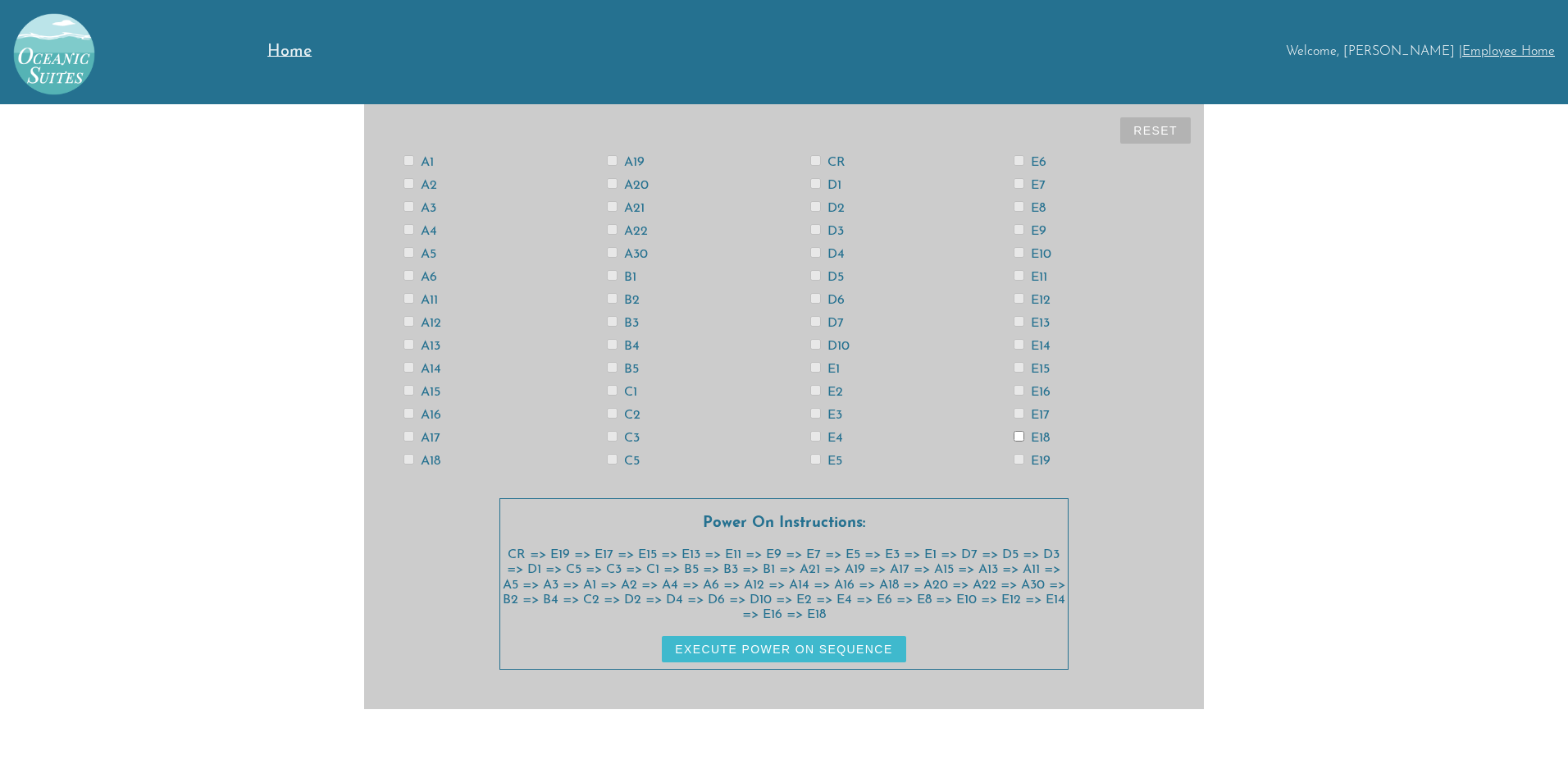
checkbox input "false"
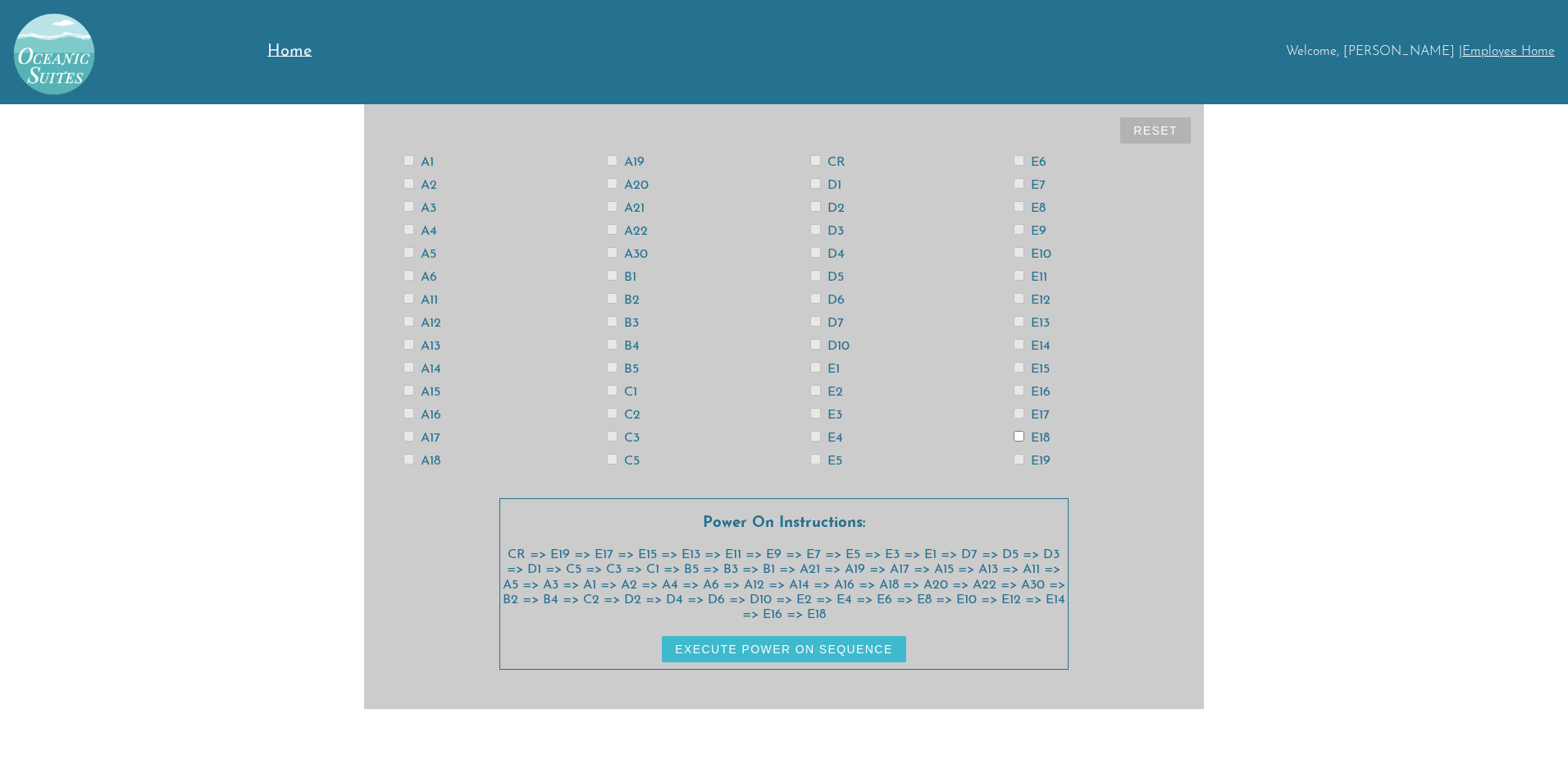
checkbox input "false"
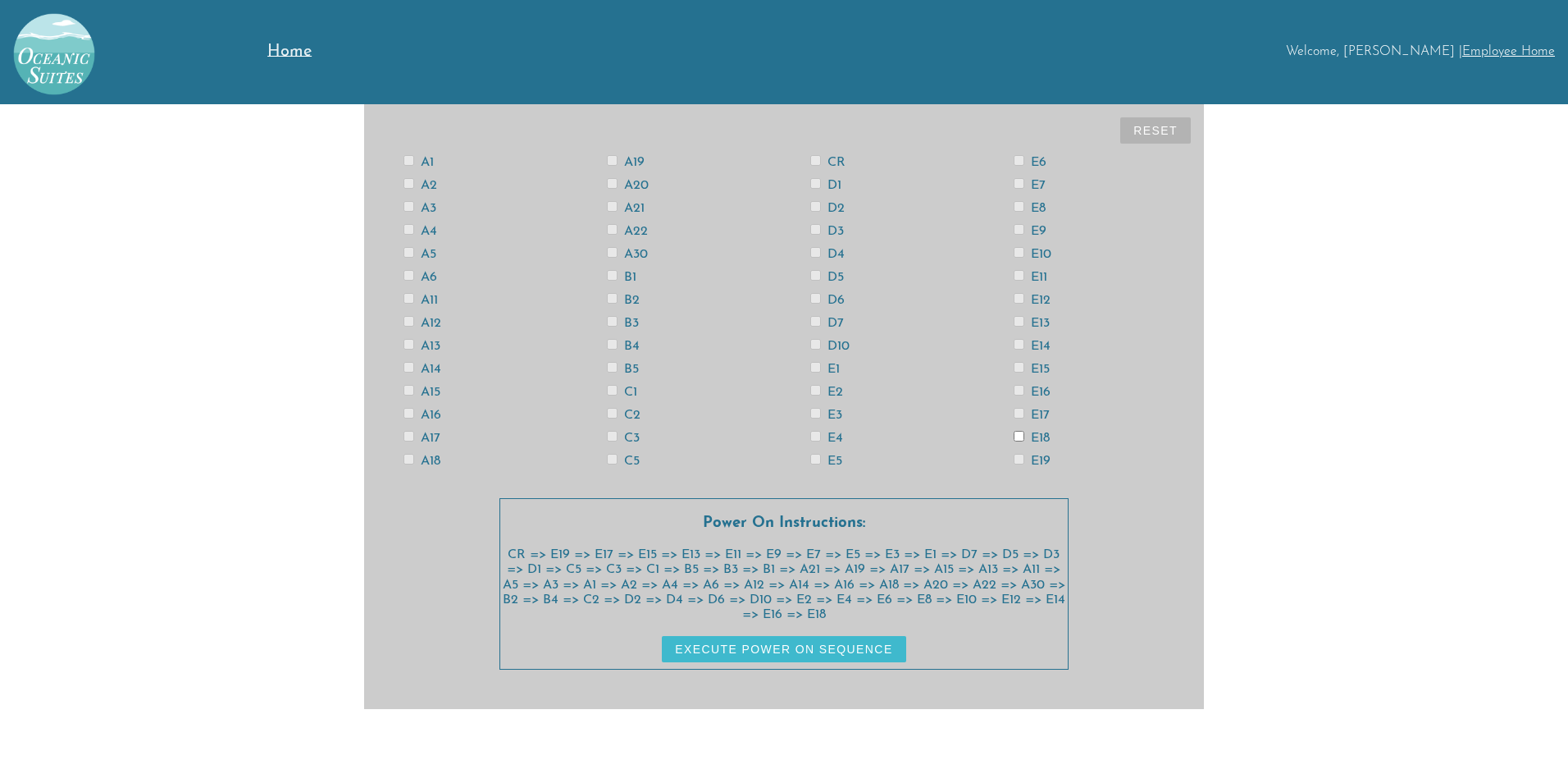
checkbox input "false"
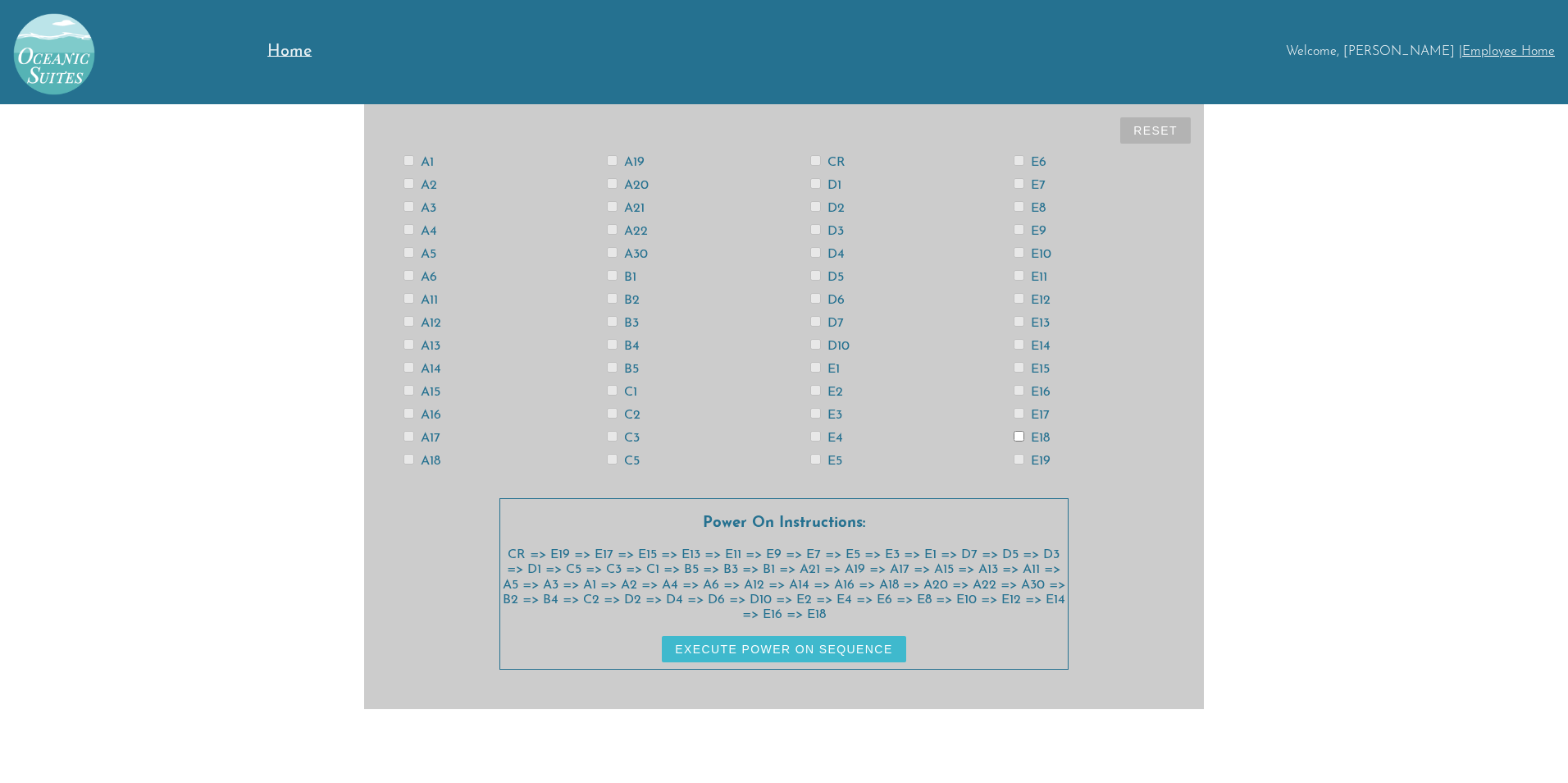
checkbox input "false"
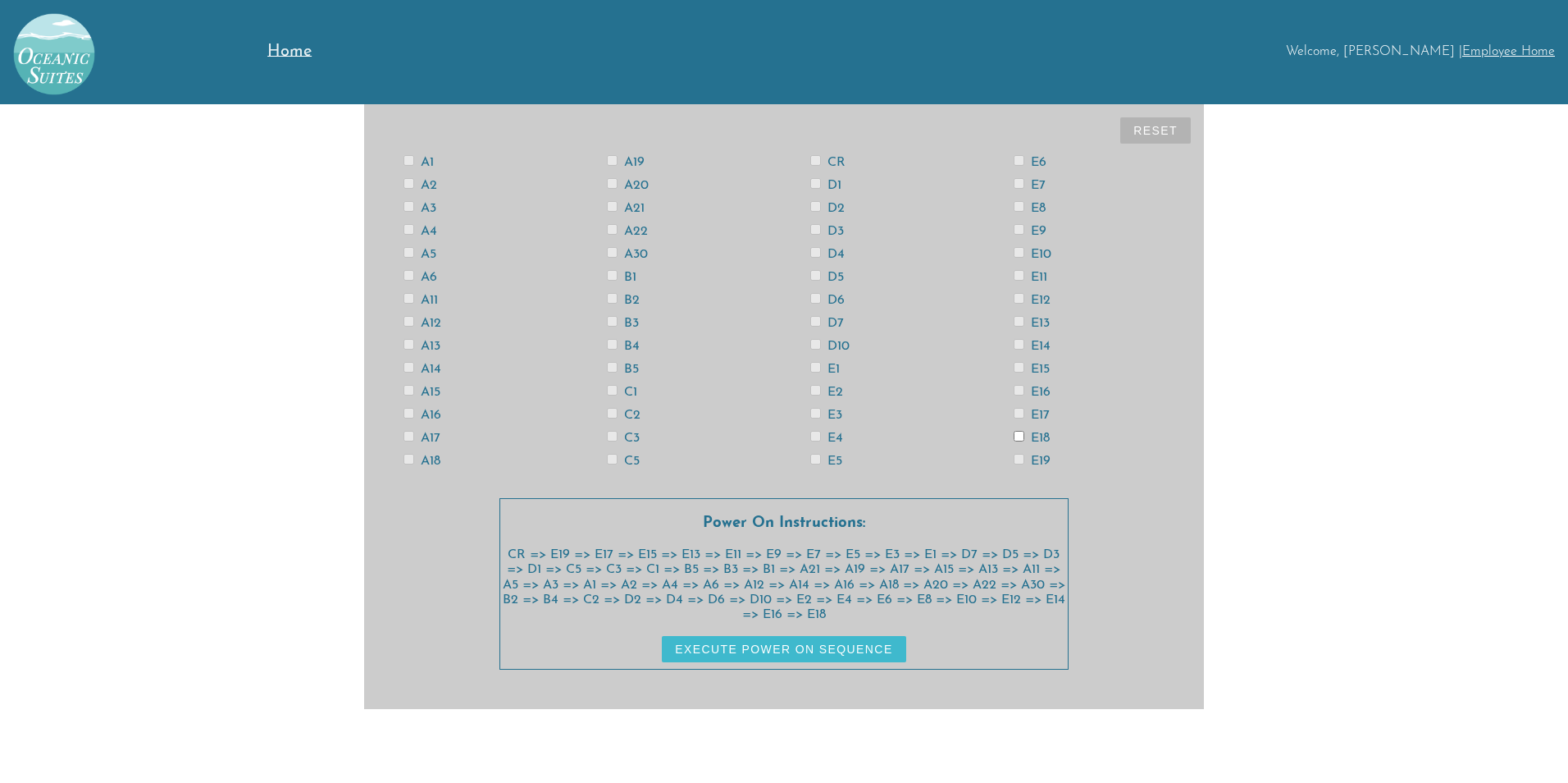
checkbox input "false"
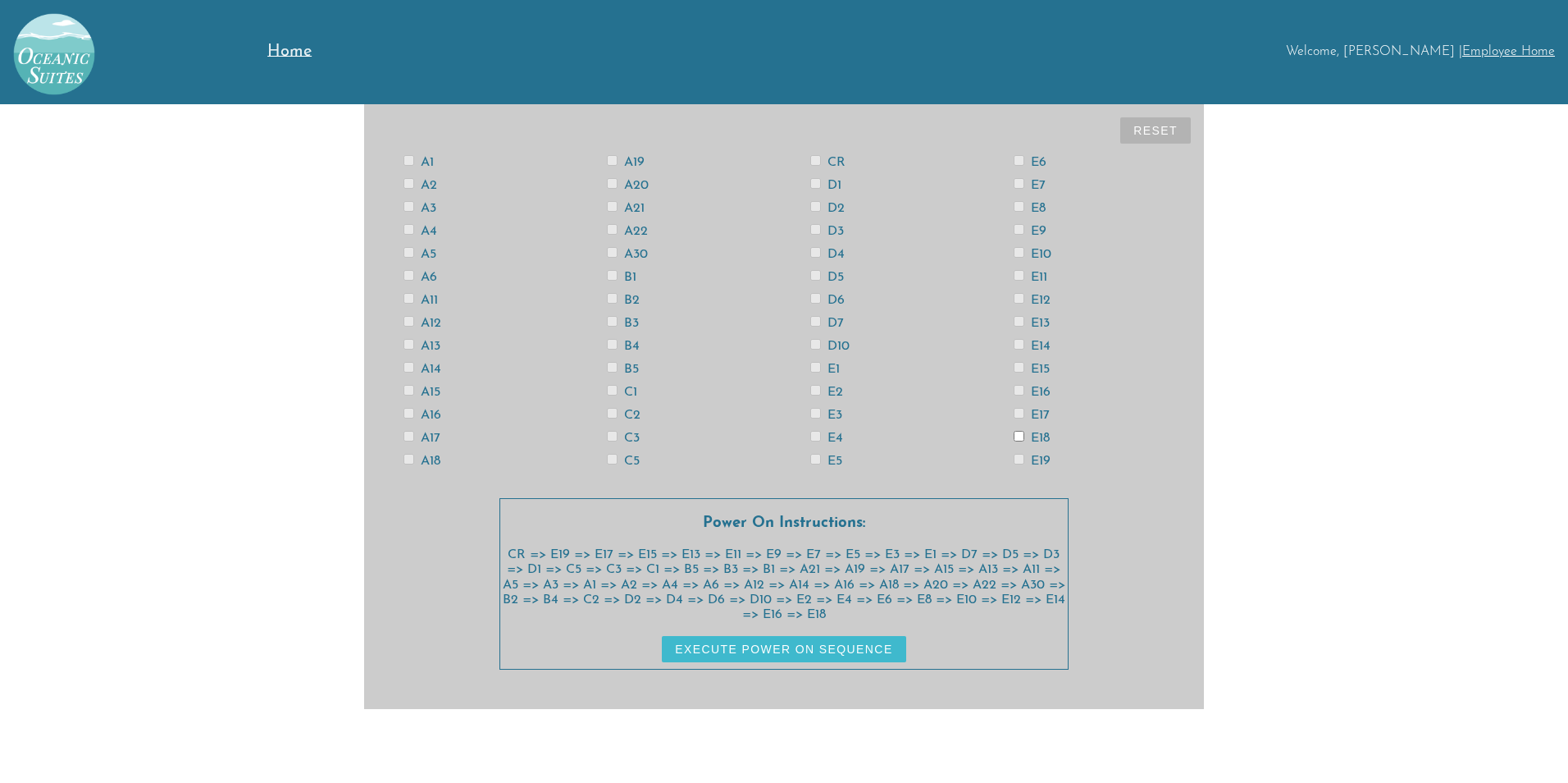
checkbox input "false"
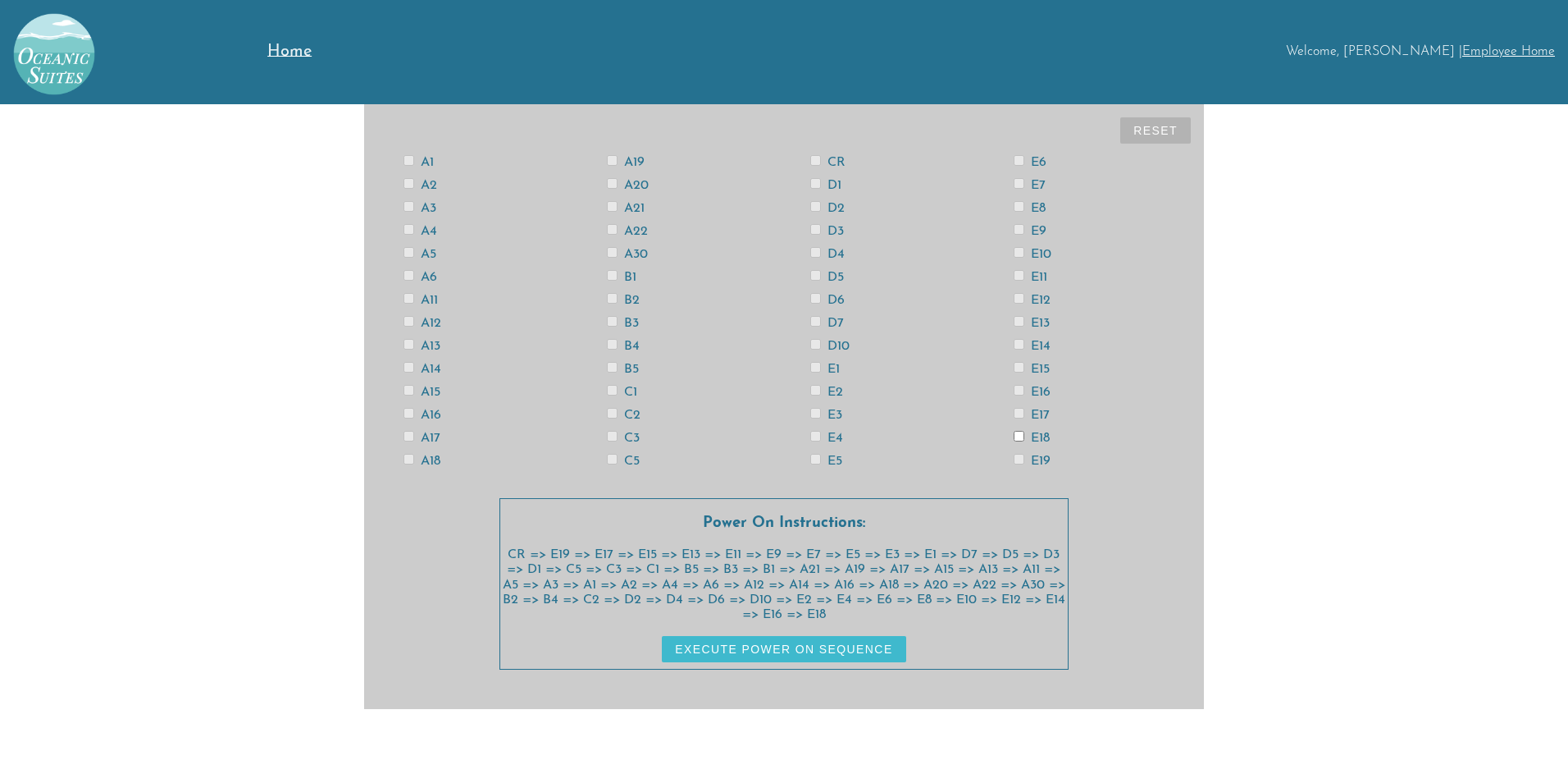
checkbox input "false"
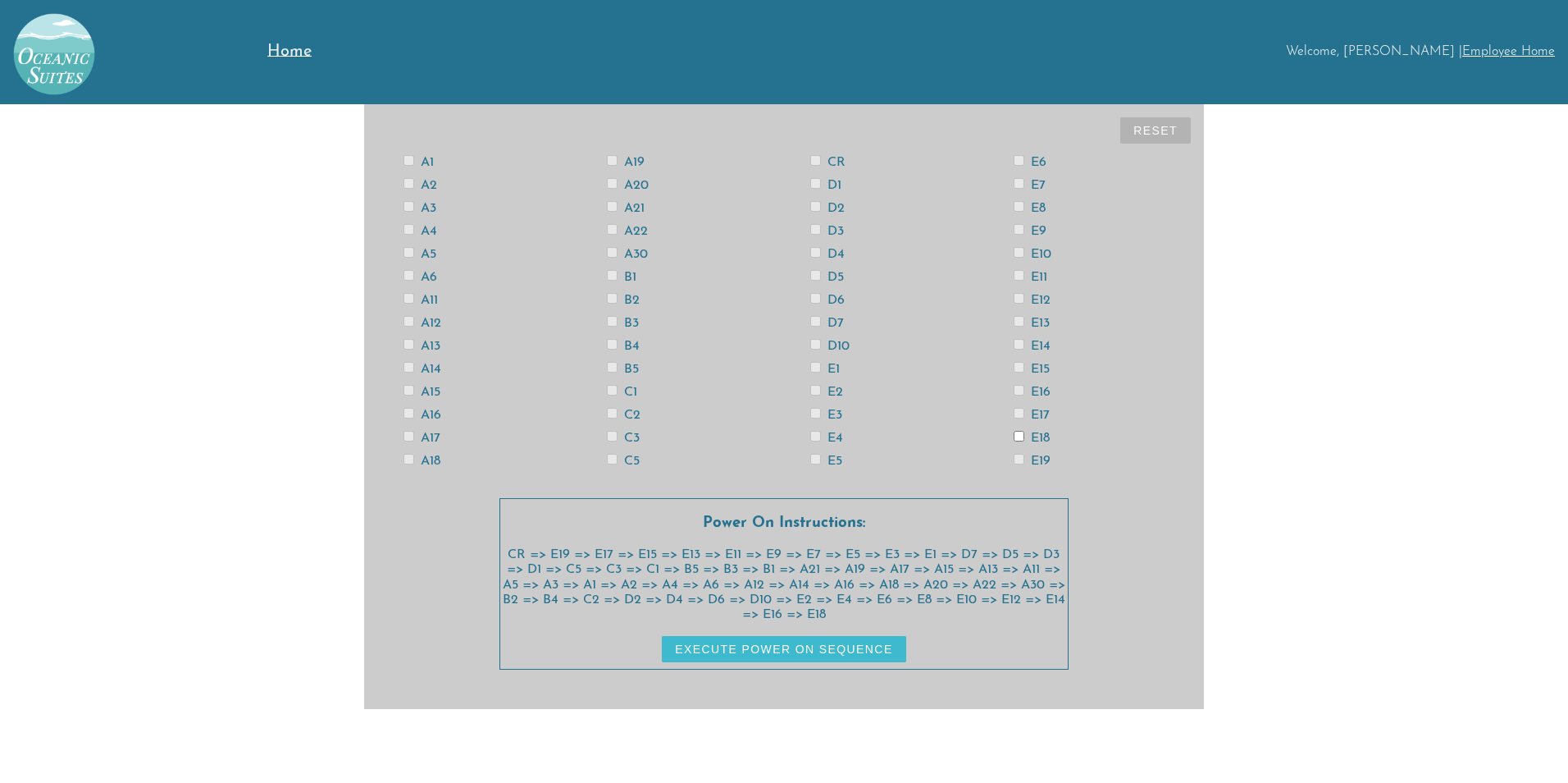
checkbox input "false"
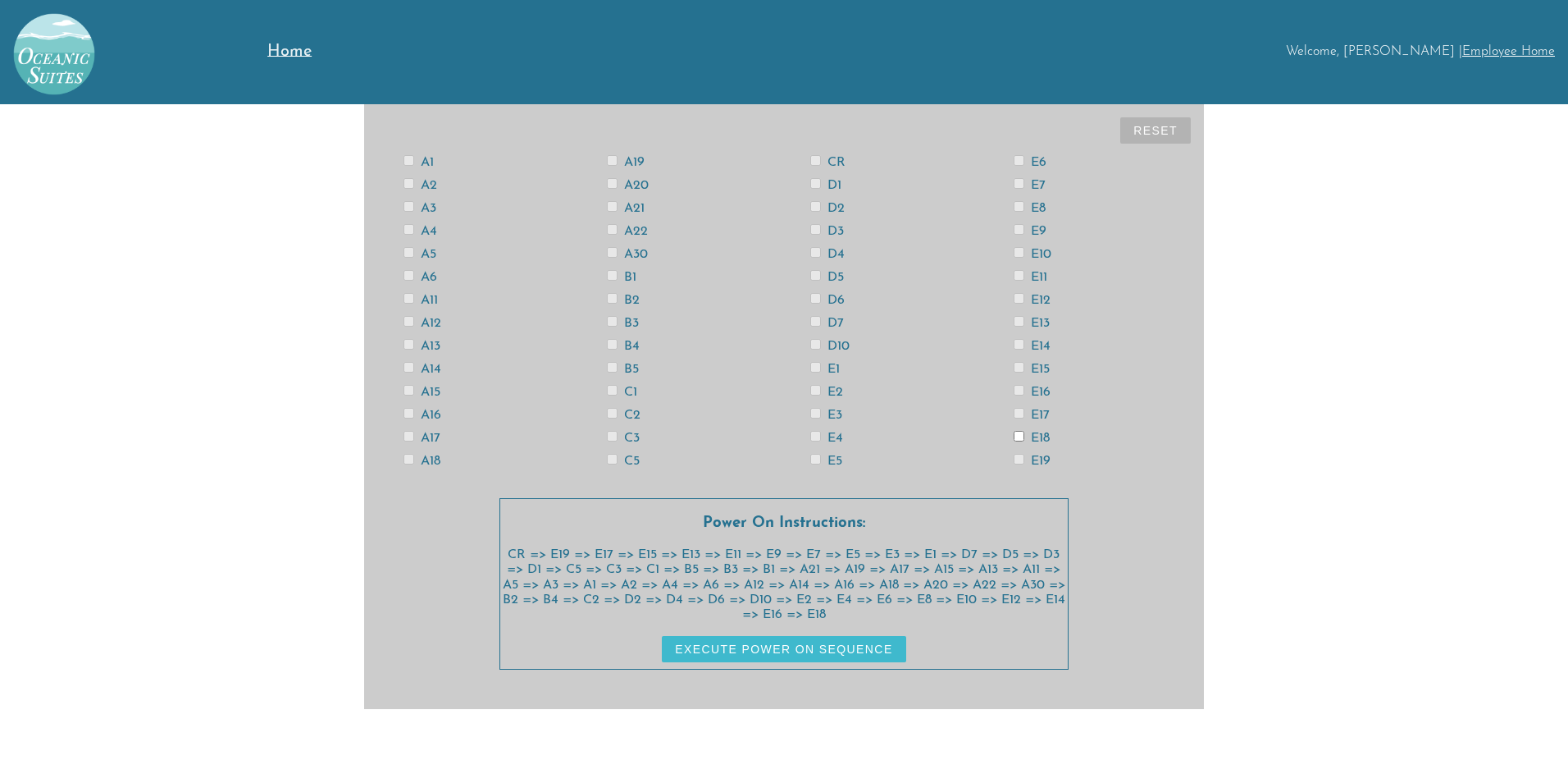
checkbox input "false"
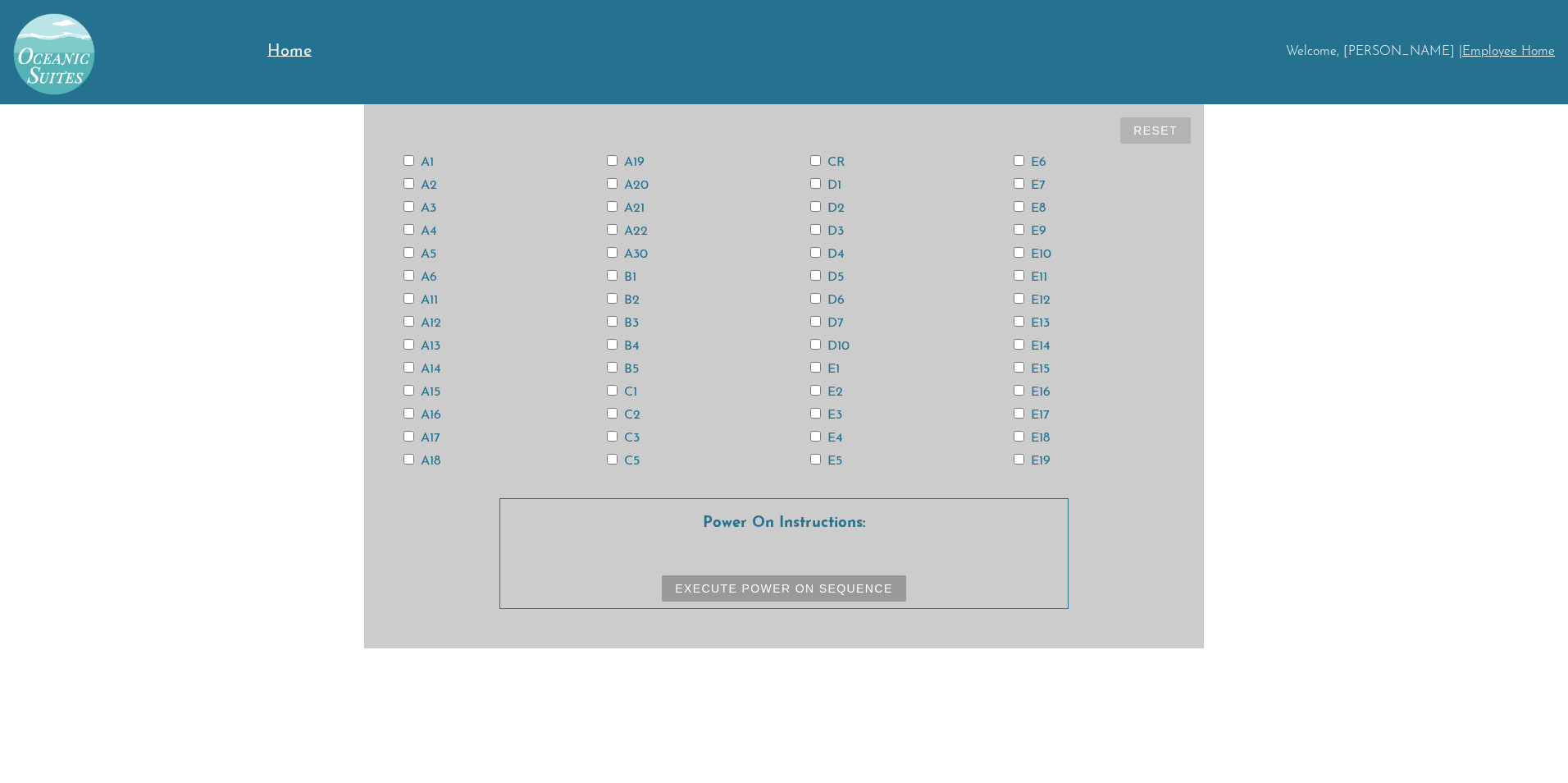
click at [814, 163] on input "CR" at bounding box center [815, 160] width 10 height 10
checkbox input "true"
click at [1017, 367] on input "E15" at bounding box center [1019, 367] width 10 height 10
checkbox input "true"
click at [1019, 322] on input "E13" at bounding box center [1019, 321] width 10 height 10
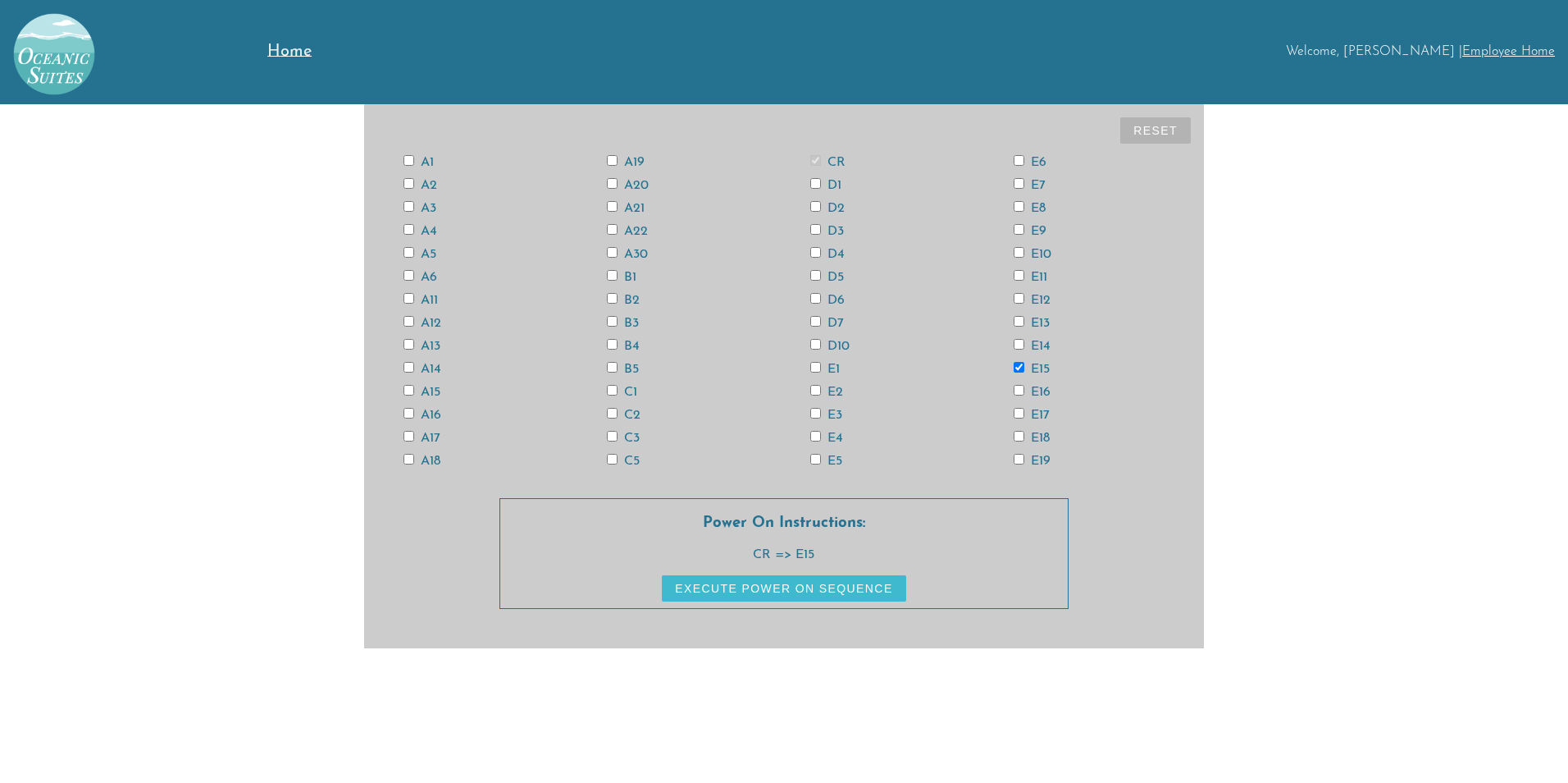
checkbox input "true"
click at [406, 208] on input "A3" at bounding box center [408, 206] width 10 height 10
checkbox input "true"
click at [410, 344] on input "A13" at bounding box center [408, 344] width 10 height 10
checkbox input "true"
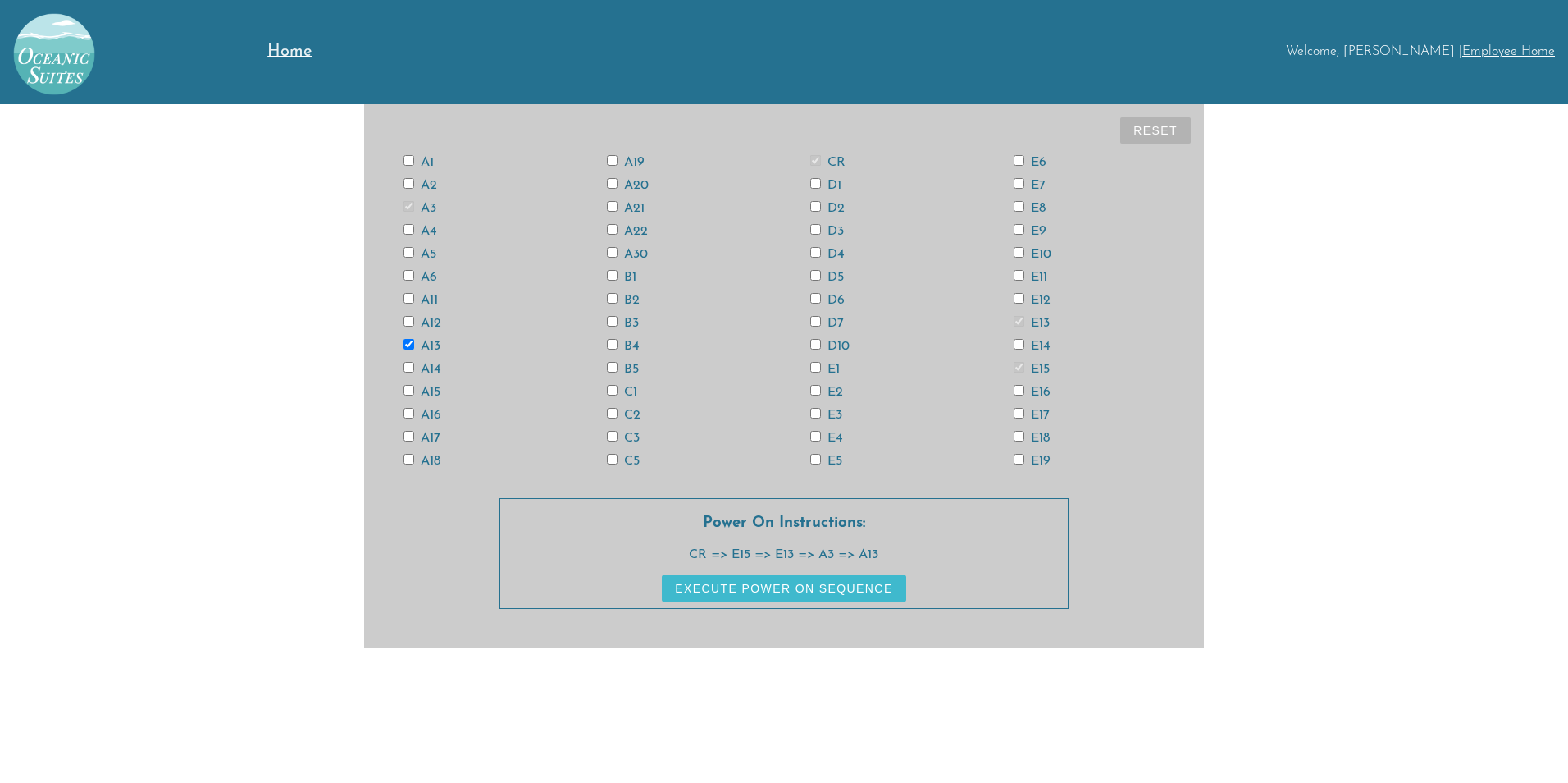
click at [409, 296] on input "A11" at bounding box center [408, 298] width 10 height 10
checkbox input "true"
click at [814, 434] on input "E4" at bounding box center [815, 436] width 10 height 10
checkbox input "true"
click at [814, 300] on input "D6" at bounding box center [815, 298] width 10 height 10
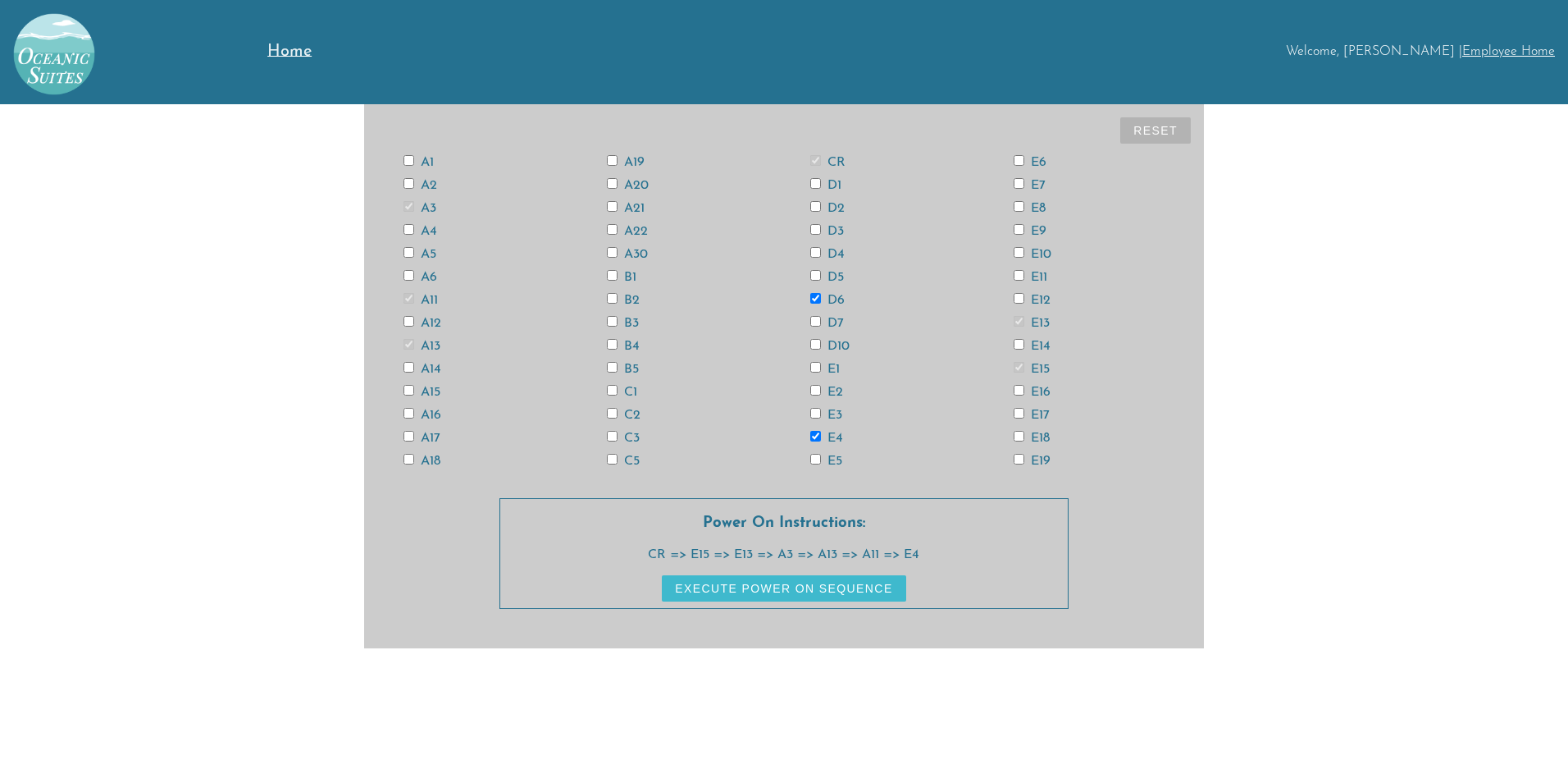
checkbox input "true"
click at [1017, 434] on input "E18" at bounding box center [1019, 436] width 10 height 10
click at [1019, 437] on input "E18" at bounding box center [1019, 436] width 10 height 10
checkbox input "false"
click at [814, 299] on input "D6" at bounding box center [815, 298] width 10 height 10
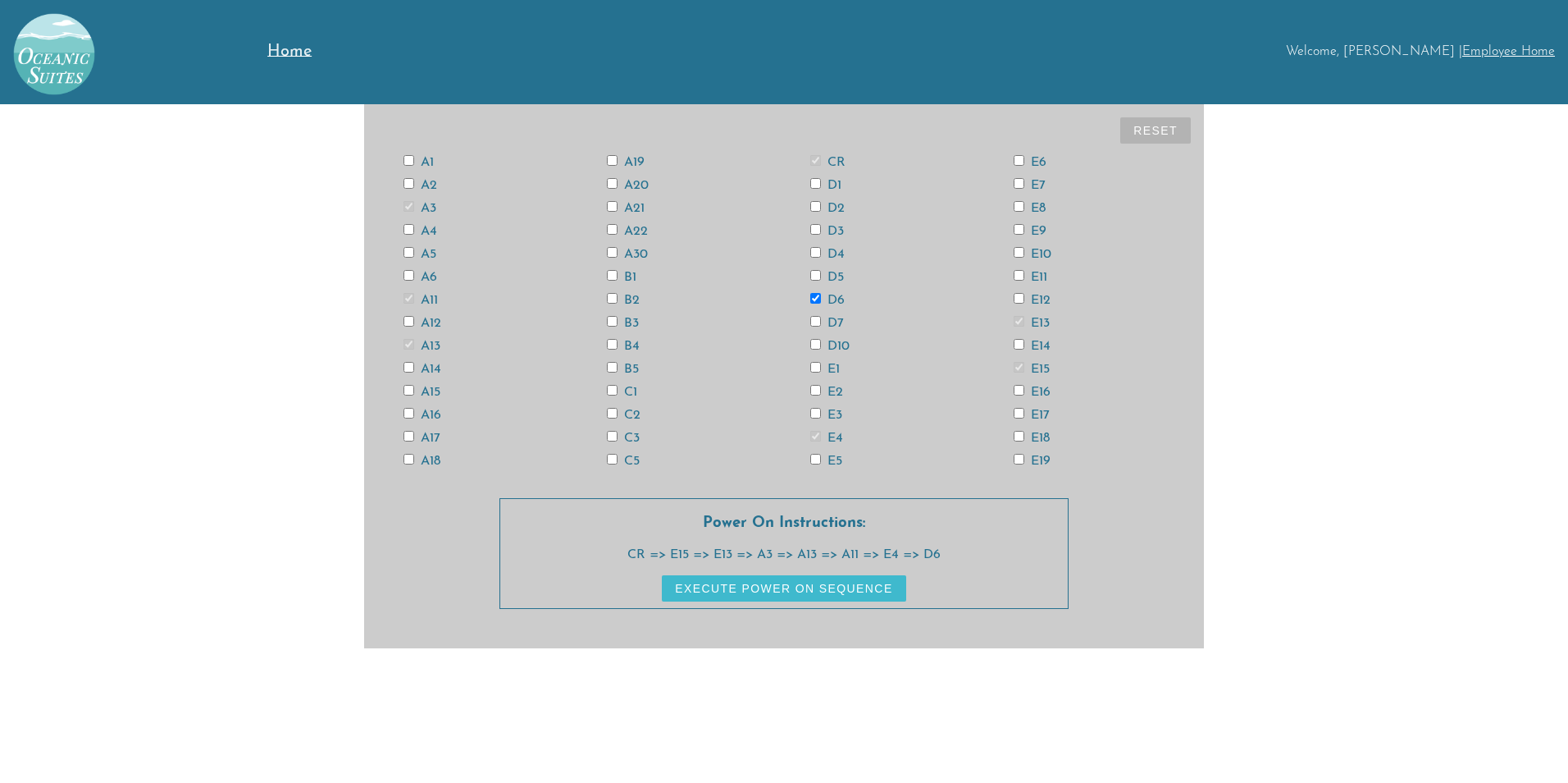
checkbox input "false"
click at [814, 436] on input "E4" at bounding box center [815, 436] width 10 height 10
checkbox input "false"
click at [404, 276] on input "A6" at bounding box center [408, 275] width 10 height 10
checkbox input "true"
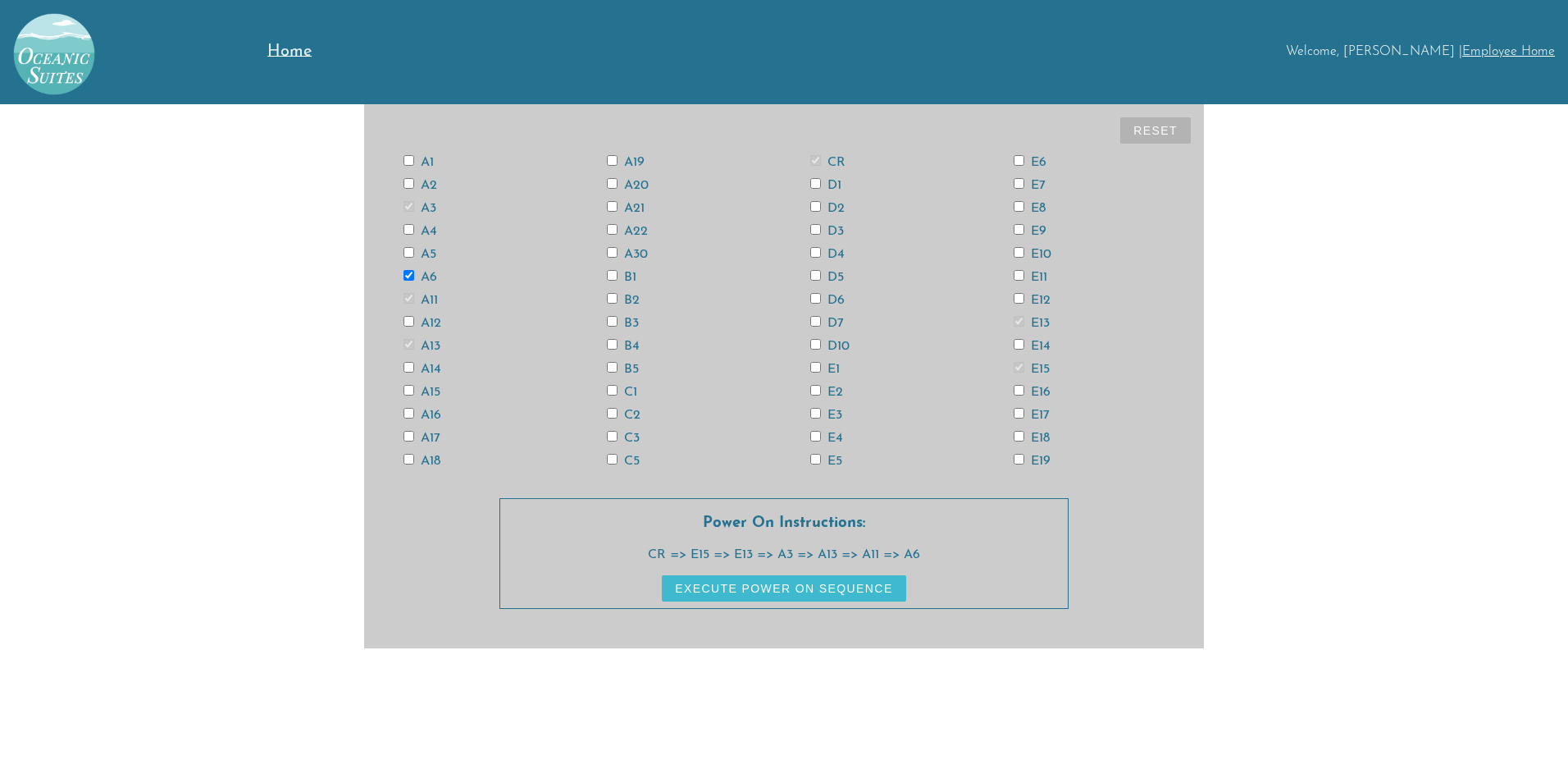
click at [408, 458] on input "A18" at bounding box center [408, 459] width 10 height 10
checkbox input "true"
click at [814, 299] on input "D6" at bounding box center [815, 298] width 10 height 10
checkbox input "true"
click at [815, 436] on input "E4" at bounding box center [815, 436] width 10 height 10
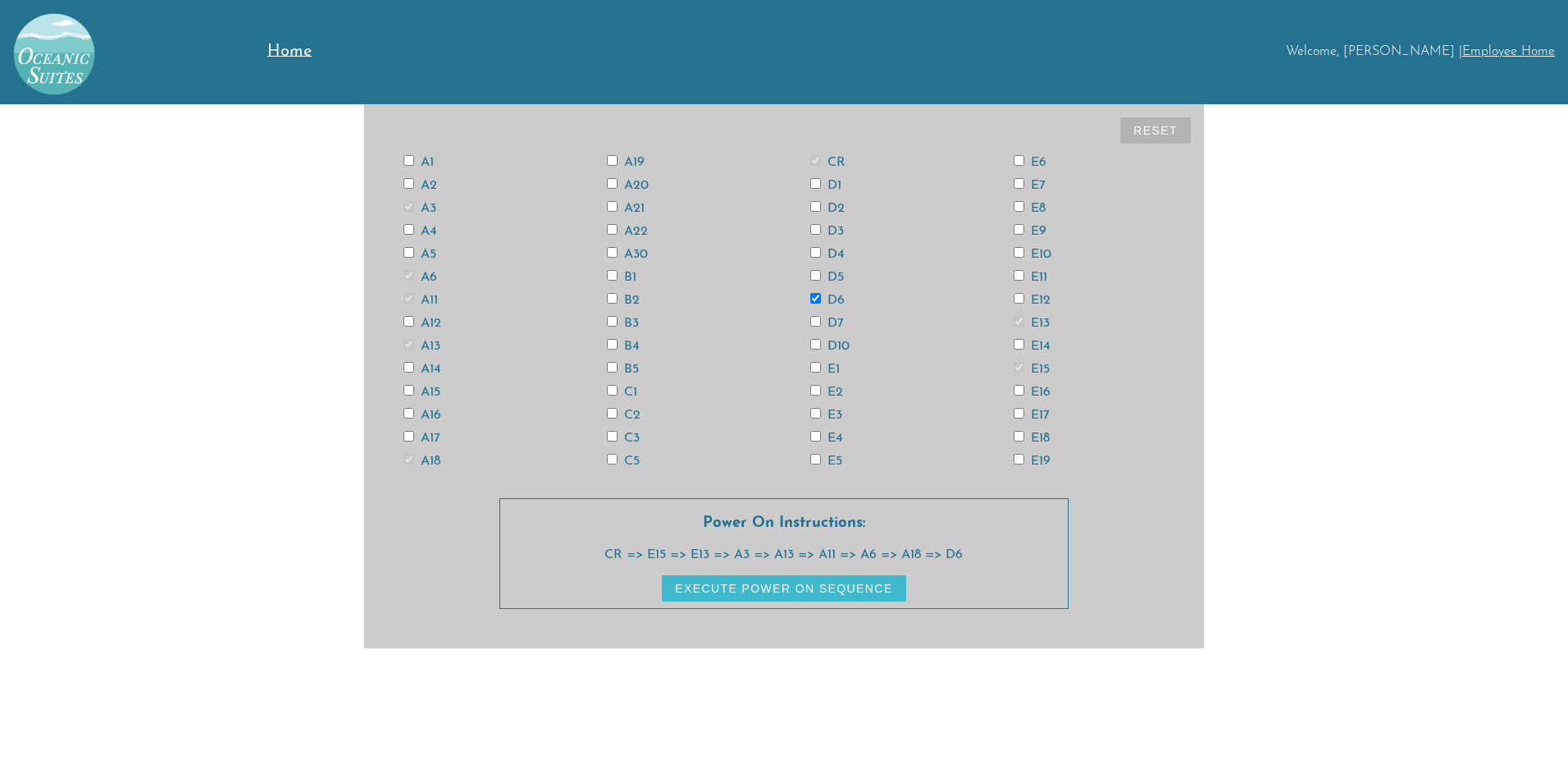
checkbox input "true"
click at [1017, 296] on input "E12" at bounding box center [1019, 298] width 10 height 10
checkbox input "true"
click at [1020, 344] on input "E14" at bounding box center [1019, 344] width 10 height 10
checkbox input "true"
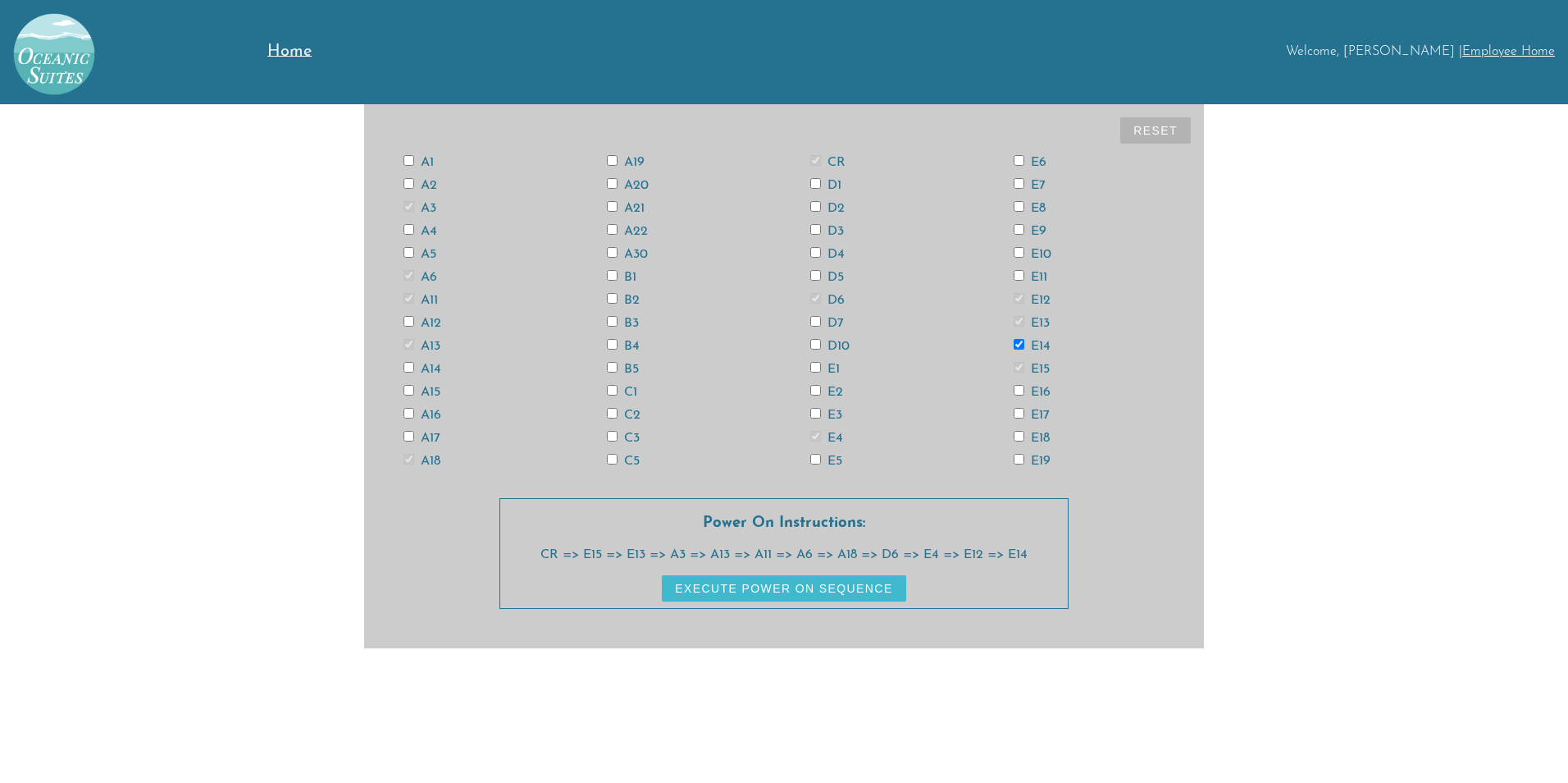
click at [1018, 436] on input "E18" at bounding box center [1019, 436] width 10 height 10
click at [1017, 437] on input "E18" at bounding box center [1019, 436] width 10 height 10
checkbox input "false"
click at [1018, 344] on input "E14" at bounding box center [1019, 344] width 10 height 10
checkbox input "false"
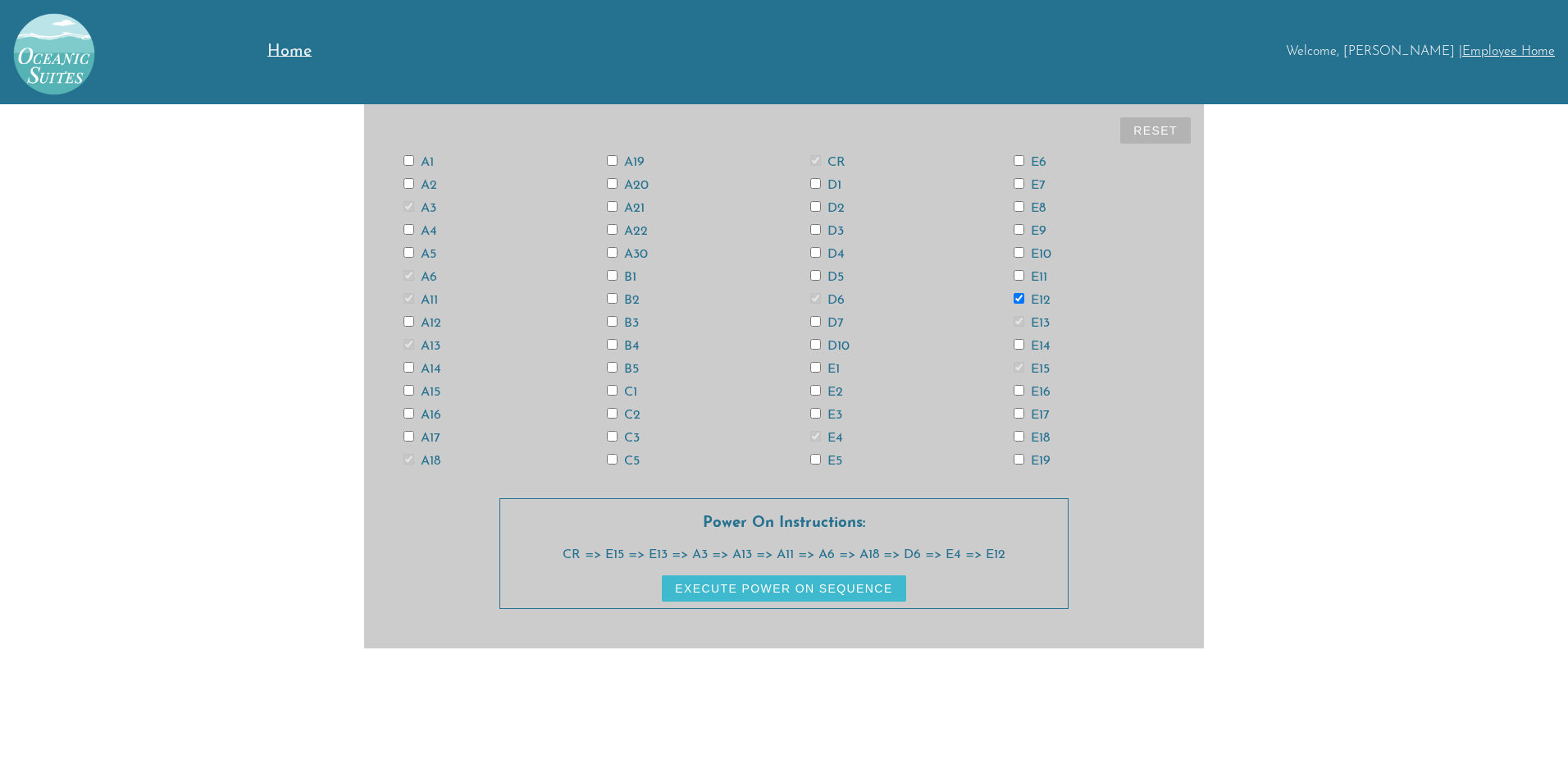
click at [1017, 296] on input "E12" at bounding box center [1019, 298] width 10 height 10
checkbox input "false"
click at [809, 432] on div "E4" at bounding box center [886, 437] width 204 height 13
click at [814, 432] on input "E4" at bounding box center [815, 436] width 10 height 10
checkbox input "false"
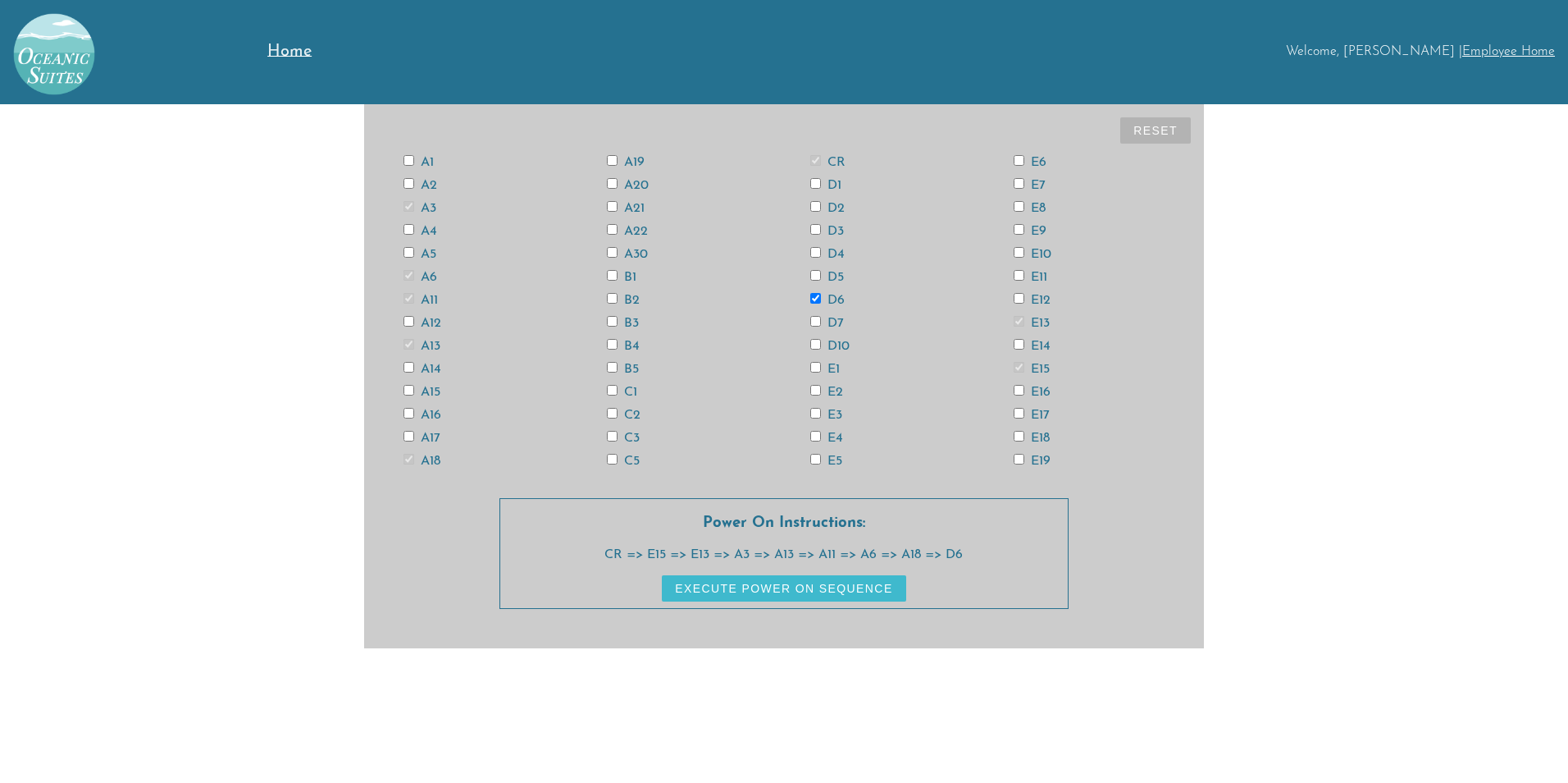
click at [814, 297] on input "D6" at bounding box center [815, 298] width 10 height 10
checkbox input "false"
click at [407, 458] on input "A18" at bounding box center [408, 459] width 10 height 10
checkbox input "false"
click at [408, 275] on input "A6" at bounding box center [408, 275] width 10 height 10
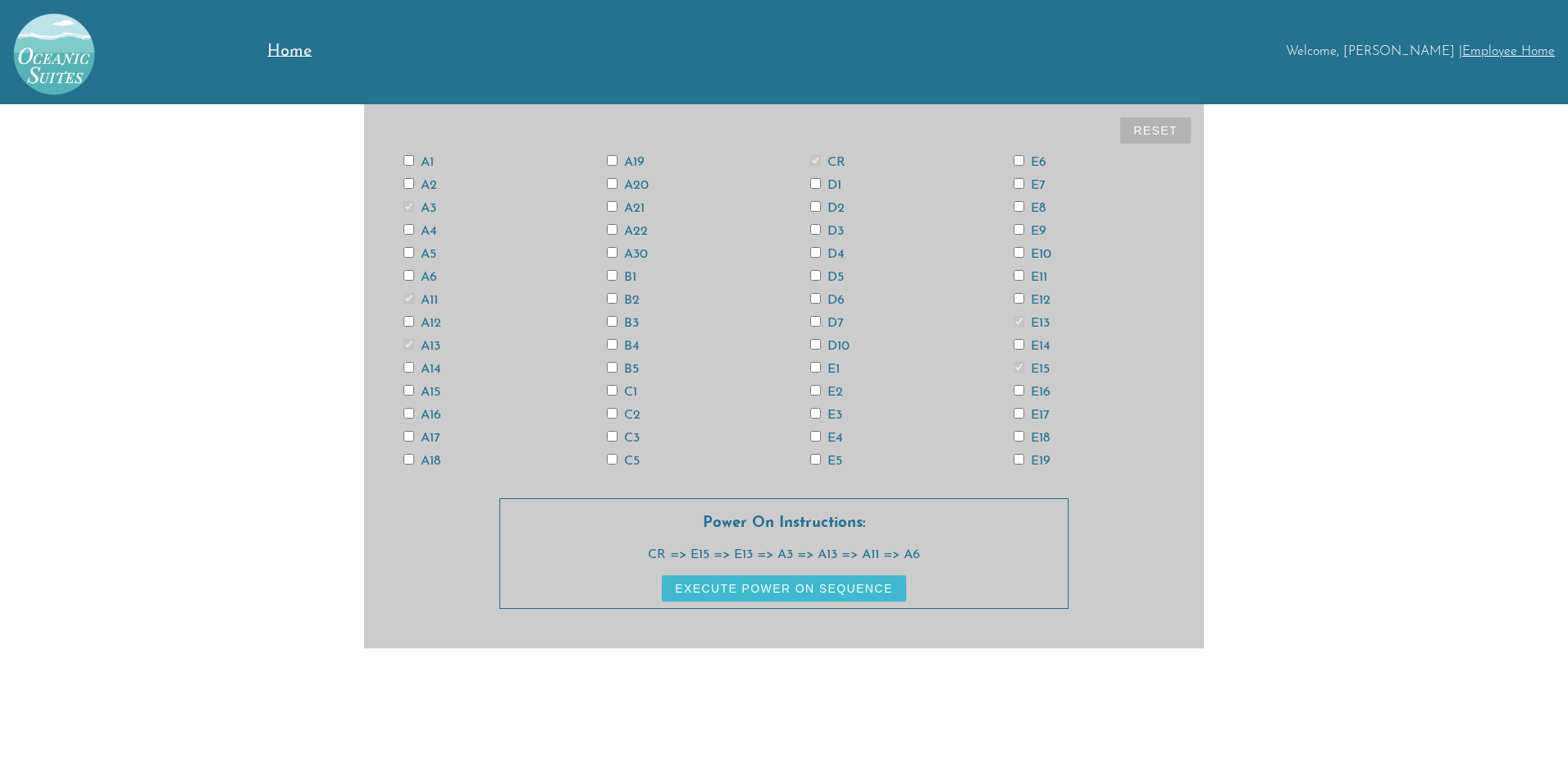
checkbox input "false"
click at [407, 297] on input "A11" at bounding box center [408, 298] width 10 height 10
checkbox input "false"
click at [408, 340] on input "A13" at bounding box center [408, 344] width 10 height 10
checkbox input "false"
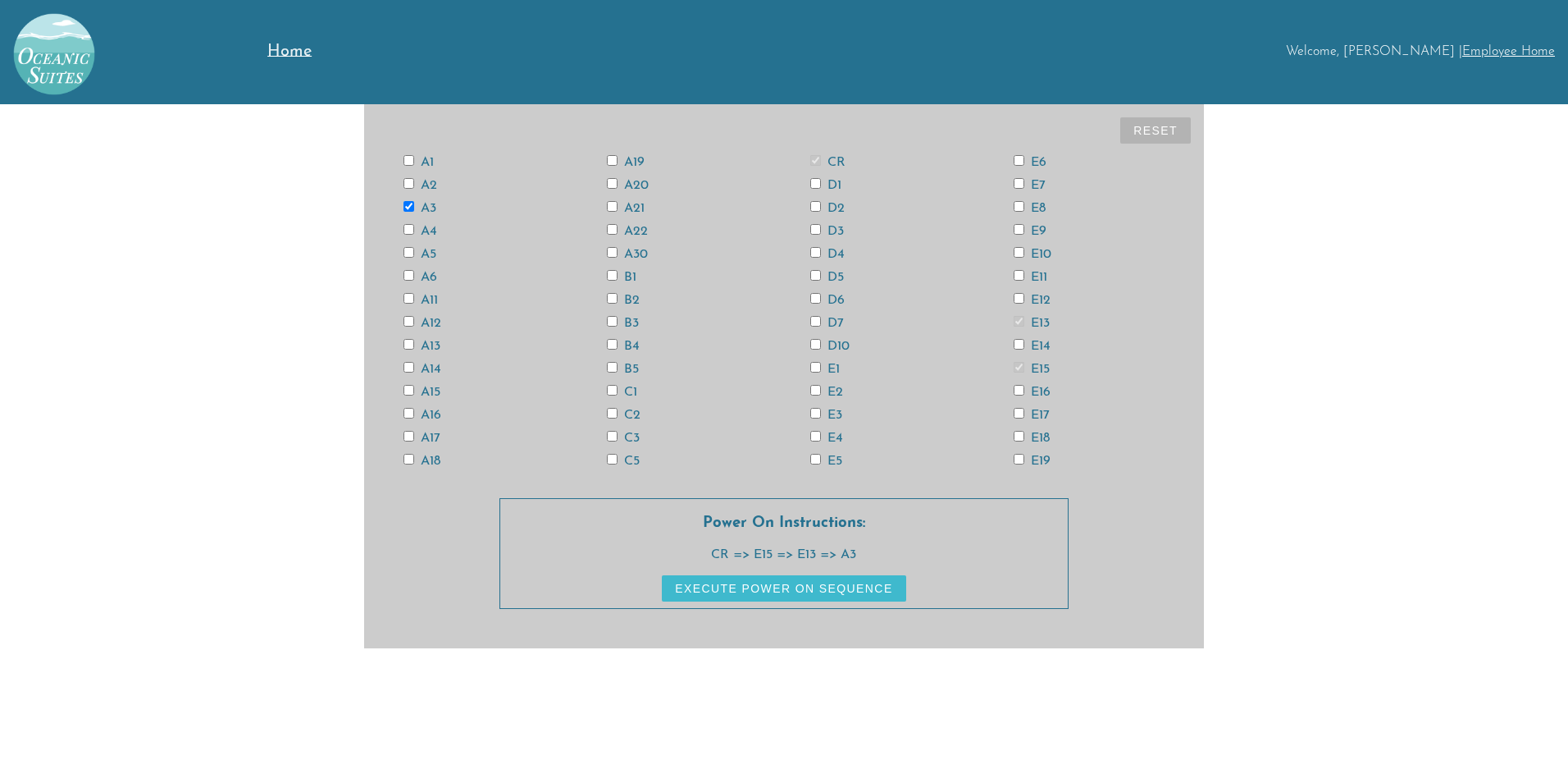
click at [409, 296] on input "A11" at bounding box center [408, 298] width 10 height 10
checkbox input "false"
click at [406, 344] on input "A13" at bounding box center [408, 344] width 10 height 10
checkbox input "true"
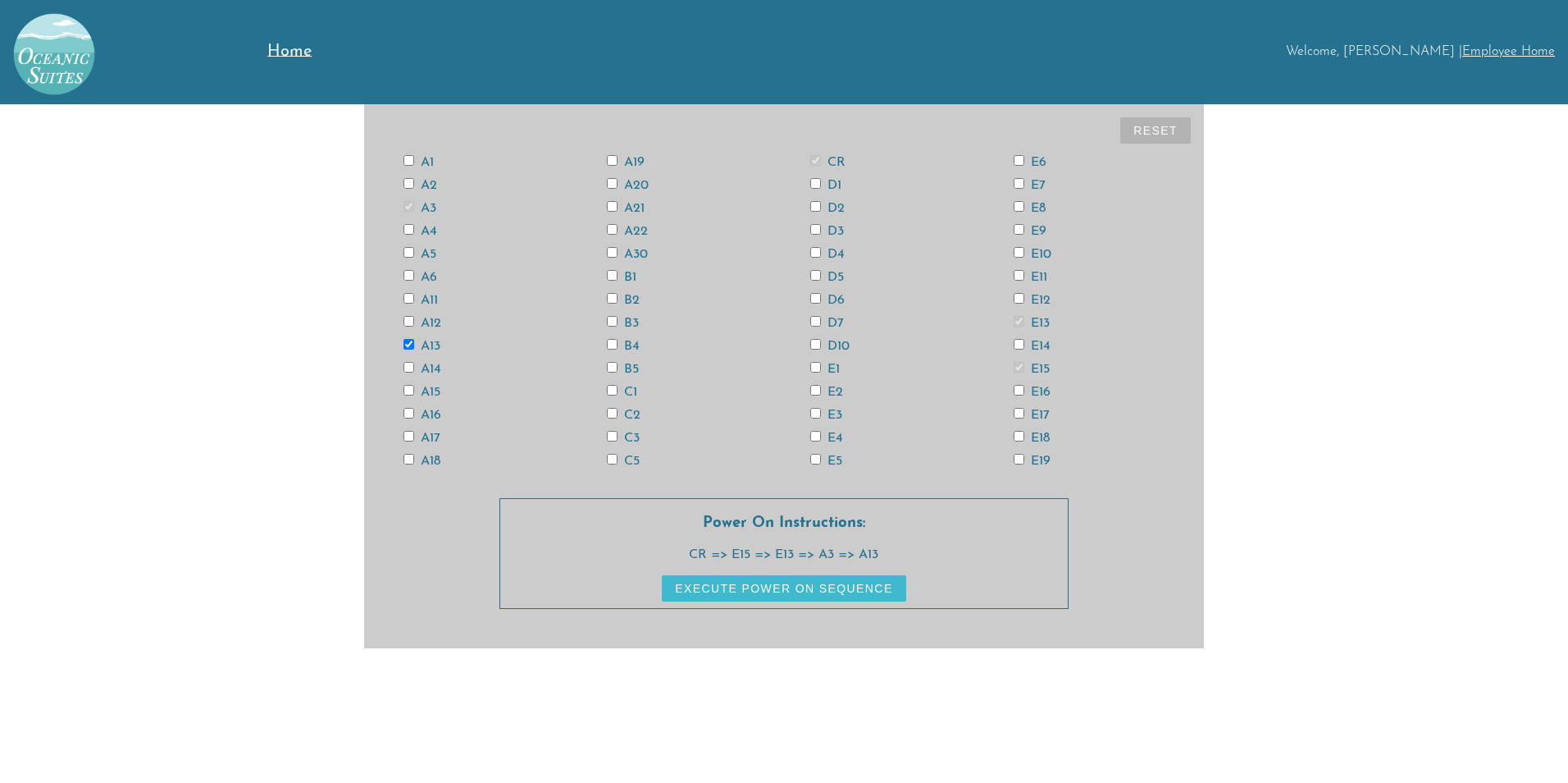
click at [408, 301] on input "A11" at bounding box center [408, 298] width 10 height 10
click at [410, 297] on input "A11" at bounding box center [408, 298] width 10 height 10
checkbox input "false"
click at [407, 343] on input "A13" at bounding box center [408, 344] width 10 height 10
checkbox input "false"
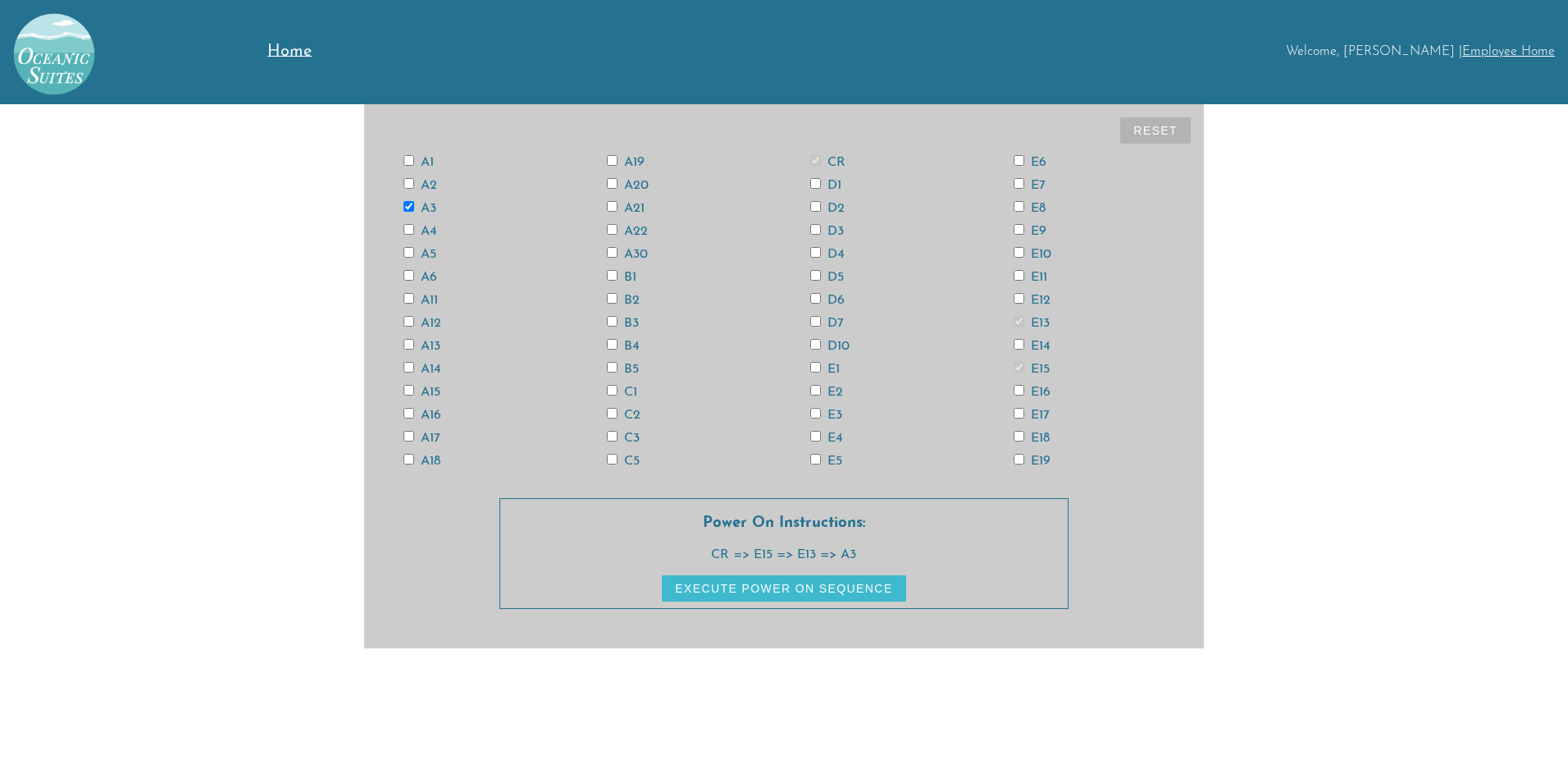
click at [410, 204] on input "A3" at bounding box center [408, 206] width 10 height 10
checkbox input "false"
click at [407, 345] on input "A13" at bounding box center [408, 344] width 10 height 10
checkbox input "true"
click at [405, 298] on input "A11" at bounding box center [408, 298] width 10 height 10
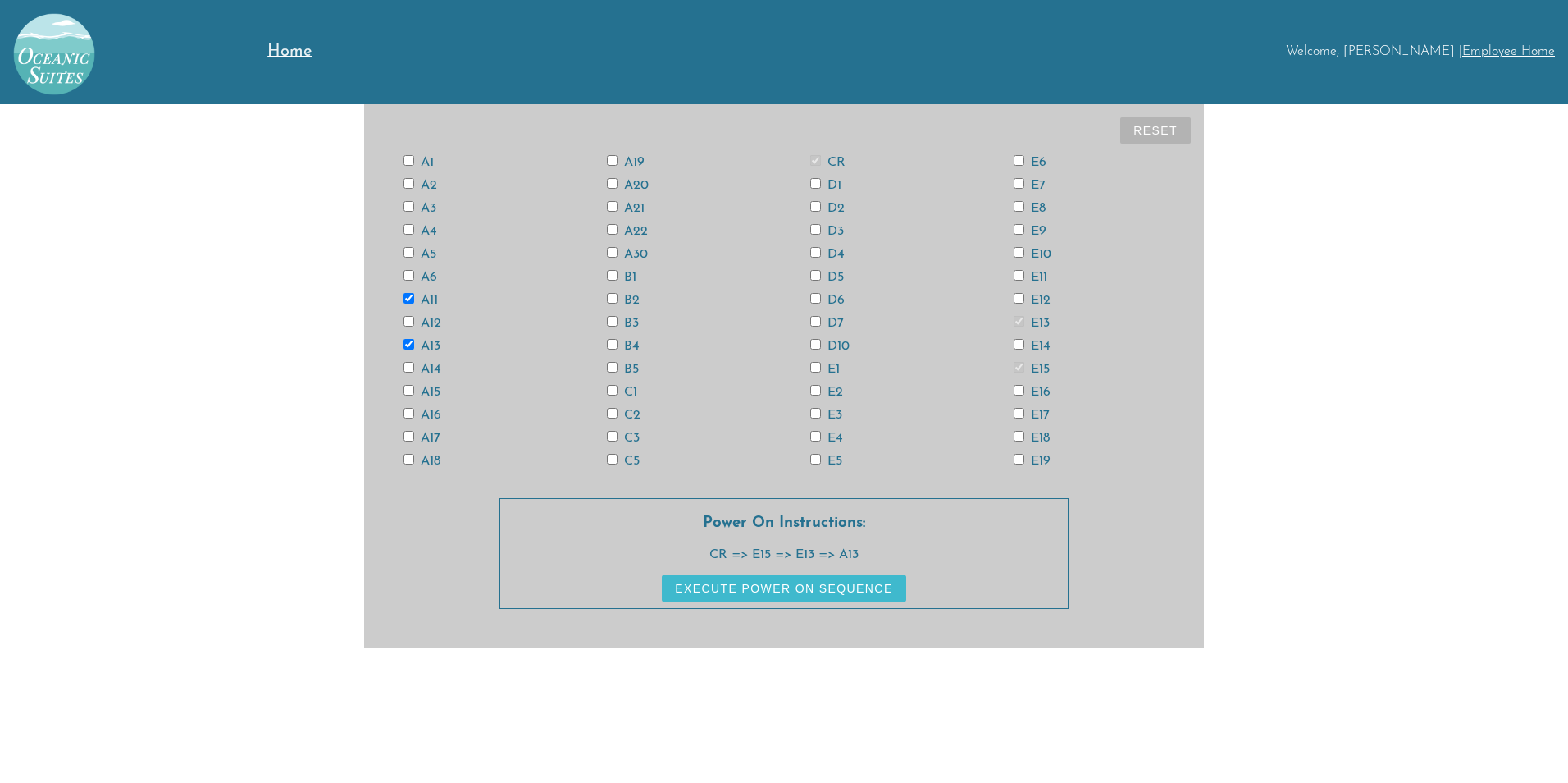
checkbox input "true"
click at [408, 206] on input "A3" at bounding box center [408, 206] width 10 height 10
checkbox input "true"
click at [408, 278] on input "A6" at bounding box center [408, 275] width 10 height 10
checkbox input "true"
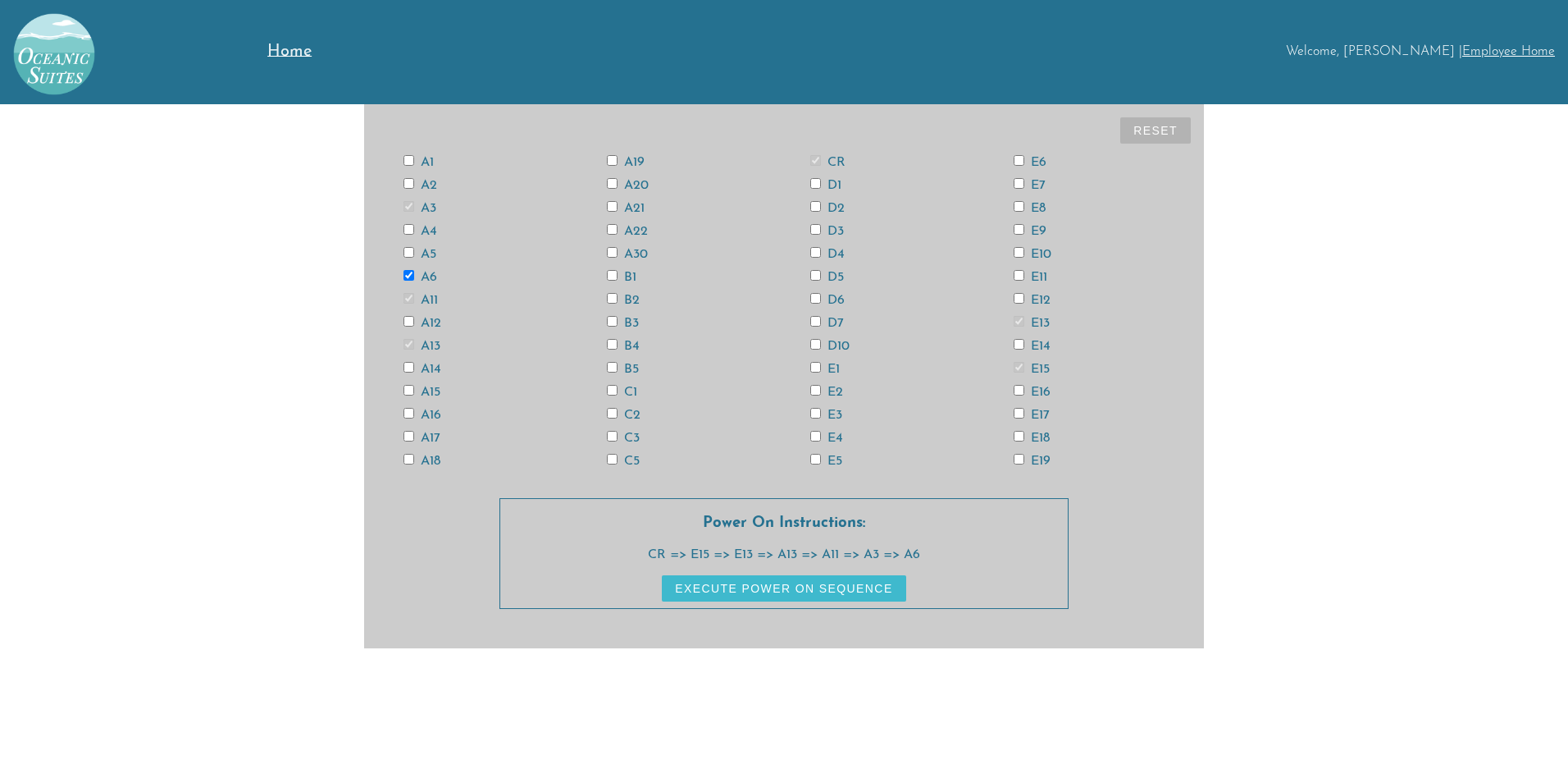
click at [410, 461] on input "A18" at bounding box center [408, 459] width 10 height 10
checkbox input "true"
click at [815, 297] on input "D6" at bounding box center [815, 298] width 10 height 10
checkbox input "true"
click at [815, 250] on input "D4" at bounding box center [815, 252] width 10 height 10
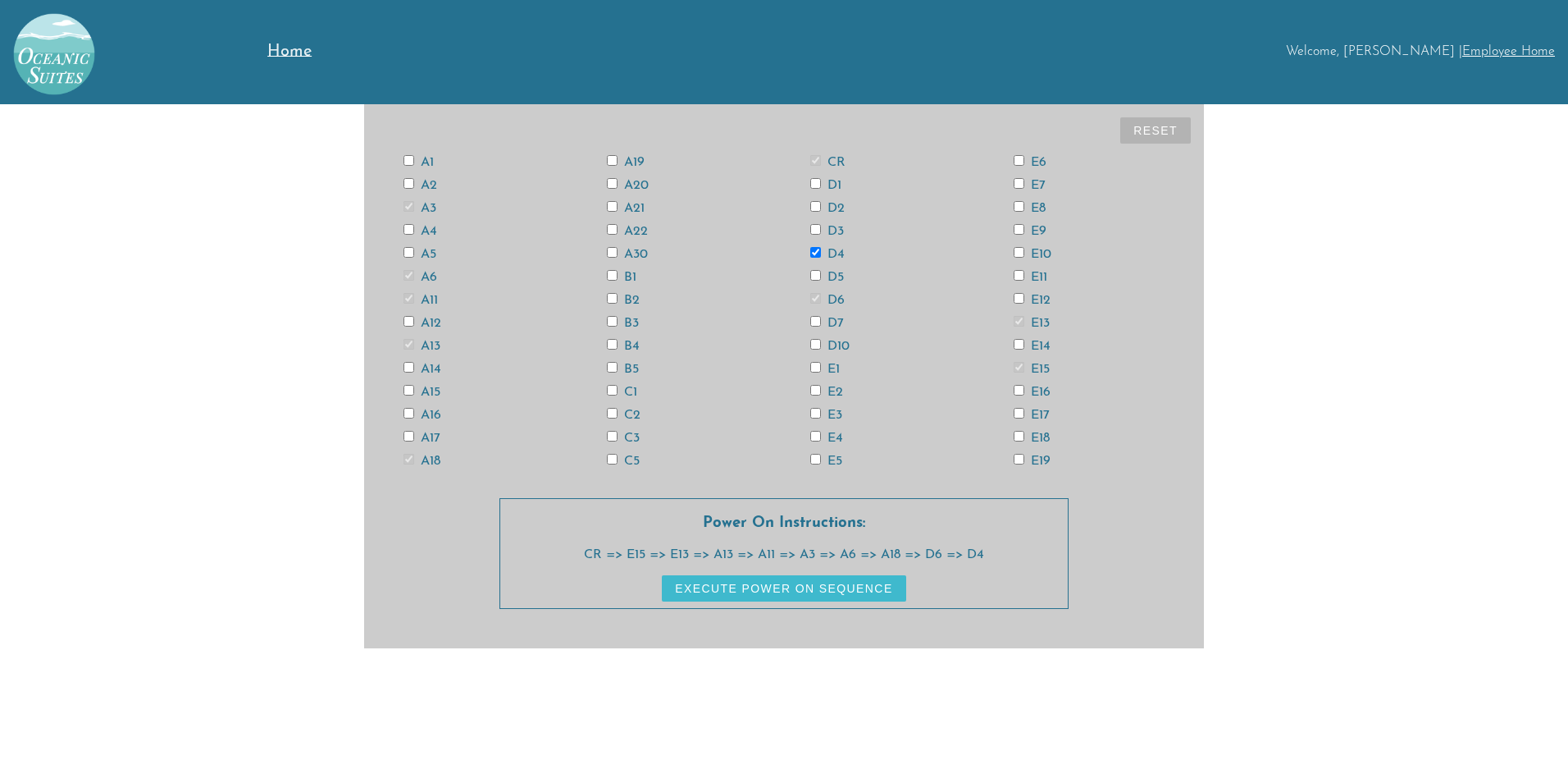
click at [816, 252] on input "D4" at bounding box center [815, 252] width 10 height 10
checkbox input "false"
click at [815, 434] on input "E4" at bounding box center [815, 436] width 10 height 10
checkbox input "true"
click at [1019, 297] on input "E12" at bounding box center [1019, 298] width 10 height 10
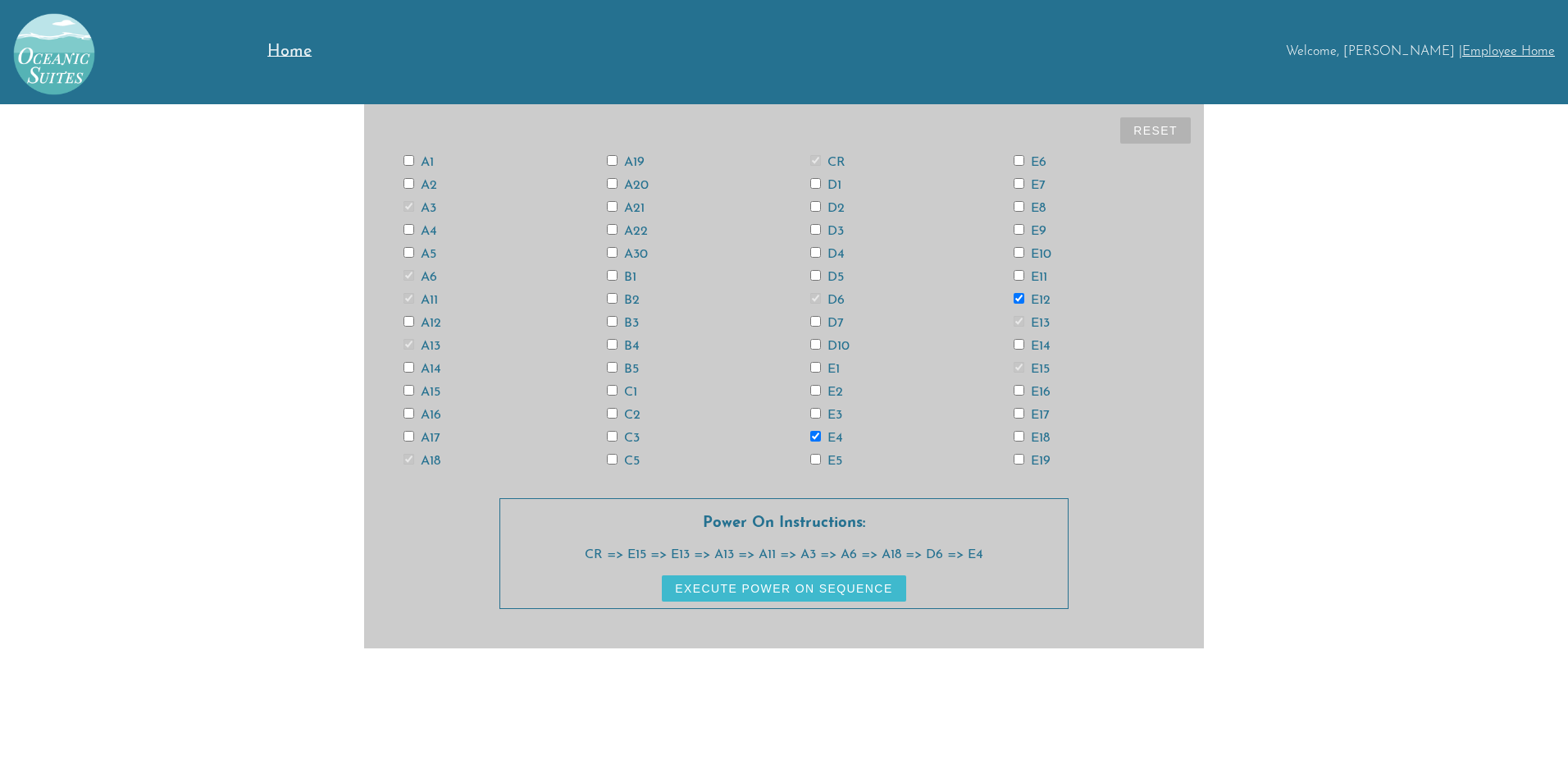
checkbox input "true"
click at [1019, 342] on input "E14" at bounding box center [1019, 344] width 10 height 10
checkbox input "true"
click at [1021, 437] on input "E18" at bounding box center [1019, 436] width 10 height 10
checkbox input "true"
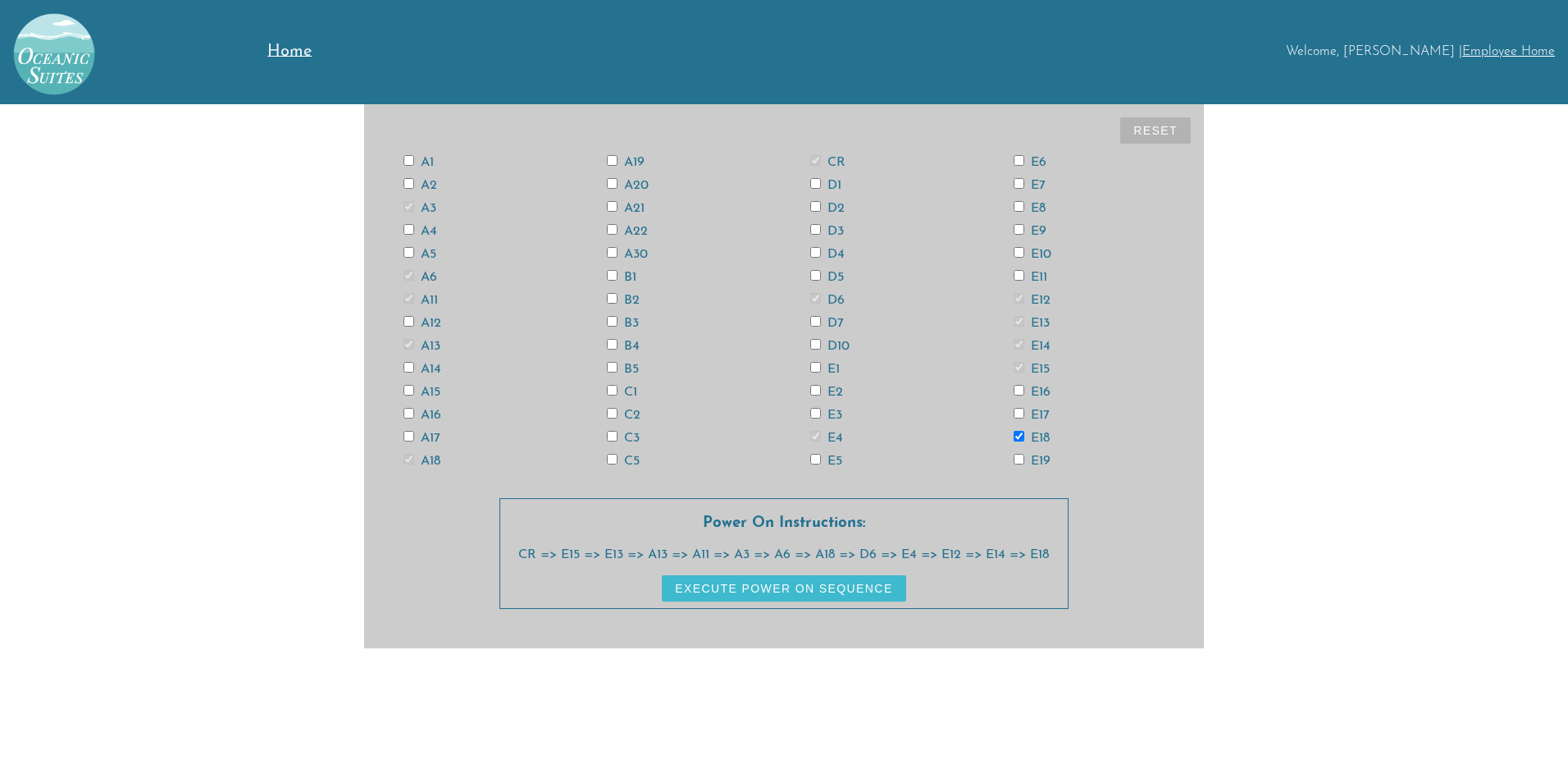
click at [405, 320] on input "A12" at bounding box center [408, 321] width 10 height 10
checkbox input "true"
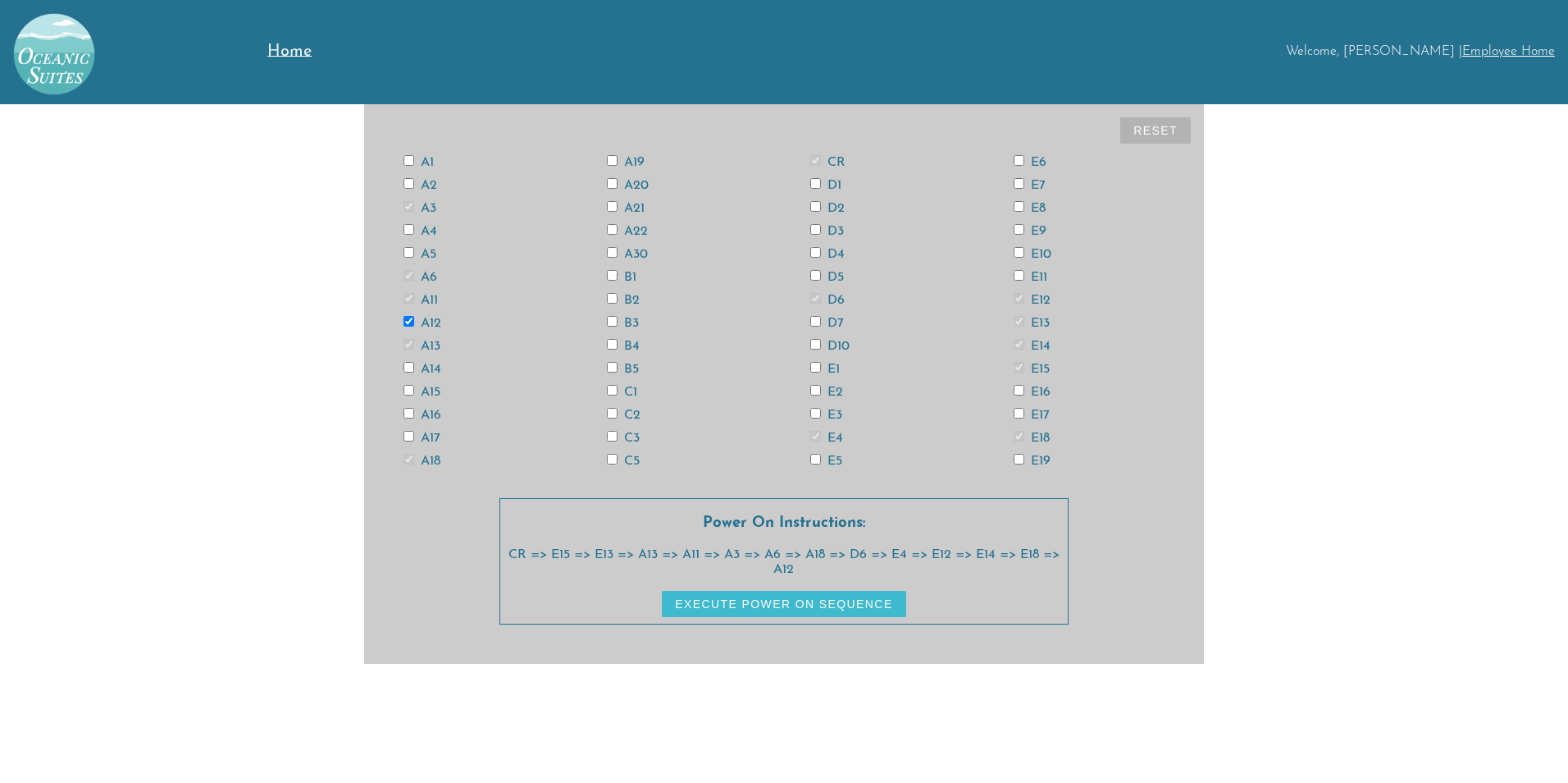
click at [751, 603] on button "Execute Power On Sequence" at bounding box center [784, 604] width 243 height 27
